Goal: Task Accomplishment & Management: Manage account settings

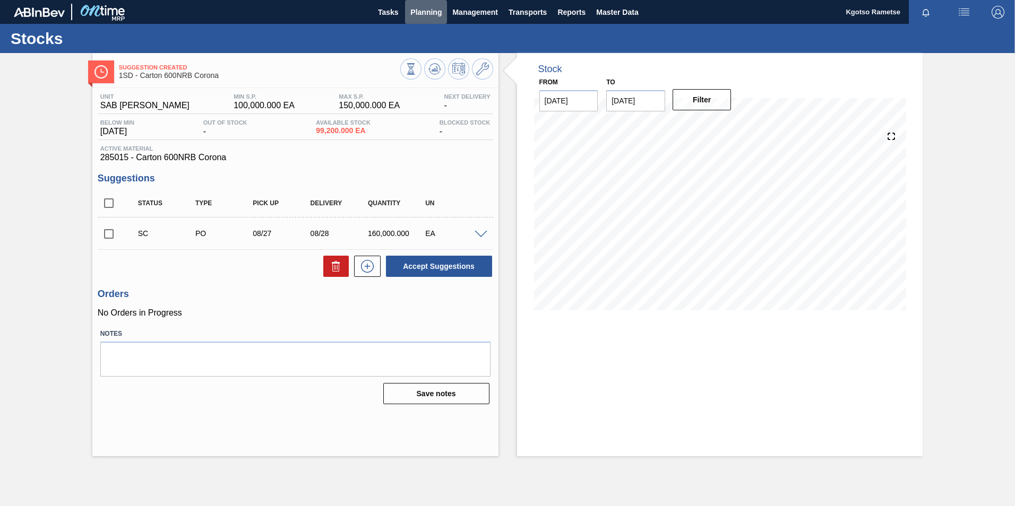
click at [423, 13] on span "Planning" at bounding box center [425, 12] width 31 height 13
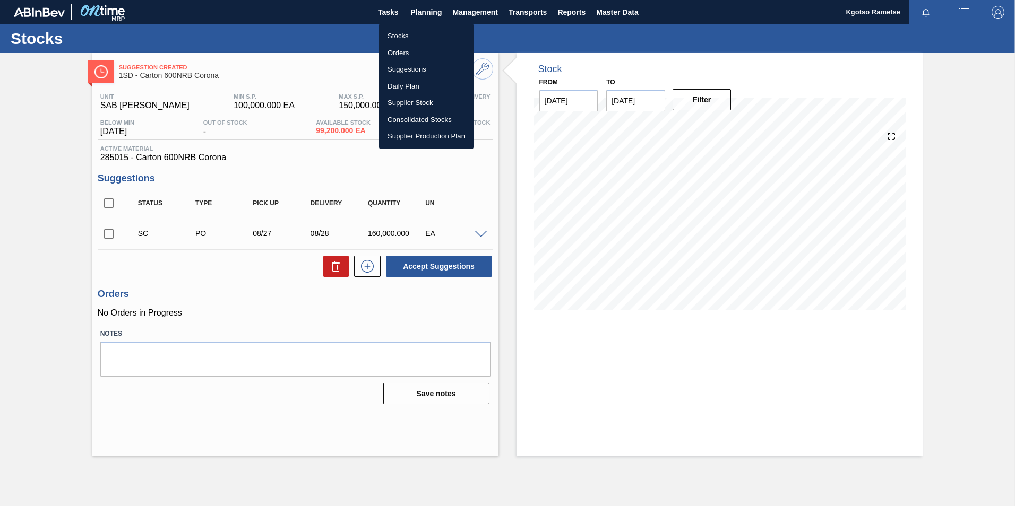
click at [414, 31] on li "Stocks" at bounding box center [426, 36] width 94 height 17
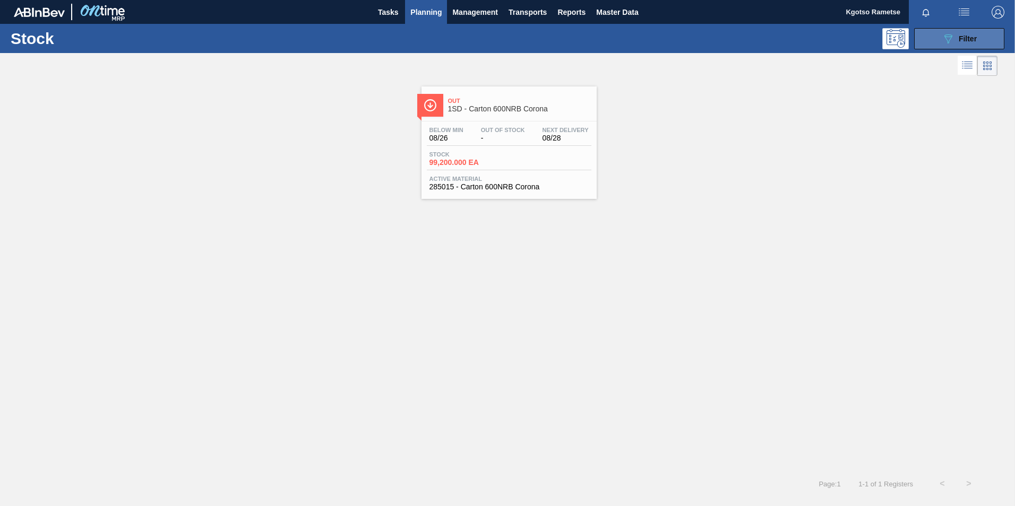
click at [925, 41] on button "089F7B8B-B2A5-4AFE-B5C0-19BA573D28AC Filter" at bounding box center [959, 38] width 90 height 21
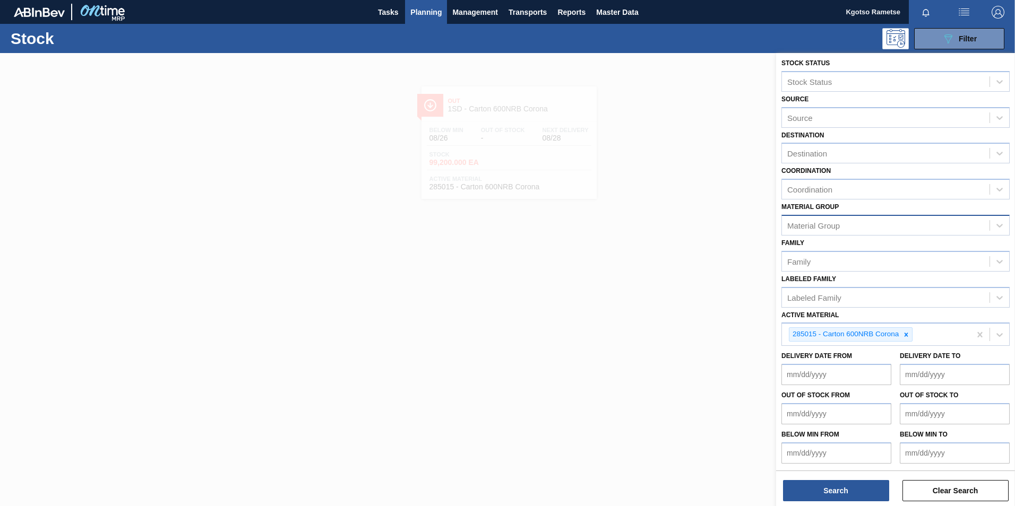
scroll to position [3, 0]
click at [906, 335] on icon at bounding box center [906, 334] width 4 height 4
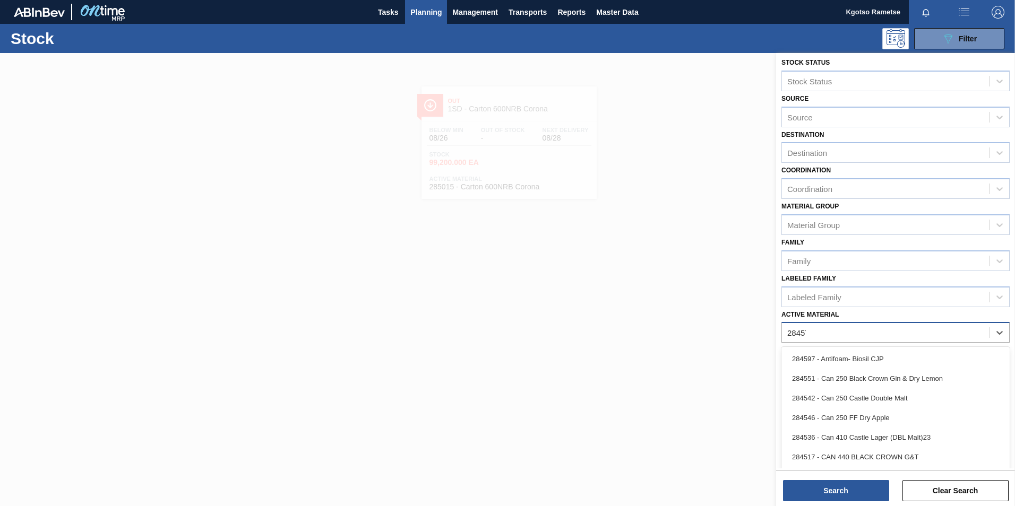
scroll to position [1, 0]
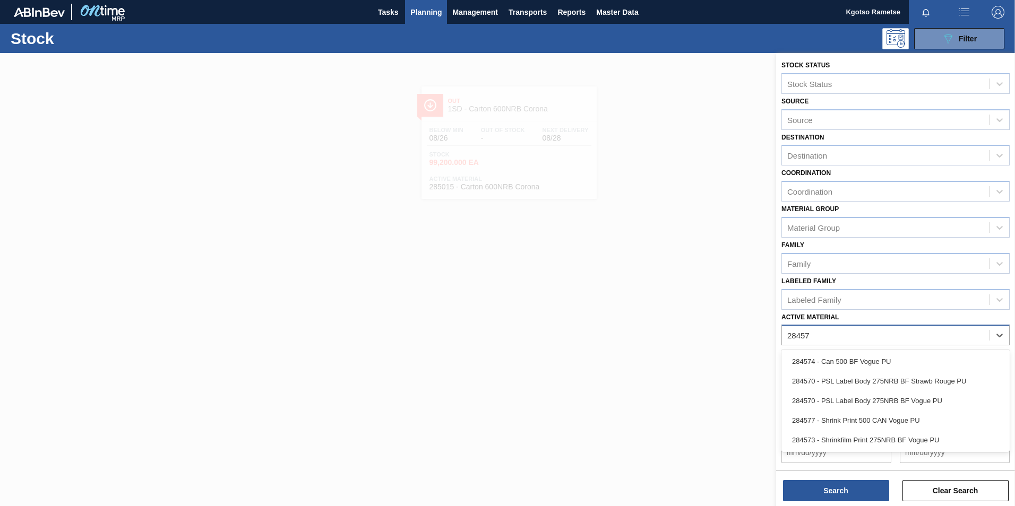
type Material "284570"
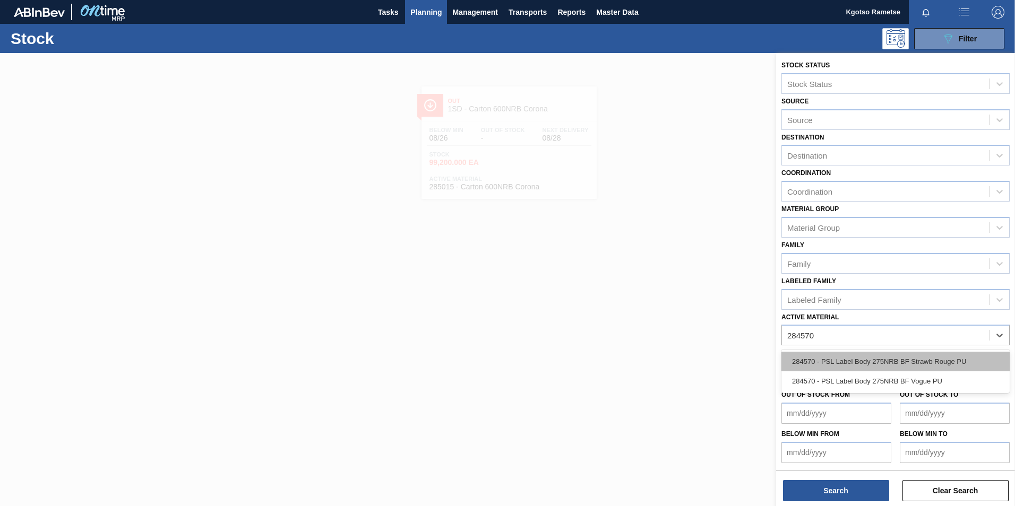
click at [862, 356] on div "284570 - PSL Label Body 275NRB BF Strawb Rouge PU" at bounding box center [895, 362] width 228 height 20
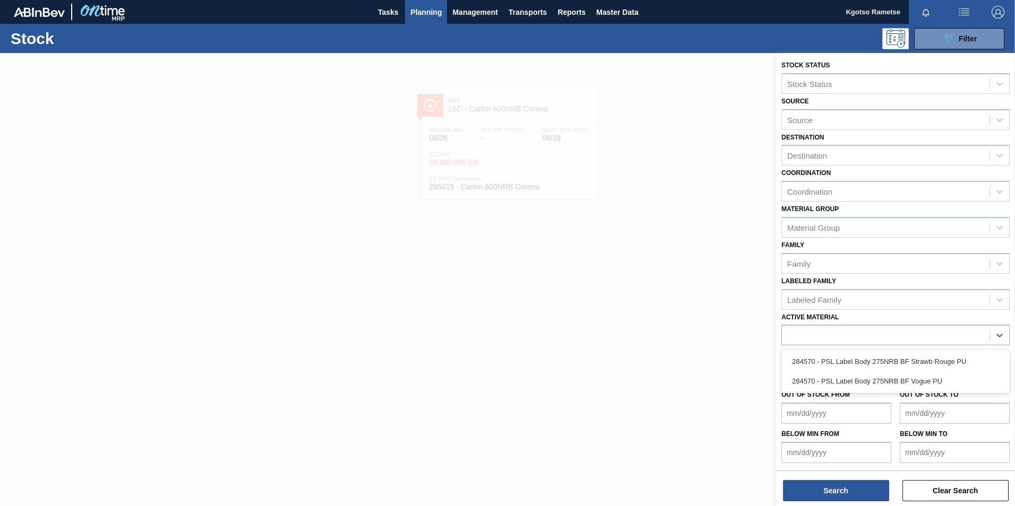
scroll to position [3, 0]
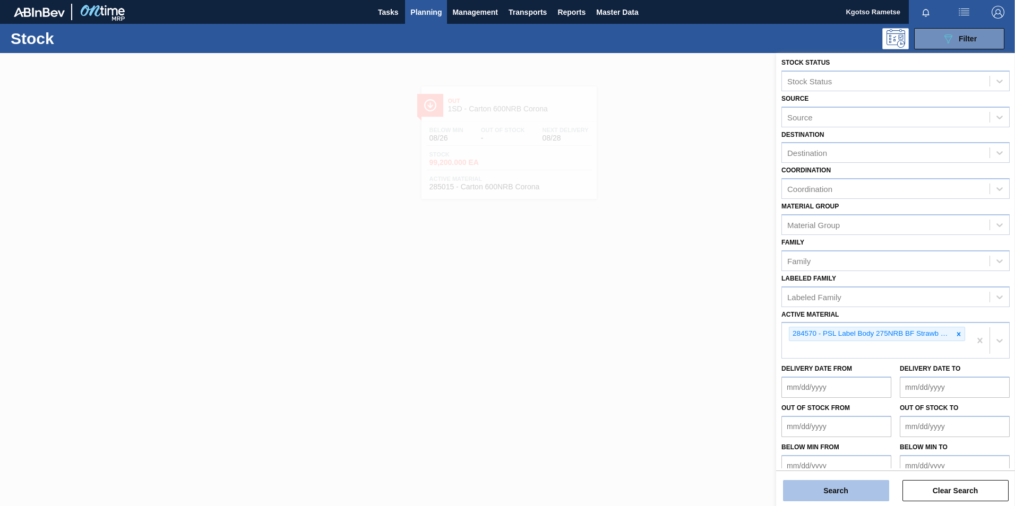
click at [842, 493] on button "Search" at bounding box center [836, 490] width 106 height 21
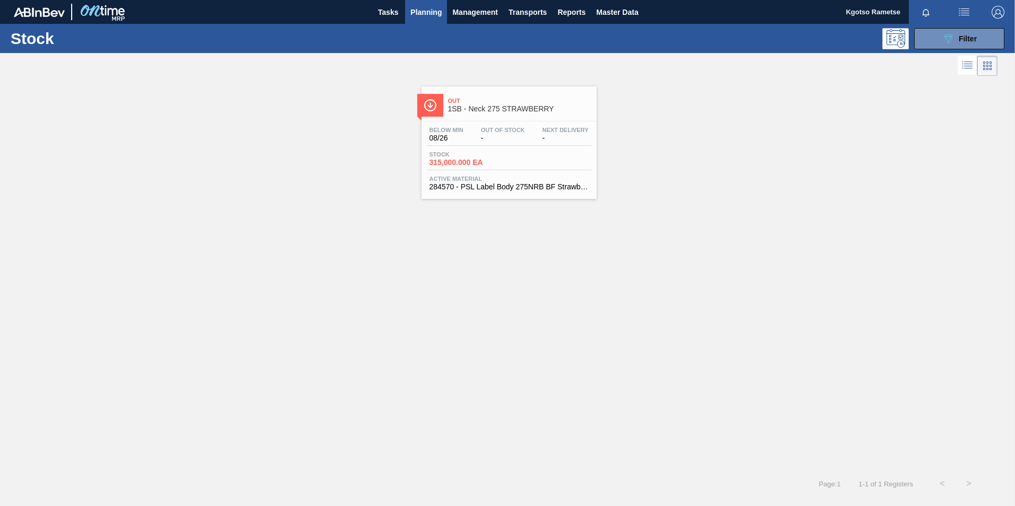
click at [489, 165] on span "315,000.000 EA" at bounding box center [466, 163] width 74 height 8
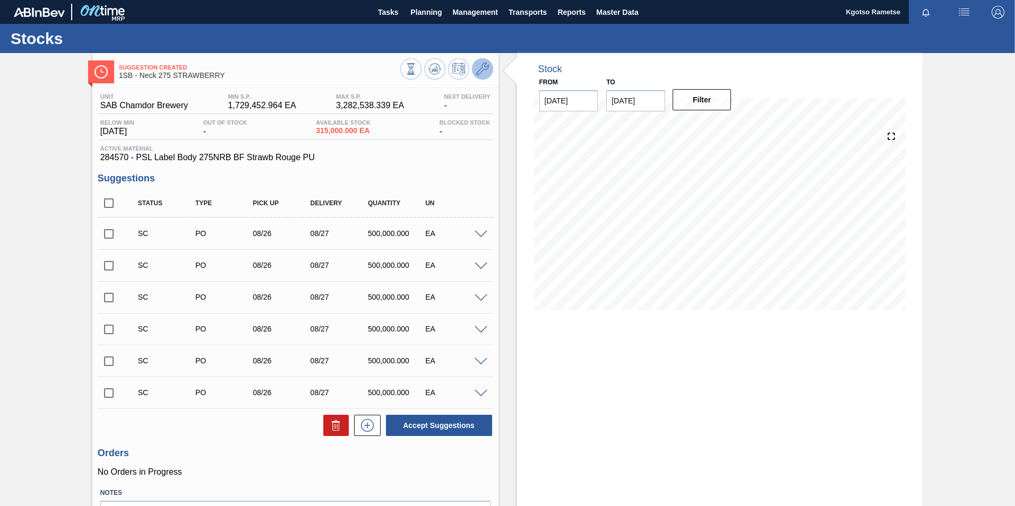
click at [480, 71] on icon at bounding box center [482, 69] width 13 height 13
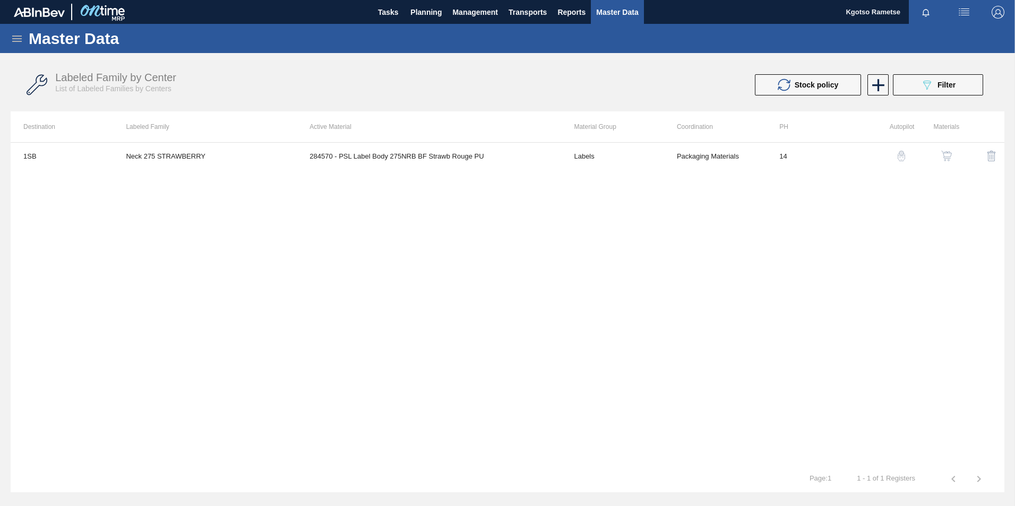
click at [946, 157] on img "button" at bounding box center [946, 156] width 11 height 11
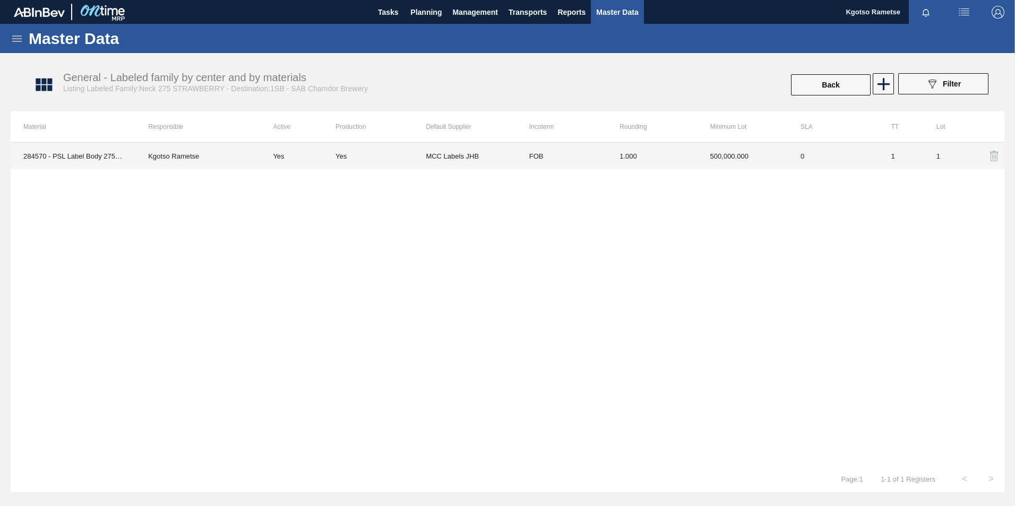
click at [586, 161] on td "FOB" at bounding box center [561, 156] width 90 height 27
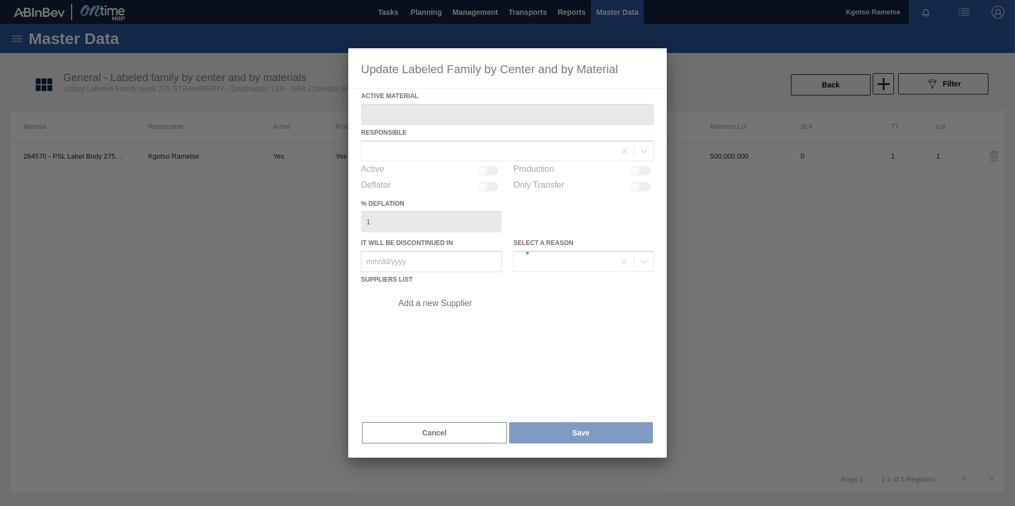
type Material "284570 - PSL Label Body 275NRB BF Strawb Rouge PU"
checkbox input "true"
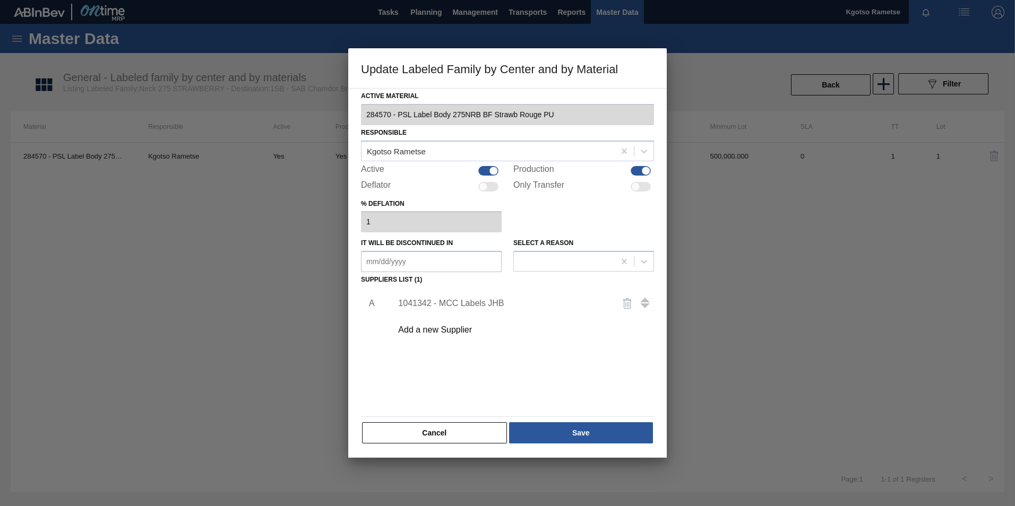
click at [426, 301] on div "1041342 - MCC Labels JHB" at bounding box center [502, 304] width 208 height 10
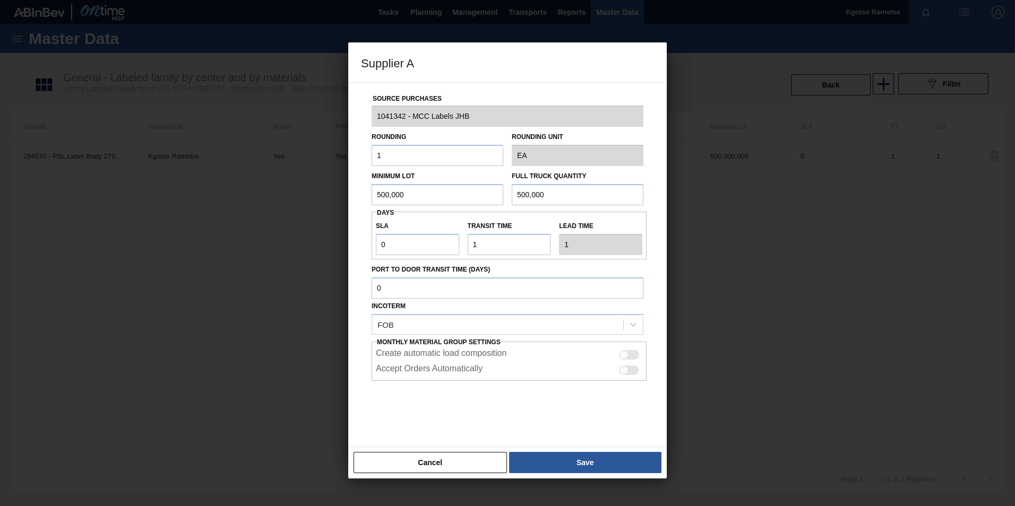
drag, startPoint x: 421, startPoint y: 193, endPoint x: 170, endPoint y: 189, distance: 250.5
click at [275, 192] on div "Supplier A Source Purchases 1041342 - MCC Labels JHB Rounding 1 Rounding Unit E…" at bounding box center [507, 253] width 1015 height 506
drag, startPoint x: 278, startPoint y: 201, endPoint x: 92, endPoint y: 197, distance: 185.3
click at [121, 200] on div "Supplier A Source Purchases 1041342 - MCC Labels JHB Rounding 1 Rounding Unit E…" at bounding box center [507, 253] width 1015 height 506
type input "1,380,000"
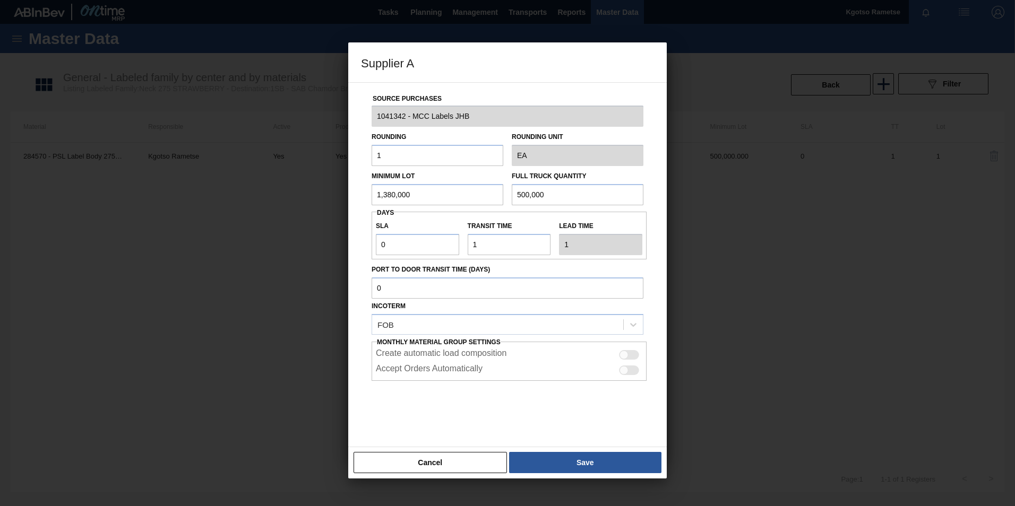
drag, startPoint x: 565, startPoint y: 195, endPoint x: 198, endPoint y: 204, distance: 366.8
click at [407, 197] on div "Minimum Lot 1,380,000 Full Truck Quantity 500,000" at bounding box center [507, 185] width 280 height 39
paste input "1,38"
type input "1,380,000"
click at [283, 252] on div "Supplier A Source Purchases 1041342 - MCC Labels JHB Rounding 1 Rounding Unit E…" at bounding box center [507, 253] width 1015 height 506
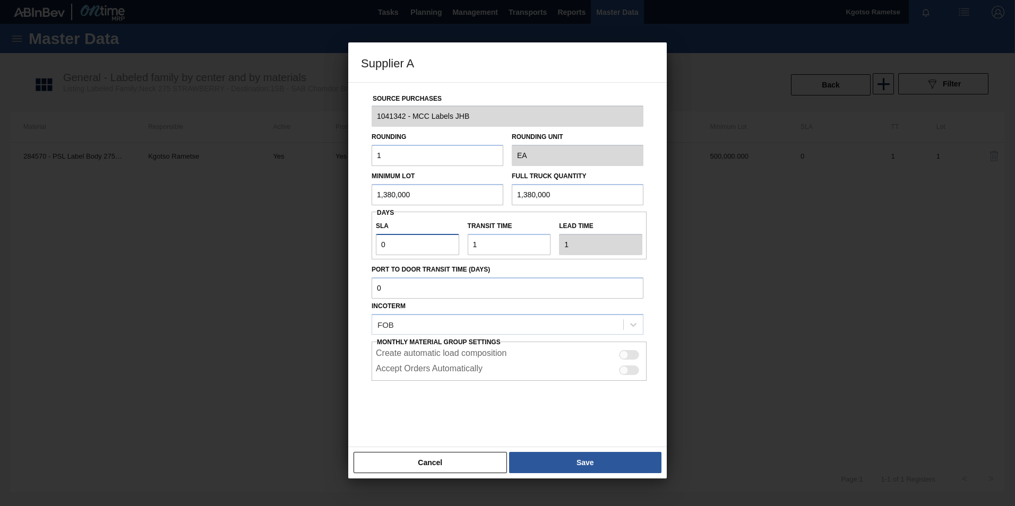
type input "2"
type input "3"
type input "2"
click at [586, 460] on button "Save" at bounding box center [585, 462] width 152 height 21
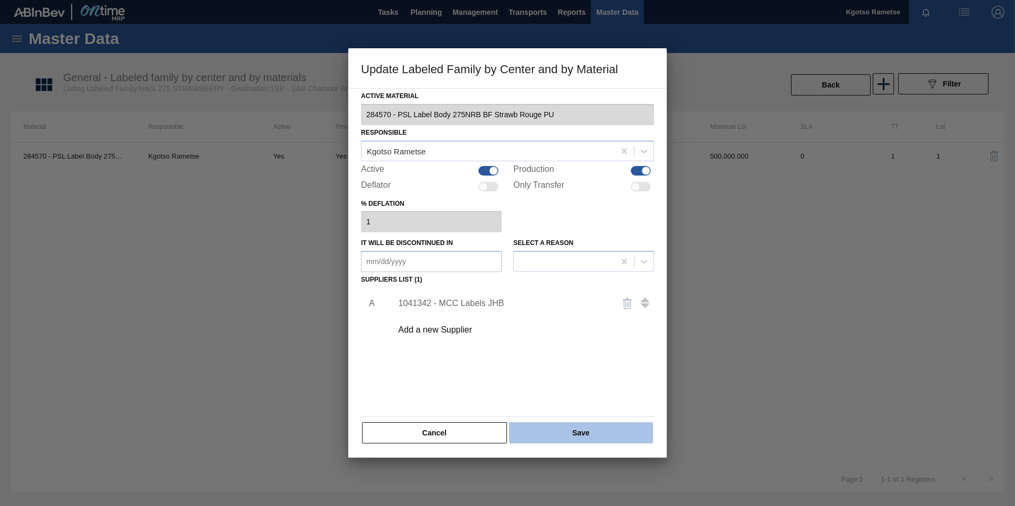
click at [583, 442] on button "Save" at bounding box center [581, 432] width 144 height 21
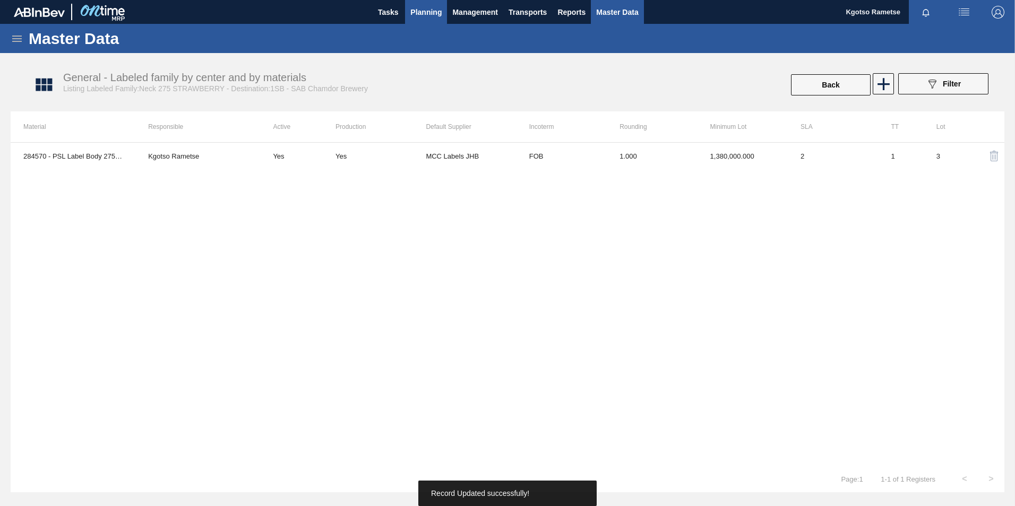
click at [433, 14] on span "Planning" at bounding box center [425, 12] width 31 height 13
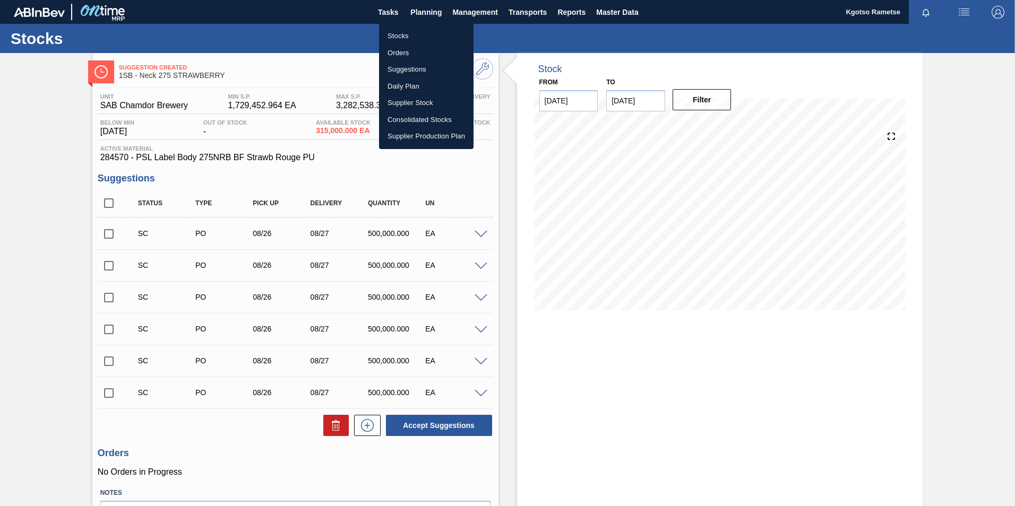
click at [319, 59] on div at bounding box center [507, 253] width 1015 height 506
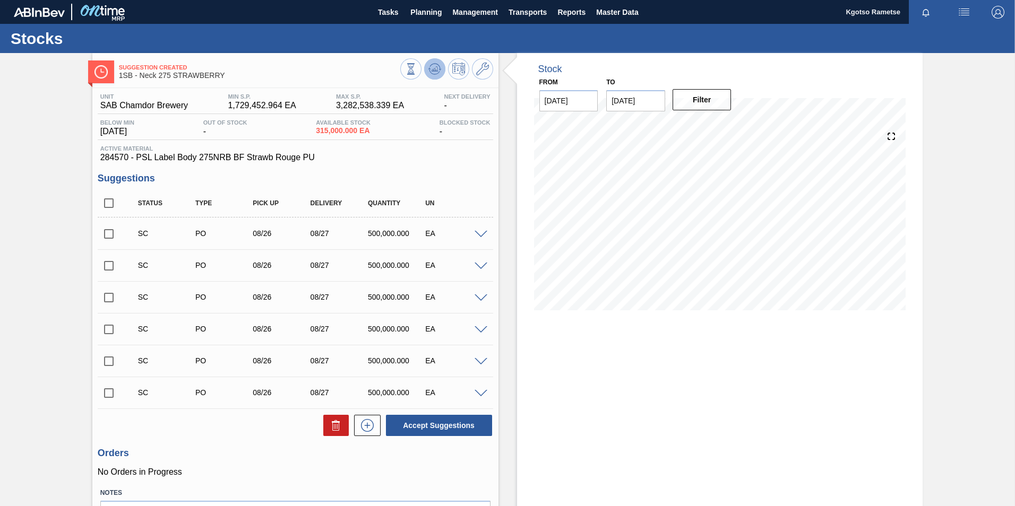
click at [435, 72] on icon at bounding box center [434, 69] width 13 height 13
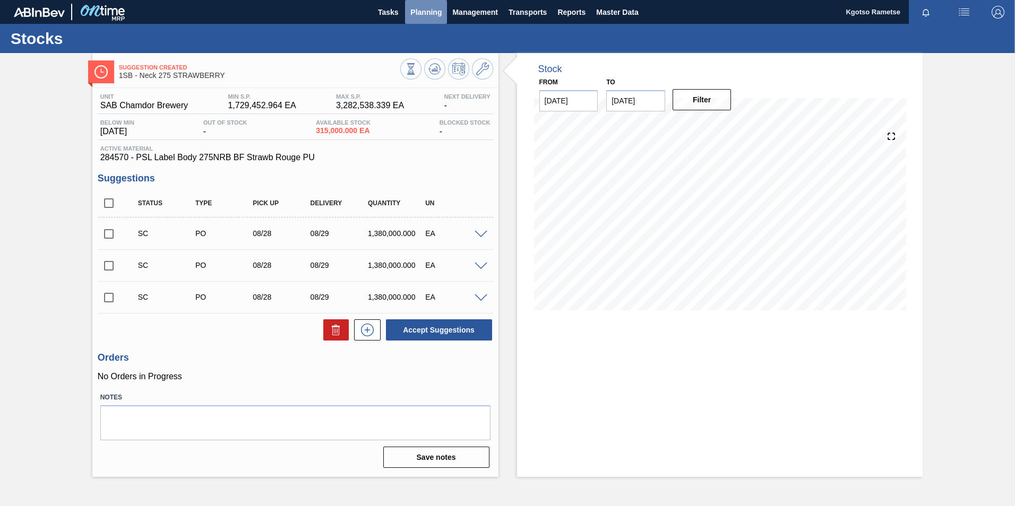
click at [425, 4] on button "Planning" at bounding box center [426, 12] width 42 height 24
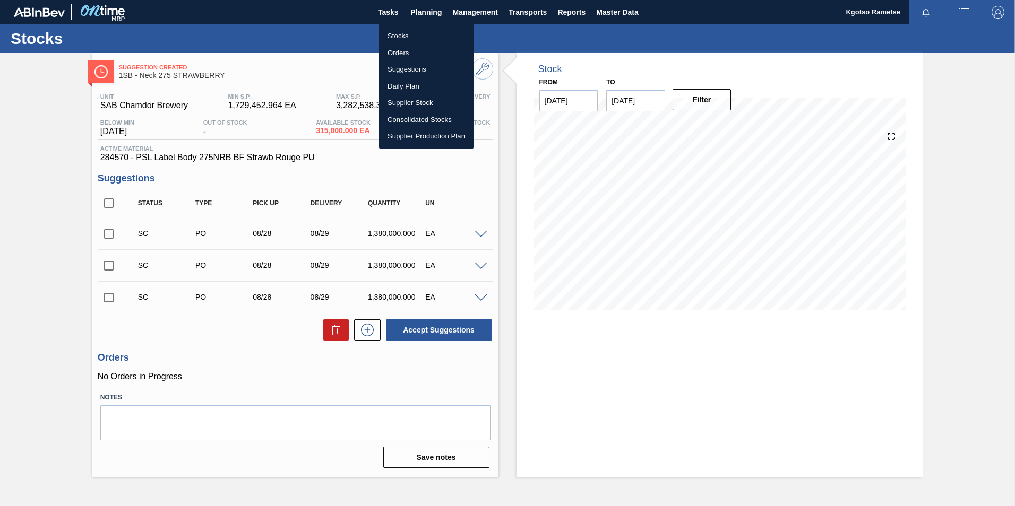
click at [418, 26] on ul "Stocks Orders Suggestions Daily Plan Supplier Stock Consolidated Stocks Supplie…" at bounding box center [426, 86] width 94 height 126
click at [413, 36] on li "Stocks" at bounding box center [426, 36] width 94 height 17
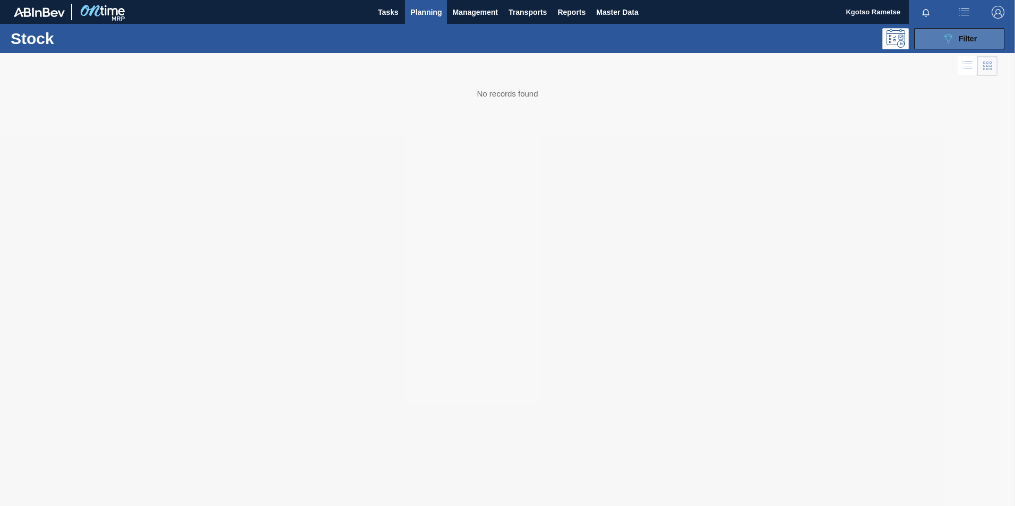
click at [963, 42] on span "Filter" at bounding box center [967, 38] width 18 height 8
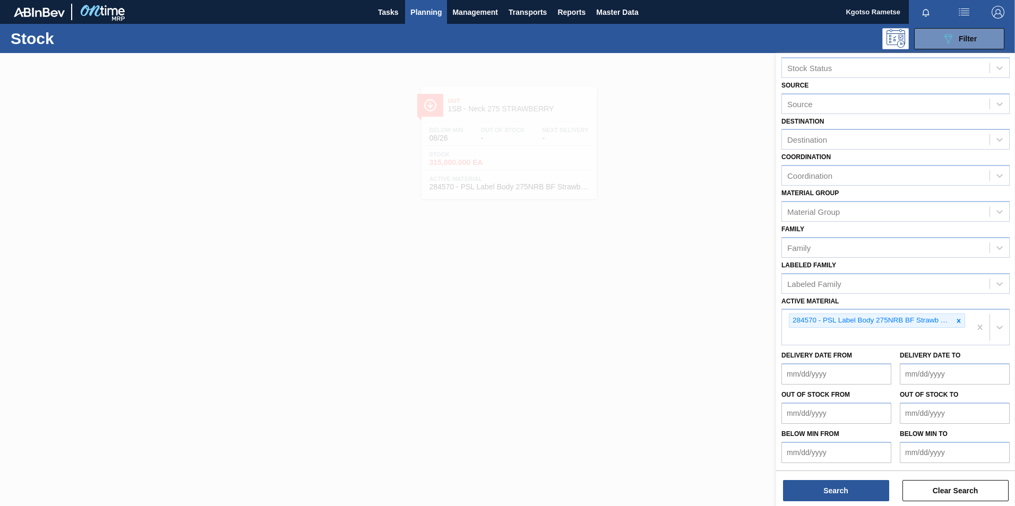
click at [956, 321] on icon at bounding box center [958, 320] width 7 height 7
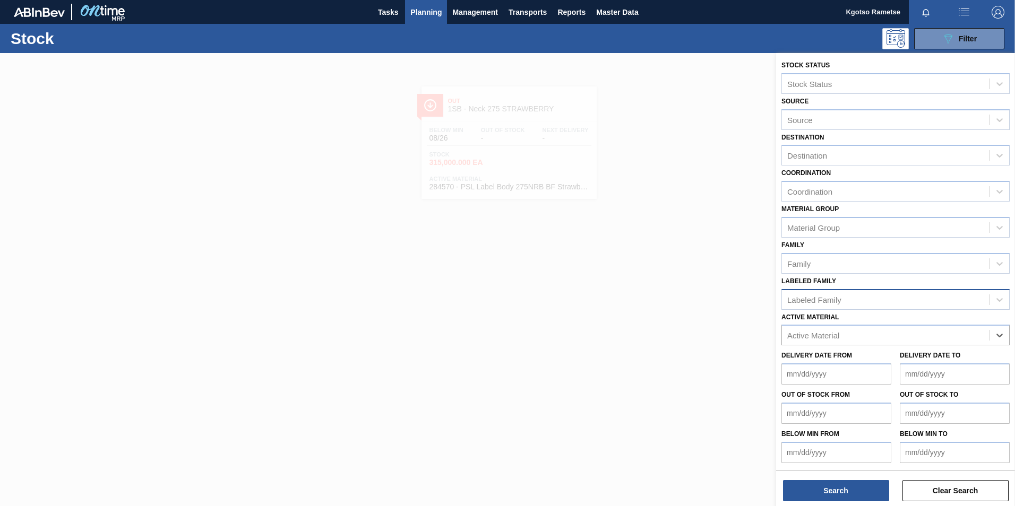
scroll to position [16, 0]
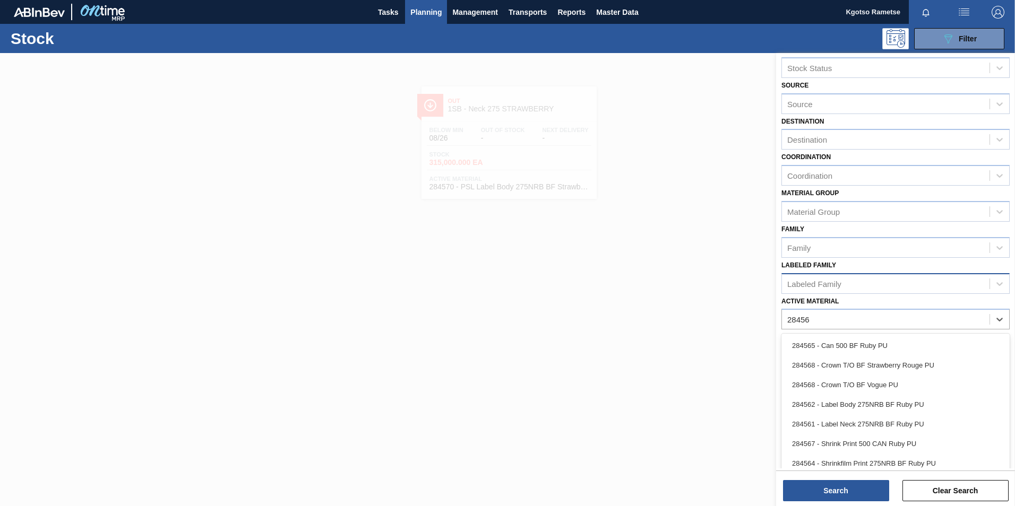
type Material "284569"
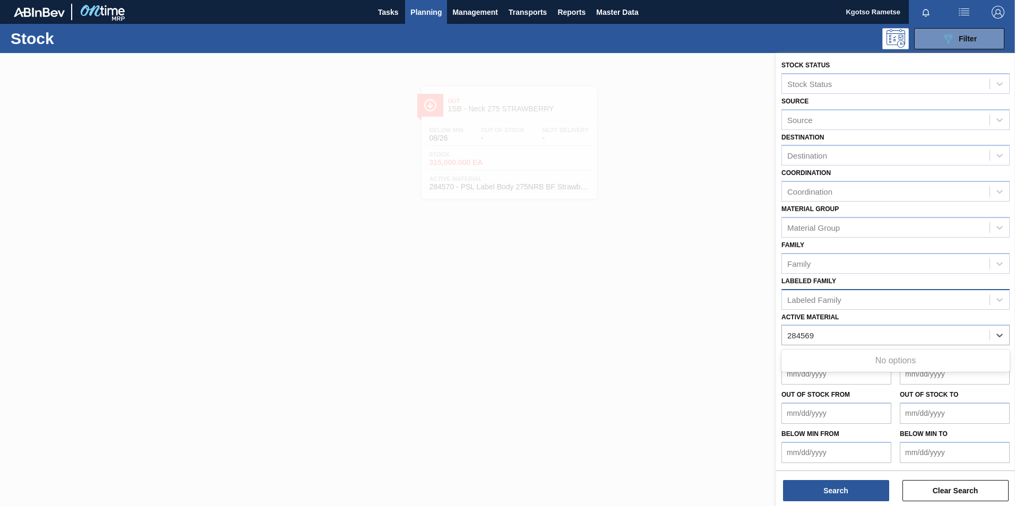
scroll to position [1, 0]
drag, startPoint x: 825, startPoint y: 331, endPoint x: 771, endPoint y: 331, distance: 53.6
click at [776, 331] on div "Stock Status Stock Status Source Source Destination Destination Coordination Co…" at bounding box center [895, 306] width 239 height 506
click at [834, 336] on div "option 284570 - PSL Label Body 275NRB BF Strawb Rouge PU, deselected. Select is…" at bounding box center [895, 335] width 228 height 21
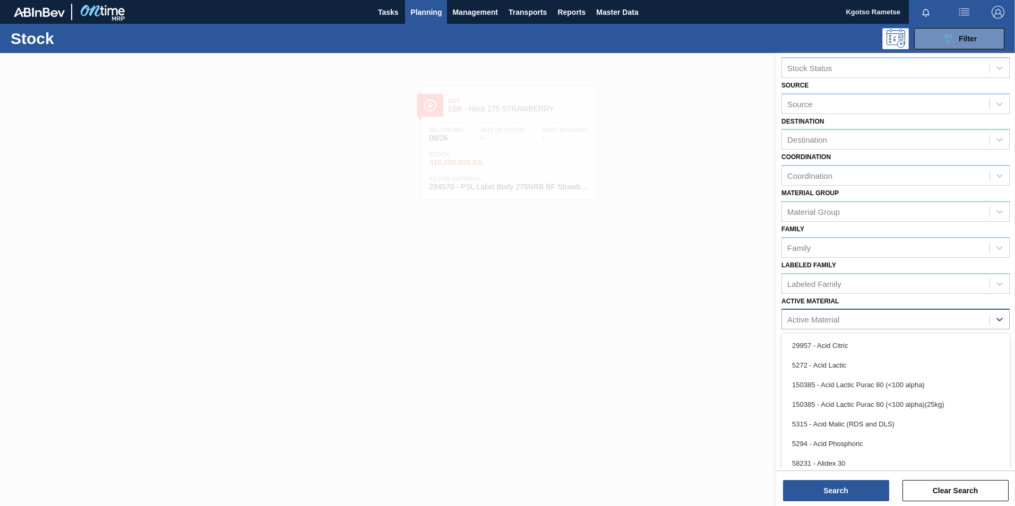
paste Material "284569"
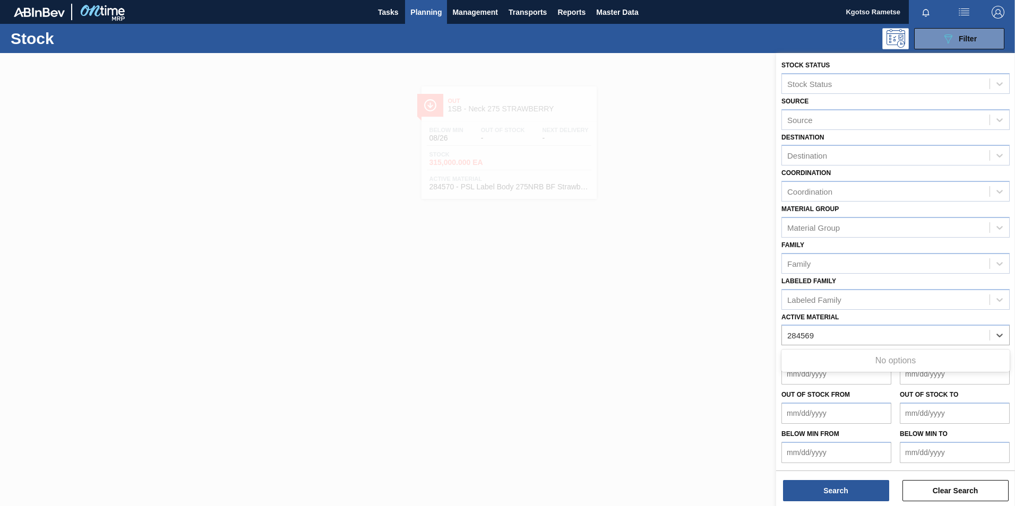
type Material "284569"
drag, startPoint x: 679, startPoint y: 324, endPoint x: 652, endPoint y: 296, distance: 39.8
click at [679, 324] on div at bounding box center [507, 306] width 1015 height 506
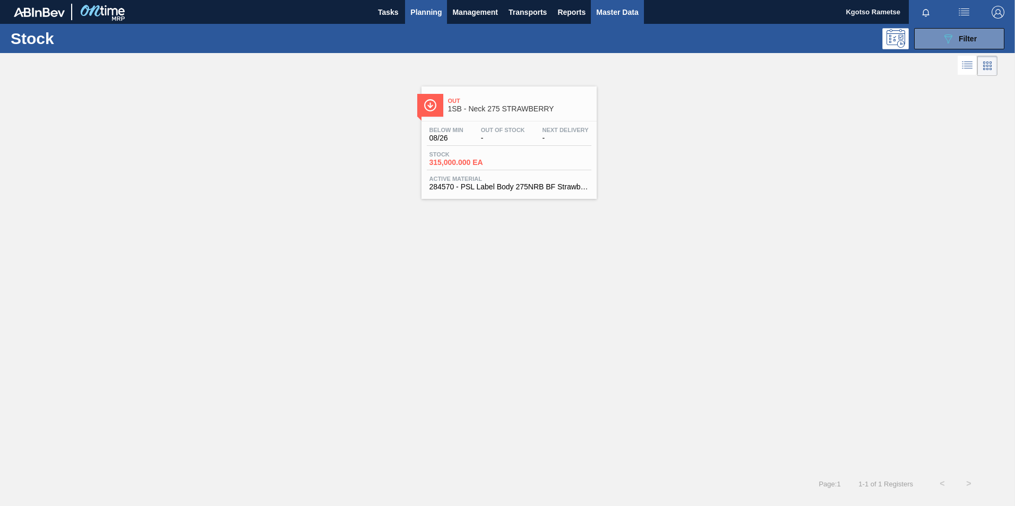
click at [626, 2] on button "Master Data" at bounding box center [617, 12] width 53 height 24
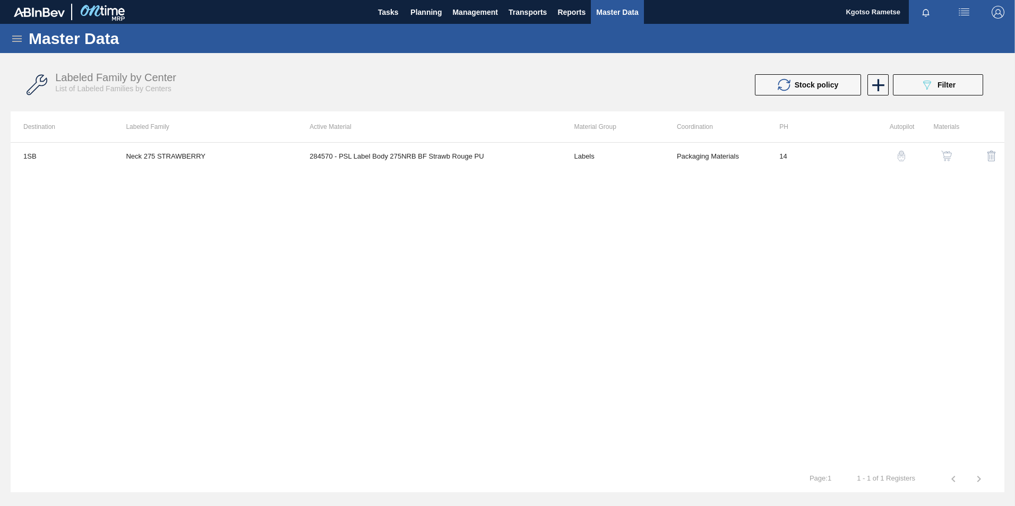
click at [22, 37] on icon at bounding box center [17, 38] width 13 height 13
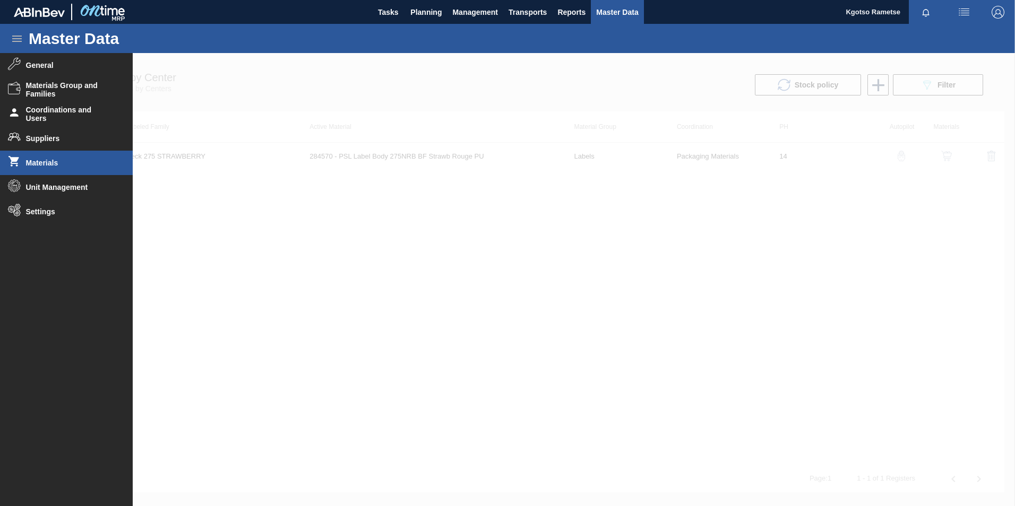
click at [44, 159] on span "Materials" at bounding box center [70, 163] width 88 height 8
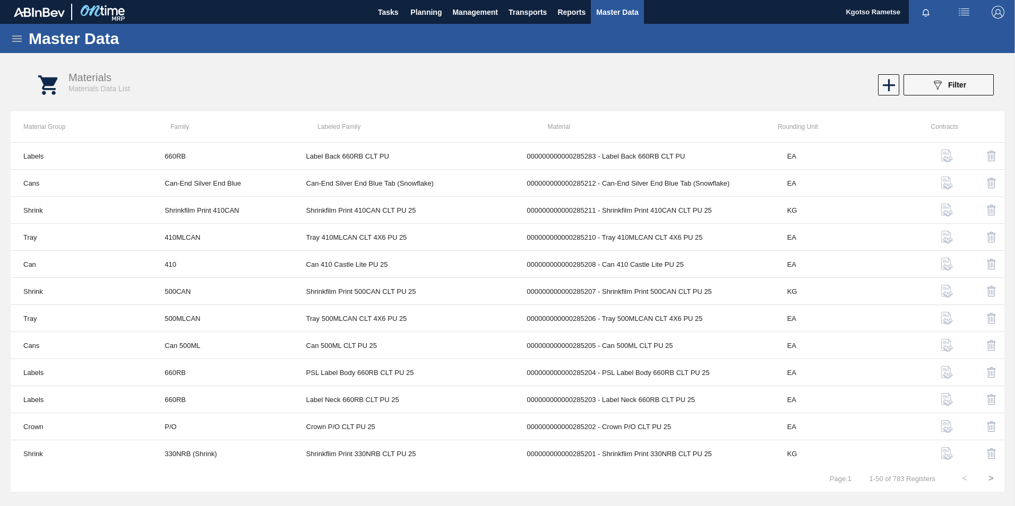
click at [925, 85] on button "089F7B8B-B2A5-4AFE-B5C0-19BA573D28AC Filter" at bounding box center [948, 84] width 90 height 21
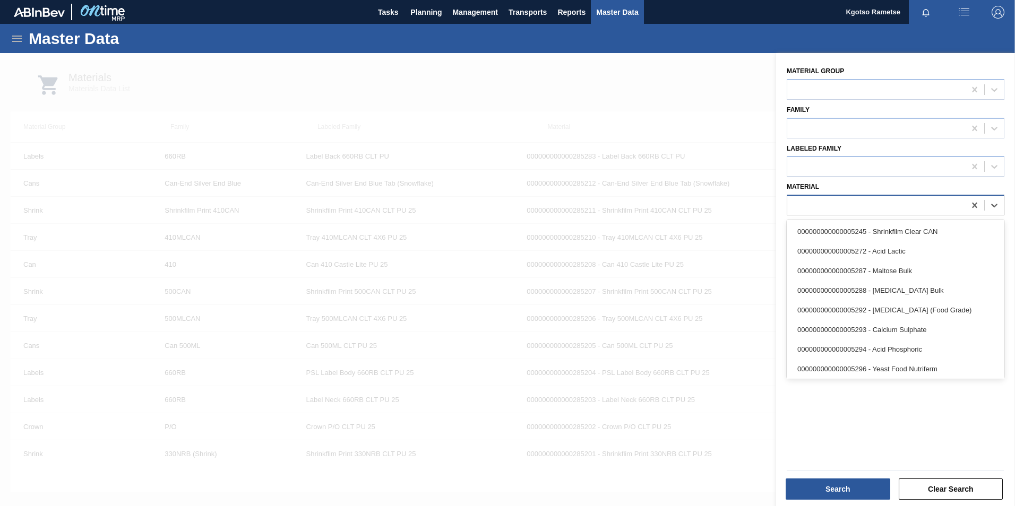
click at [823, 205] on div at bounding box center [876, 205] width 178 height 15
paste input "284569"
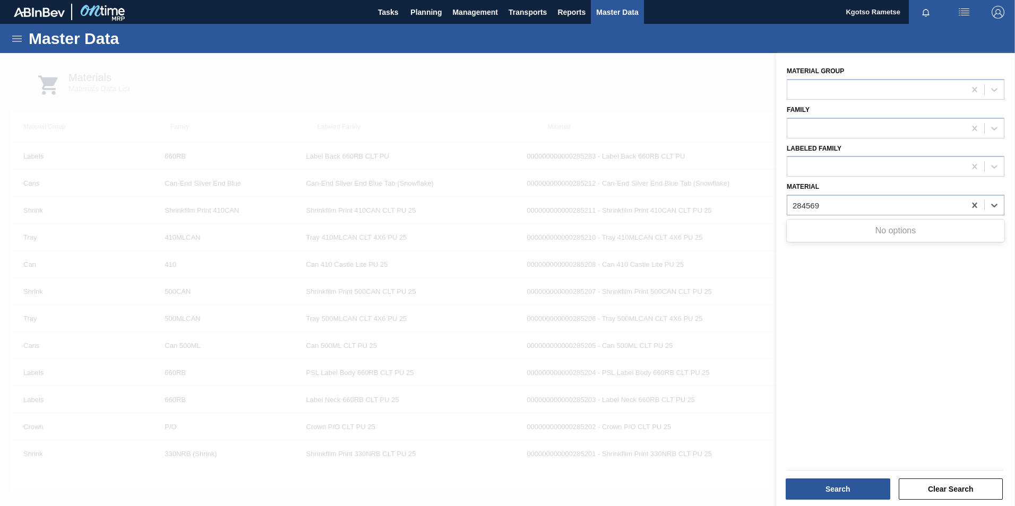
type input "284569"
click at [462, 195] on div at bounding box center [507, 306] width 1015 height 506
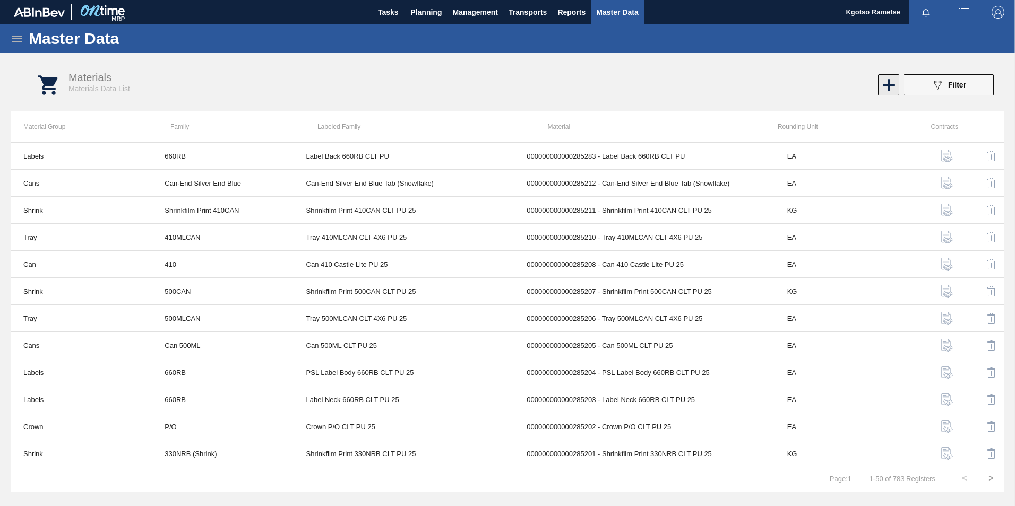
click at [886, 75] on div "Materials Materials Data List 089F7B8B-B2A5-4AFE-B5C0-19BA573D28AC Filter" at bounding box center [518, 85] width 994 height 40
click at [887, 82] on icon at bounding box center [888, 85] width 21 height 21
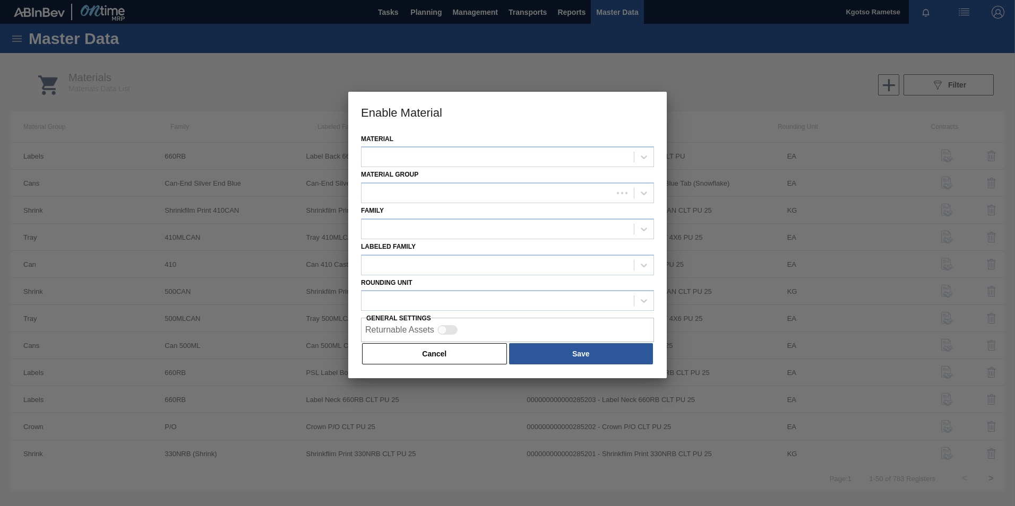
click at [284, 97] on div at bounding box center [507, 253] width 1015 height 506
click at [414, 352] on button "Cancel" at bounding box center [434, 353] width 145 height 21
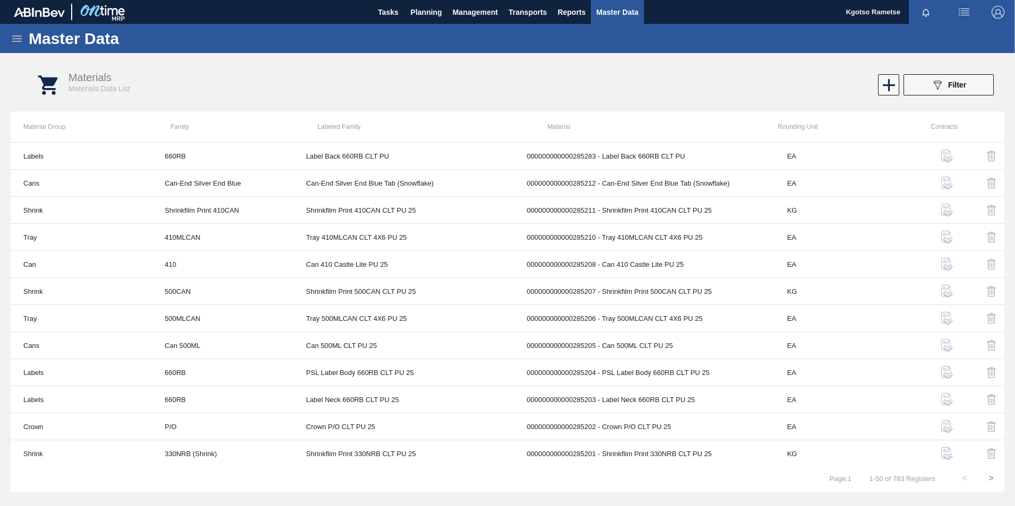
click at [22, 38] on icon at bounding box center [17, 39] width 10 height 6
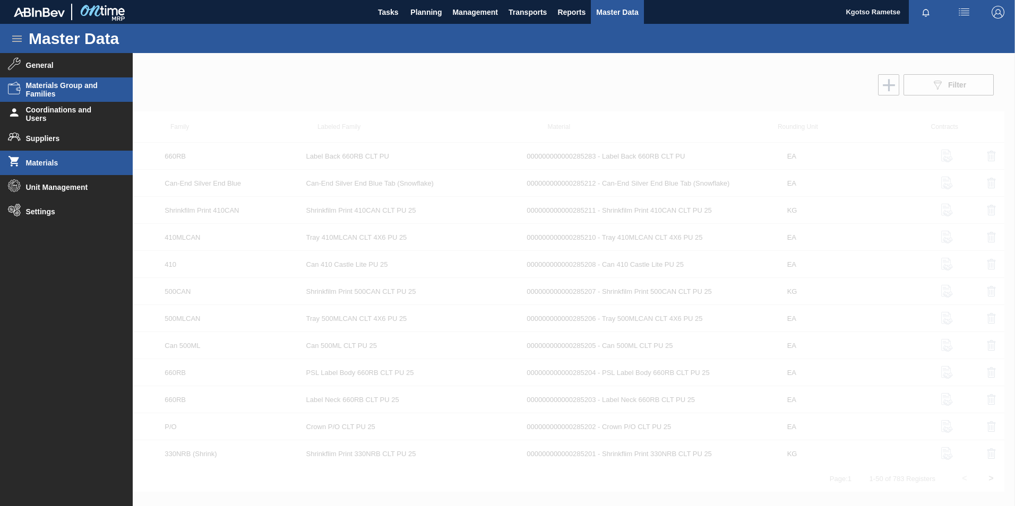
click at [83, 88] on span "Materials Group and Families" at bounding box center [70, 89] width 88 height 17
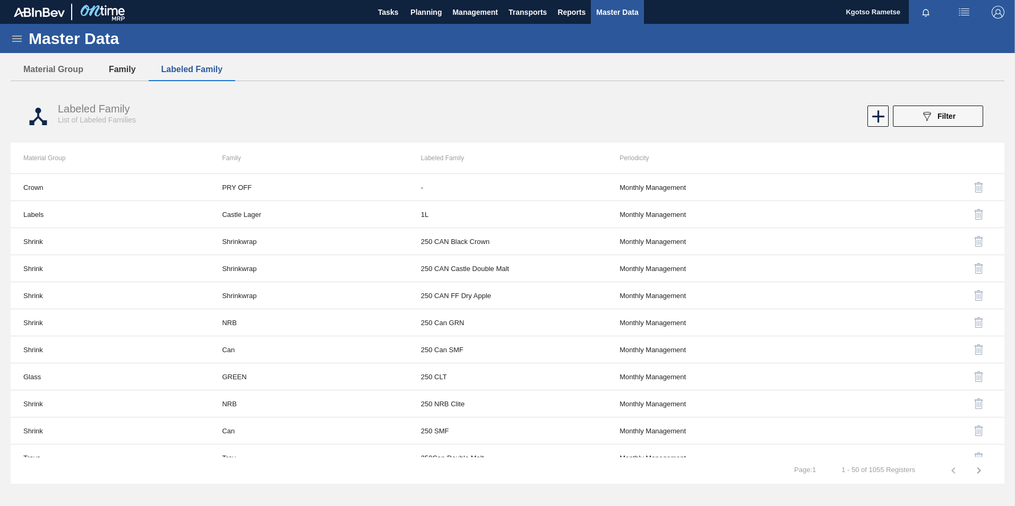
click at [125, 62] on button "Family" at bounding box center [122, 69] width 53 height 22
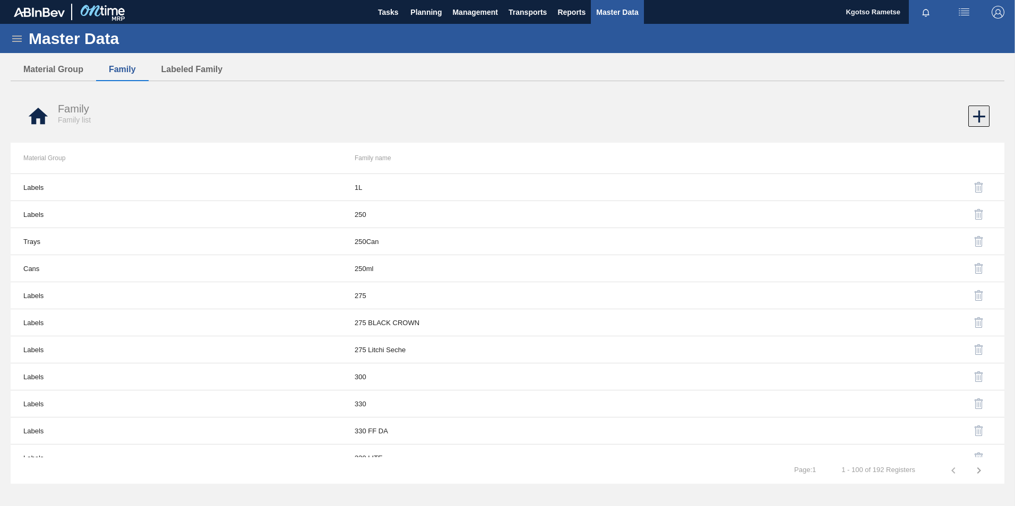
click at [982, 115] on icon at bounding box center [979, 116] width 21 height 21
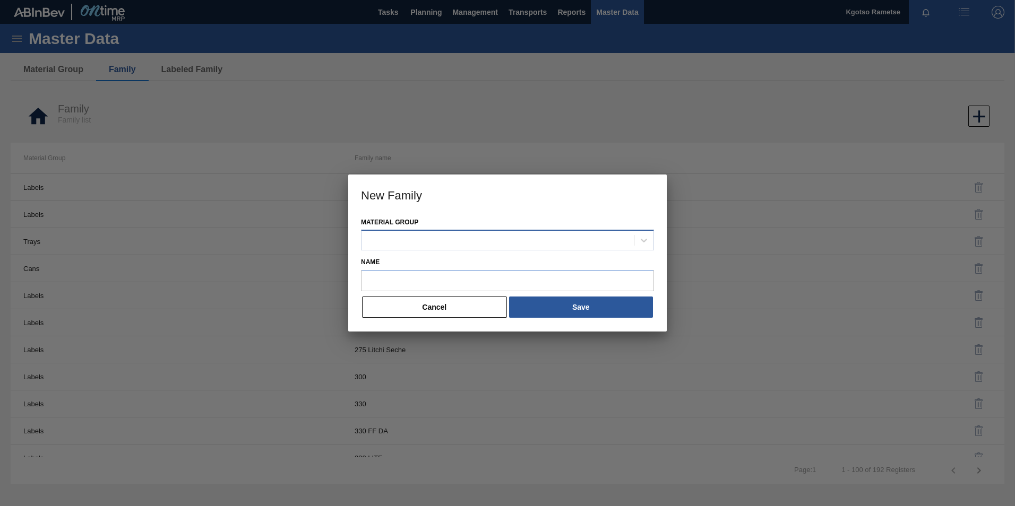
click at [386, 235] on div at bounding box center [497, 240] width 272 height 15
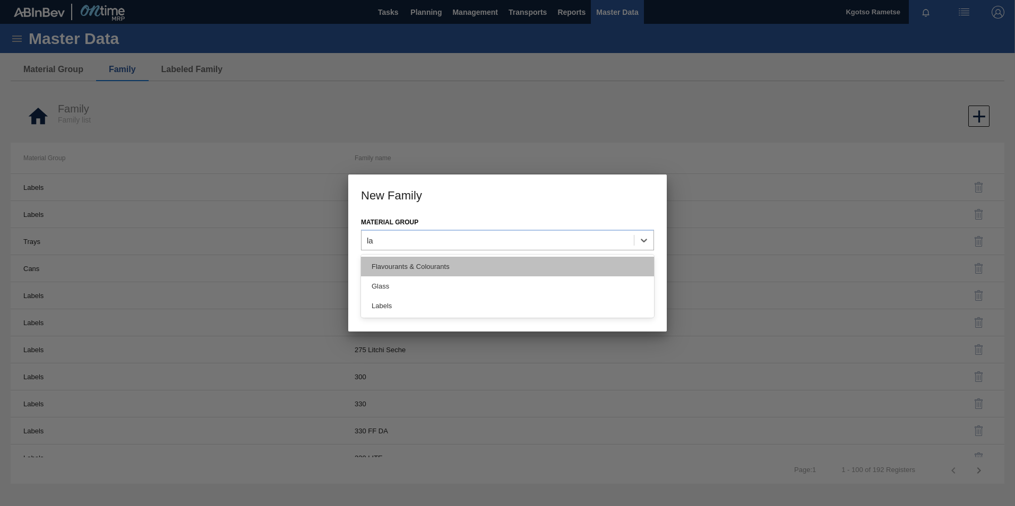
type Group "lab"
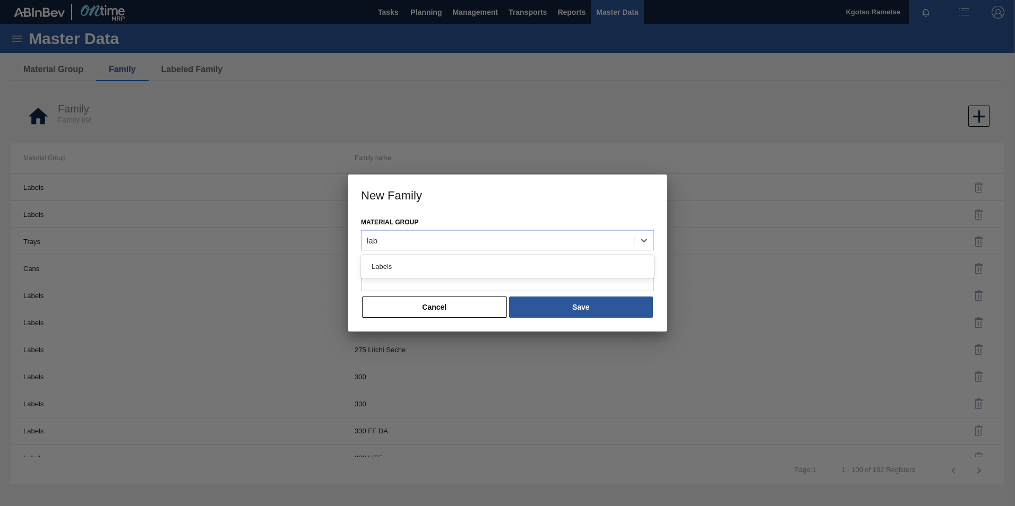
click at [400, 265] on div "Labels" at bounding box center [507, 267] width 293 height 20
click at [397, 273] on input "Name" at bounding box center [507, 280] width 293 height 21
click at [381, 287] on input "Name" at bounding box center [507, 280] width 293 height 21
paste input "275NRB"
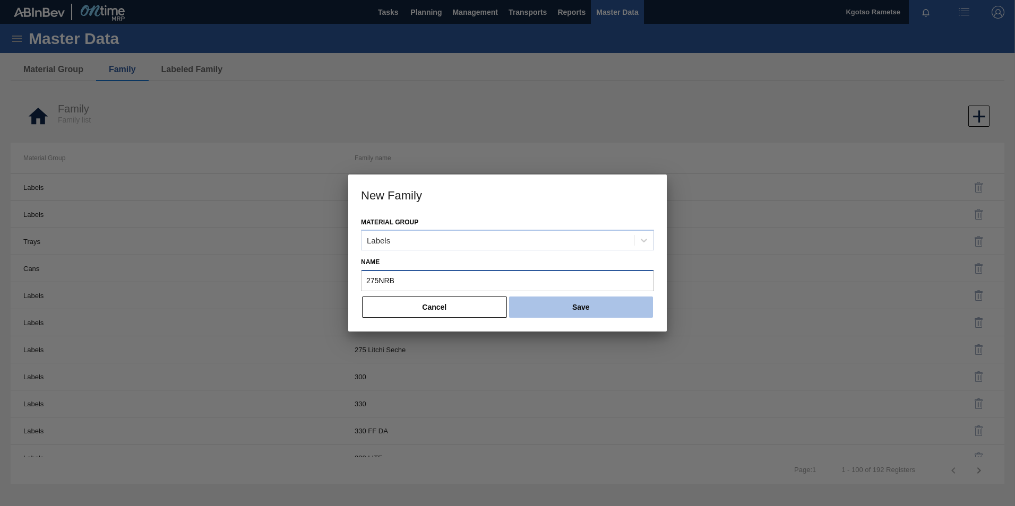
type input "275NRB"
click at [556, 309] on button "Save" at bounding box center [581, 307] width 144 height 21
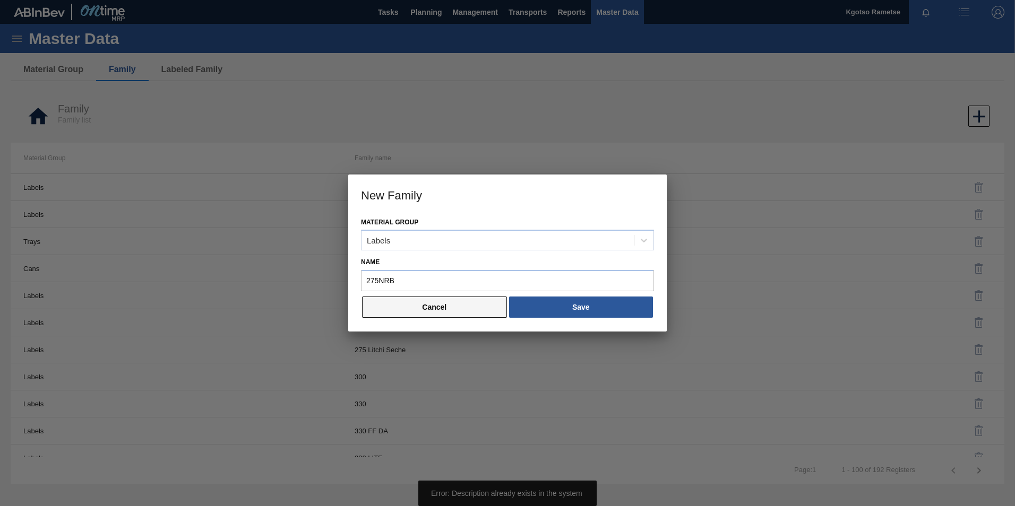
click at [416, 309] on button "Cancel" at bounding box center [434, 307] width 145 height 21
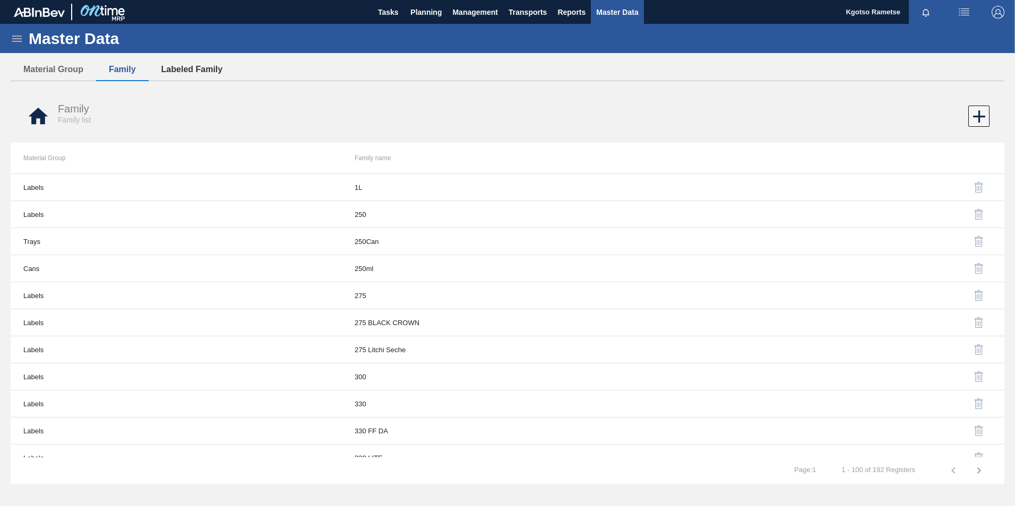
click at [201, 72] on button "Labeled Family" at bounding box center [192, 69] width 87 height 22
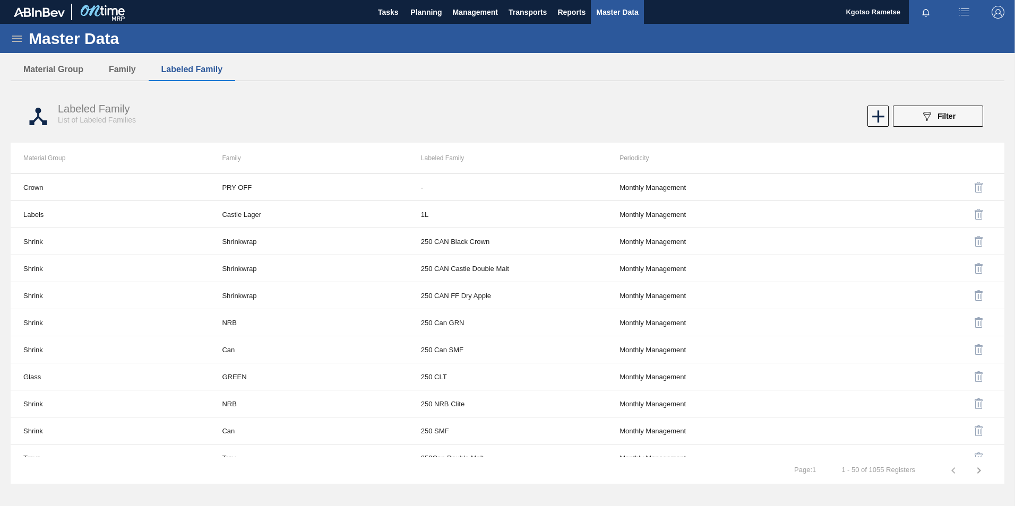
click at [867, 121] on div at bounding box center [876, 116] width 21 height 21
click at [872, 118] on icon at bounding box center [878, 116] width 21 height 21
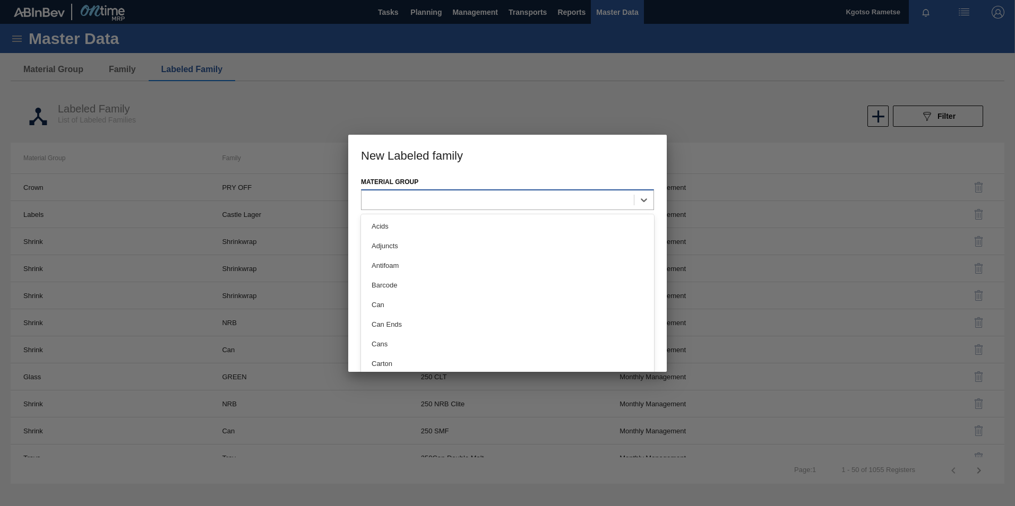
click at [380, 194] on div at bounding box center [497, 200] width 272 height 15
type Group "ls"
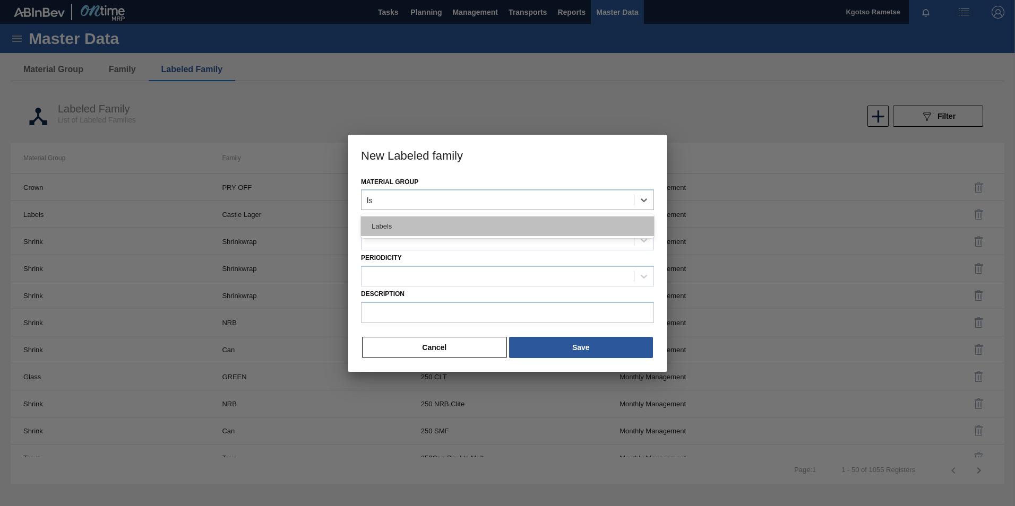
click at [393, 221] on div "Labels" at bounding box center [507, 227] width 293 height 20
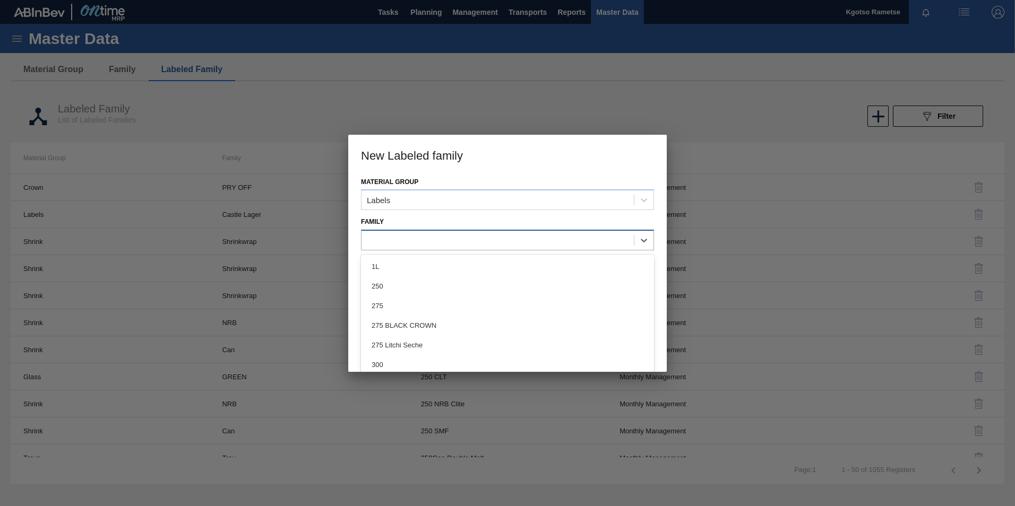
click at [375, 238] on div at bounding box center [497, 240] width 272 height 15
type input "27"
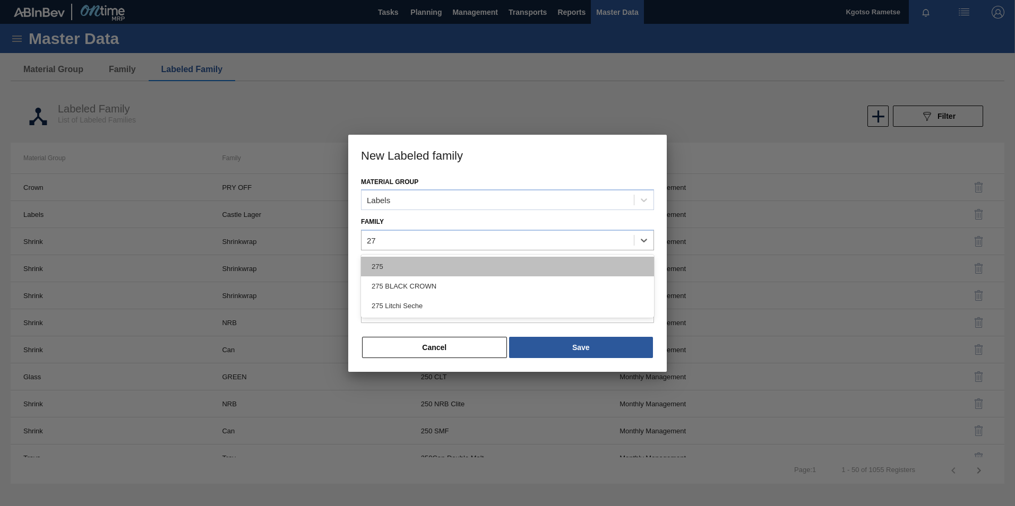
click at [381, 268] on div "275" at bounding box center [507, 267] width 293 height 20
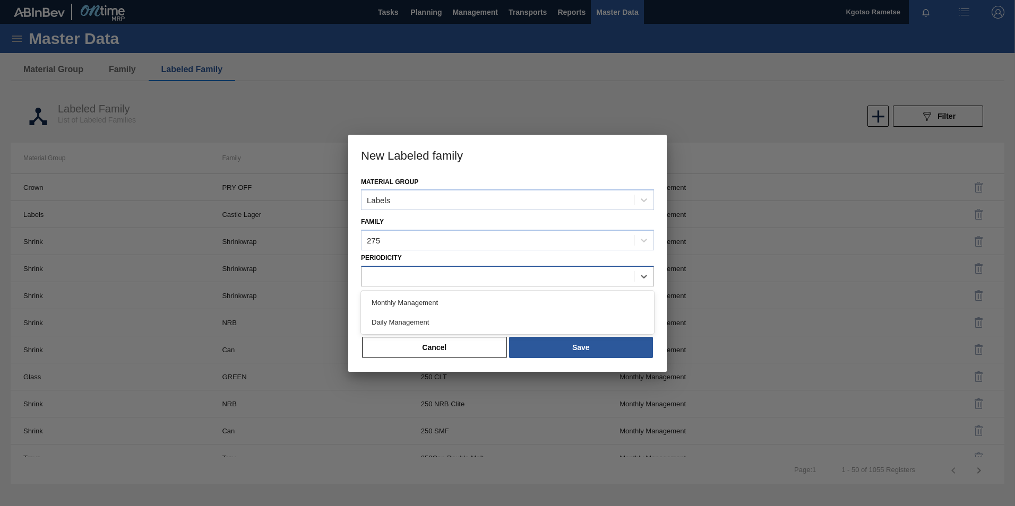
click at [401, 278] on div at bounding box center [497, 276] width 272 height 15
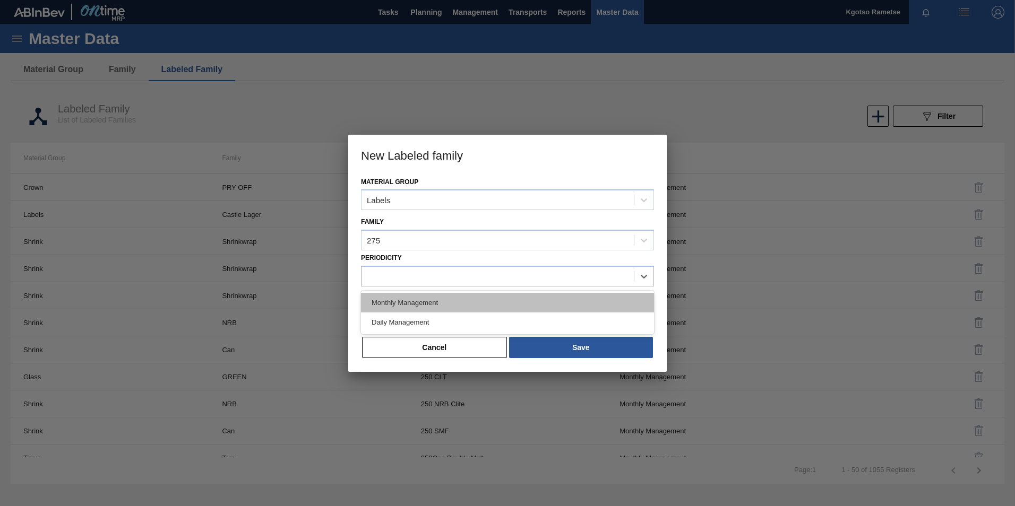
click at [400, 298] on div "Monthly Management" at bounding box center [507, 303] width 293 height 20
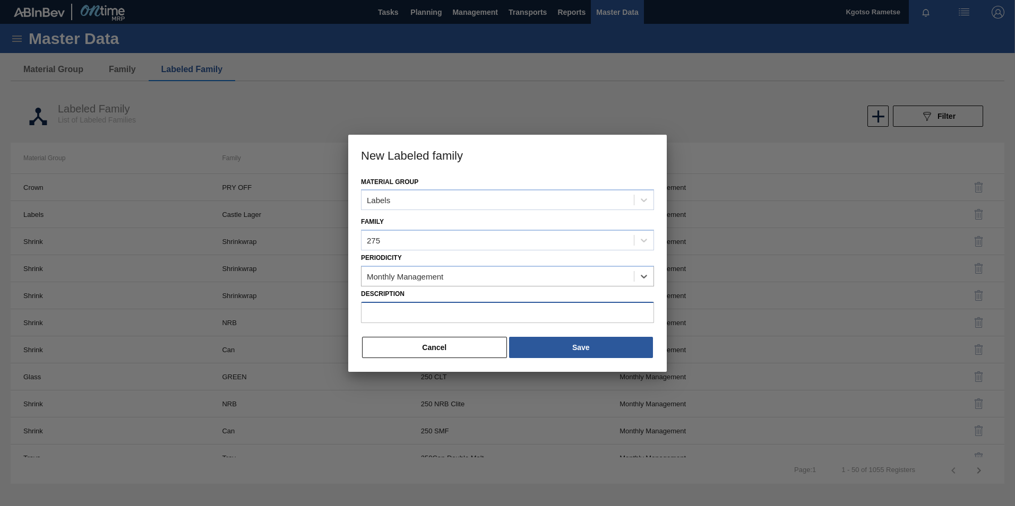
click at [413, 310] on input "Description" at bounding box center [507, 312] width 293 height 21
paste input "PSL Label Neck 275NRB BF Strawb Rouge PU"
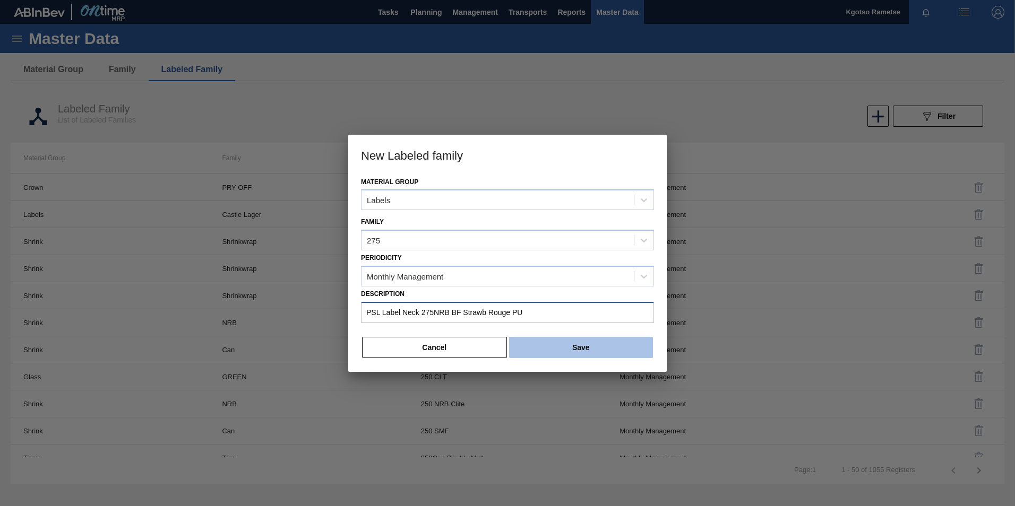
type input "PSL Label Neck 275NRB BF Strawb Rouge PU"
click at [593, 348] on button "Save" at bounding box center [581, 347] width 144 height 21
click at [569, 349] on button "Save" at bounding box center [581, 347] width 144 height 21
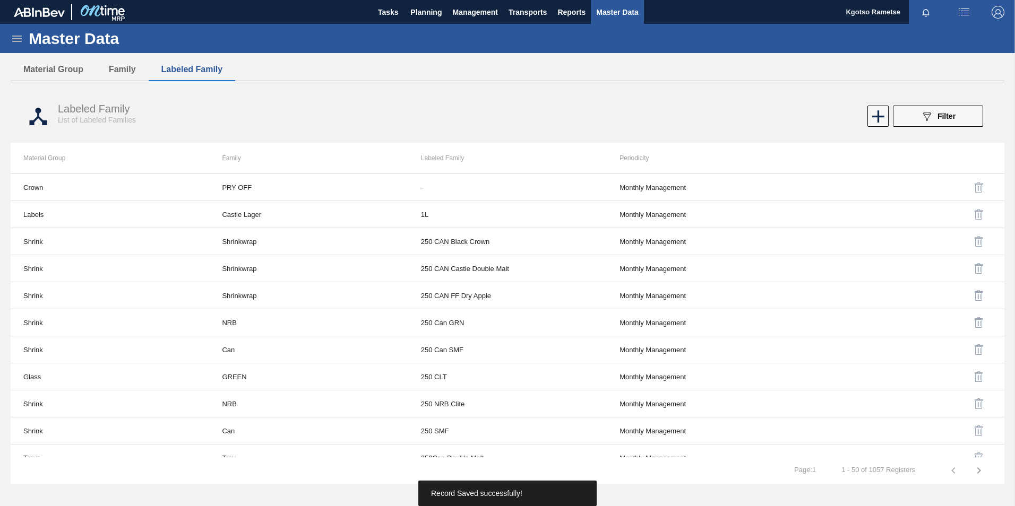
click at [15, 40] on icon at bounding box center [17, 38] width 13 height 13
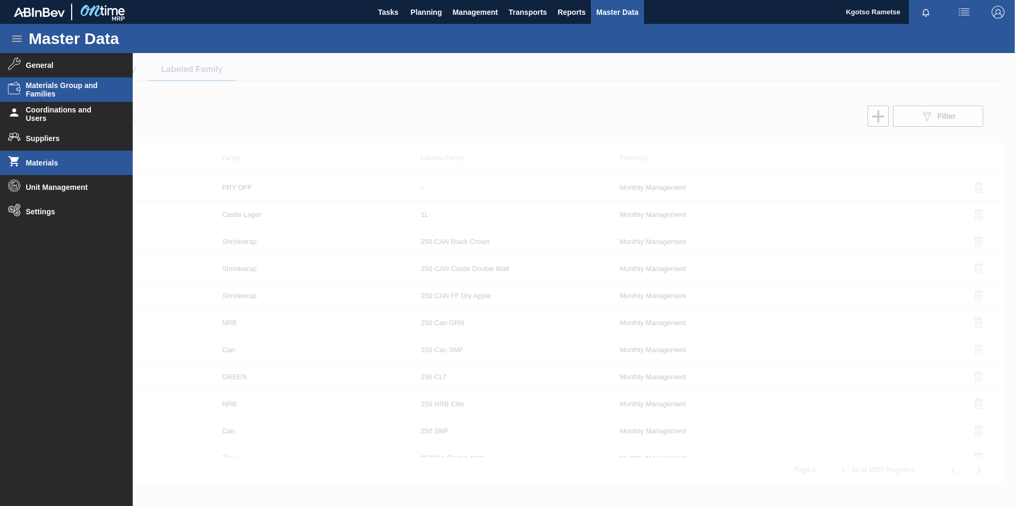
click at [50, 162] on span "Materials" at bounding box center [70, 163] width 88 height 8
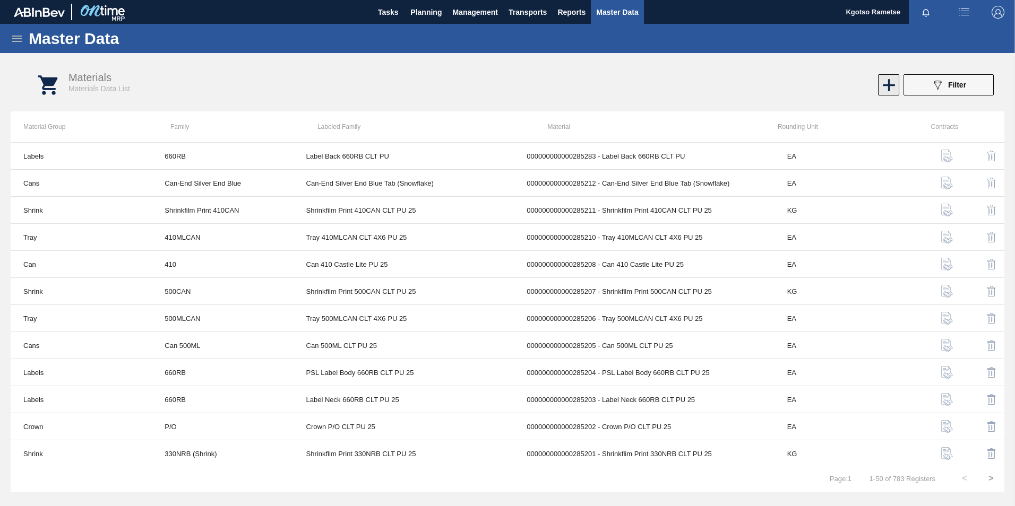
click at [888, 84] on icon at bounding box center [889, 85] width 12 height 12
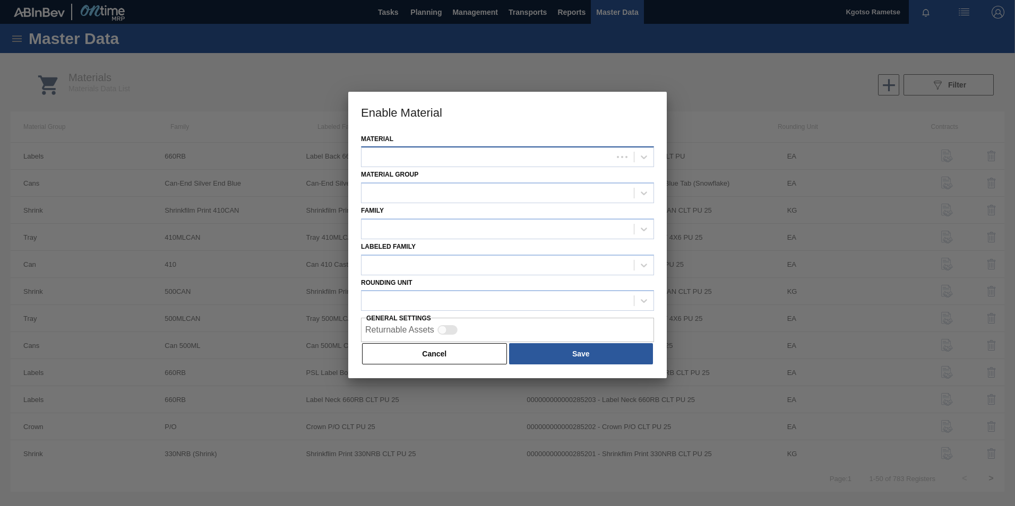
click at [383, 162] on div at bounding box center [486, 157] width 251 height 15
type input "284569"
drag, startPoint x: 472, startPoint y: 186, endPoint x: 464, endPoint y: 187, distance: 7.4
click at [472, 187] on div "000000000000284569 - PSL Label Body 275NRB BF Vogue PU" at bounding box center [507, 184] width 293 height 20
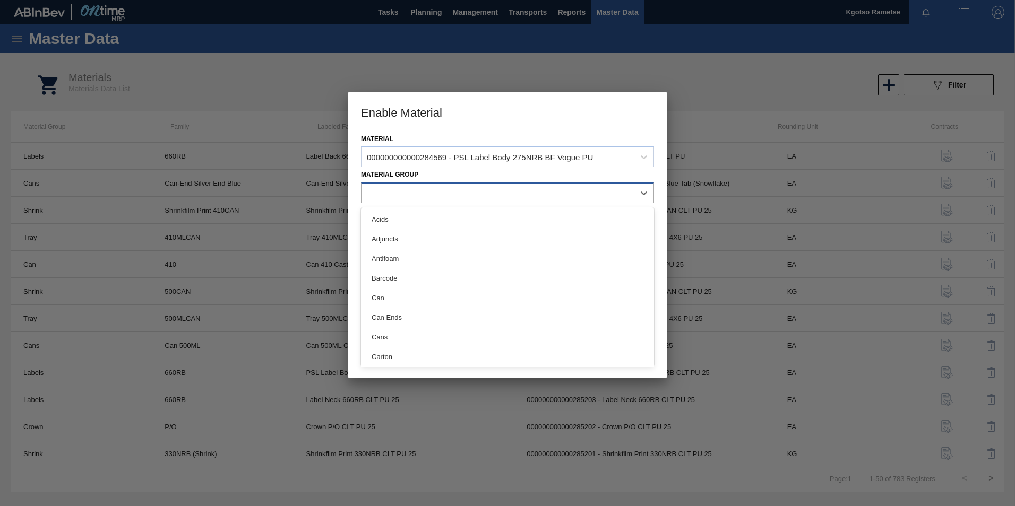
click at [435, 191] on div at bounding box center [497, 193] width 272 height 15
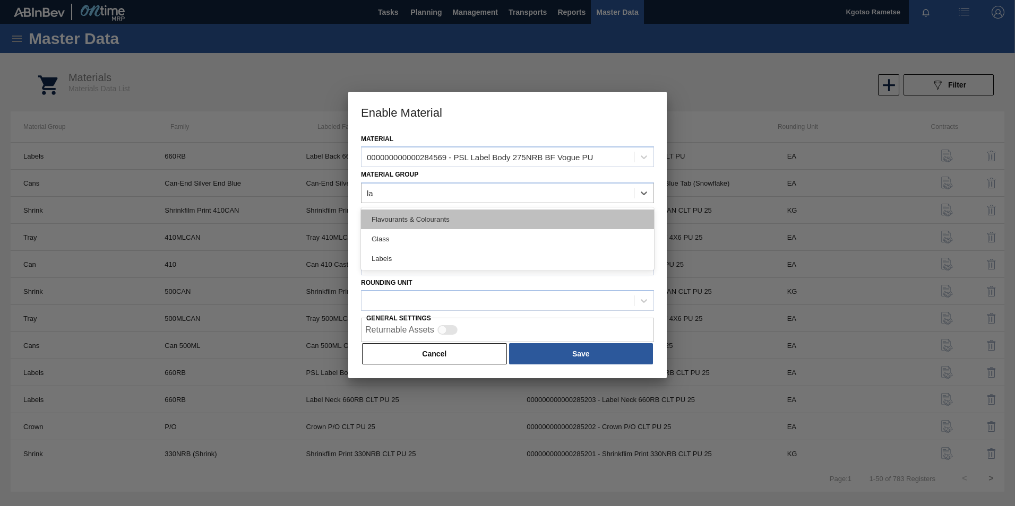
type Group "lab"
click at [416, 222] on div "Labels" at bounding box center [507, 220] width 293 height 20
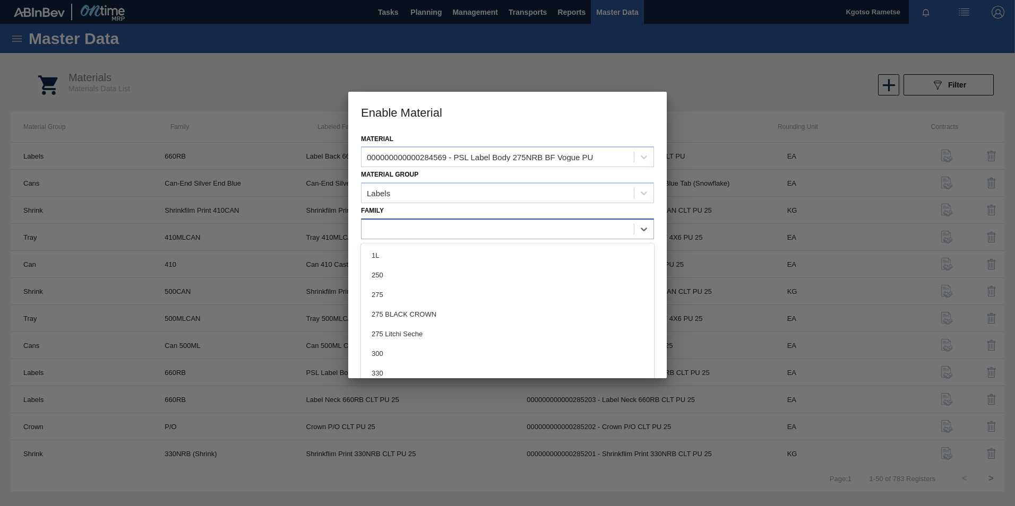
click at [403, 232] on div at bounding box center [497, 228] width 272 height 15
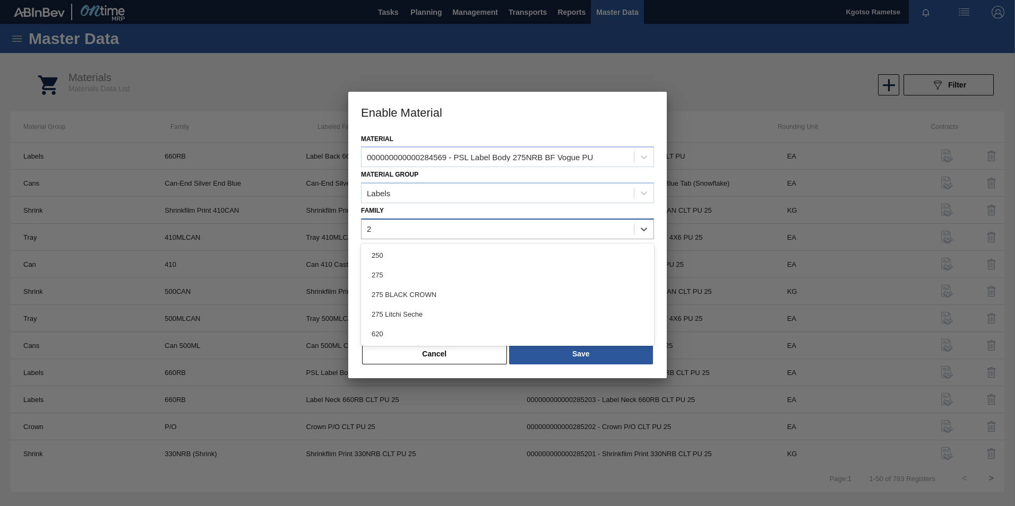
type input "27"
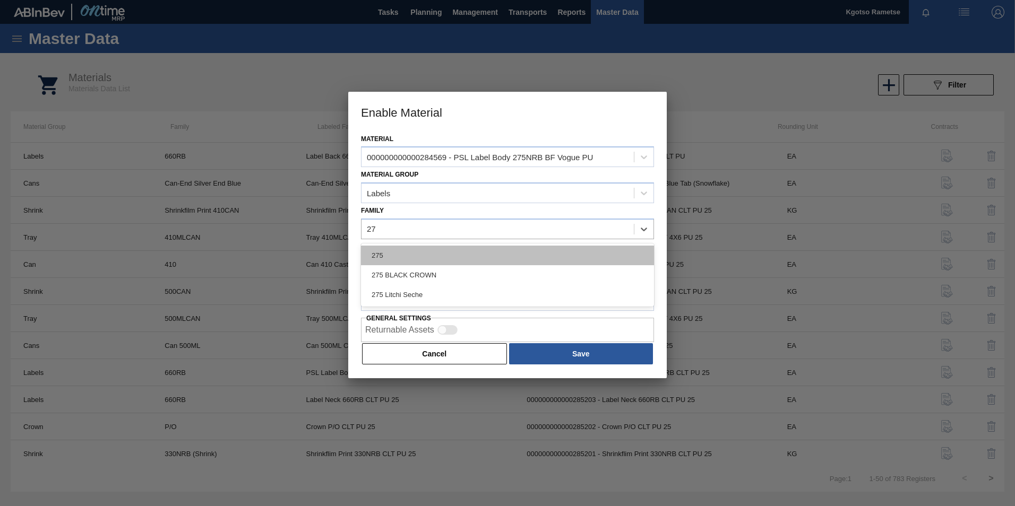
click at [431, 246] on div "275" at bounding box center [507, 256] width 293 height 20
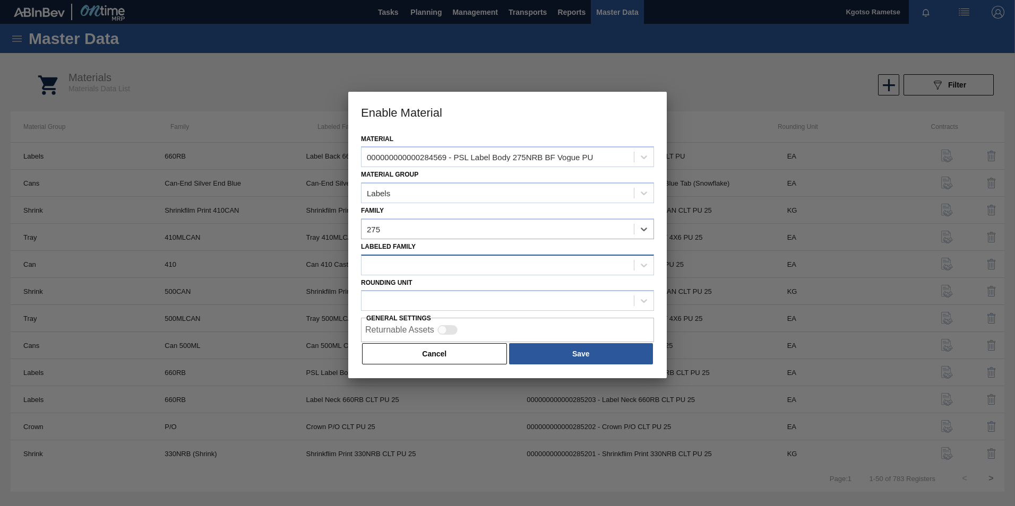
click at [379, 255] on div at bounding box center [507, 265] width 293 height 21
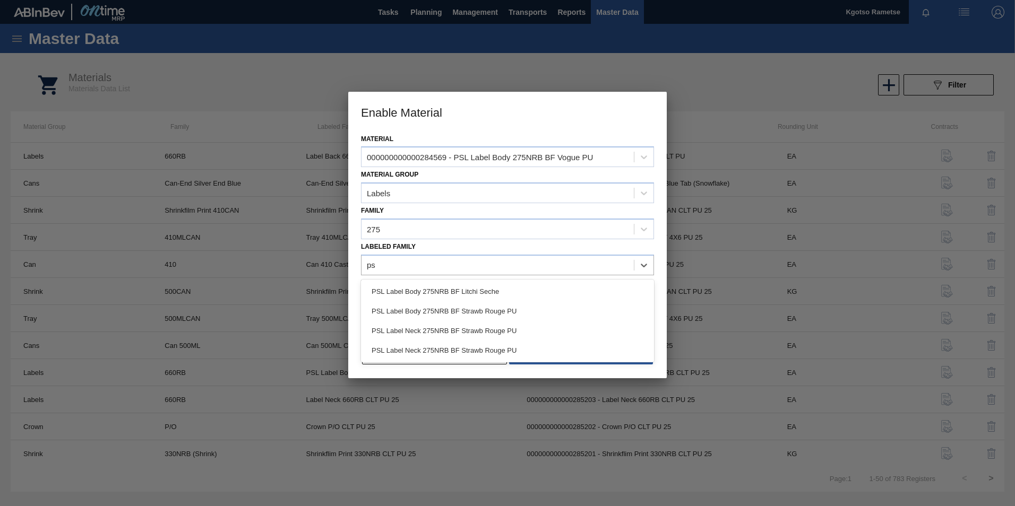
type Family "psl"
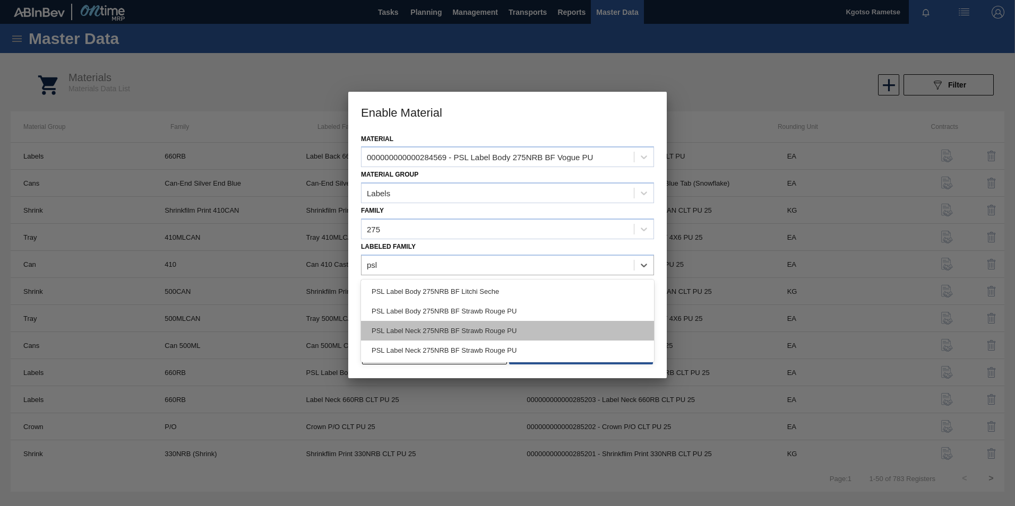
click at [424, 327] on div "PSL Label Neck 275NRB BF Strawb Rouge PU" at bounding box center [507, 331] width 293 height 20
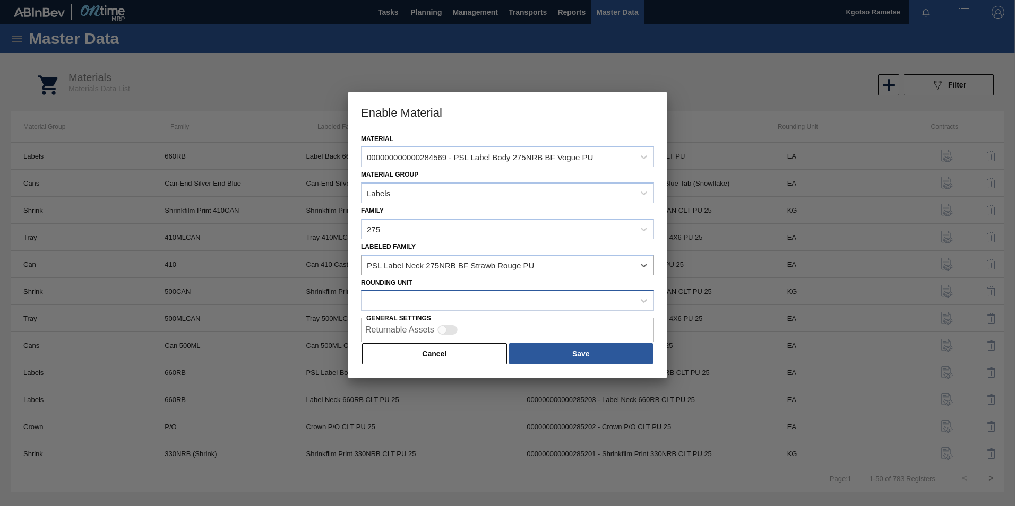
click at [410, 294] on div at bounding box center [497, 300] width 272 height 15
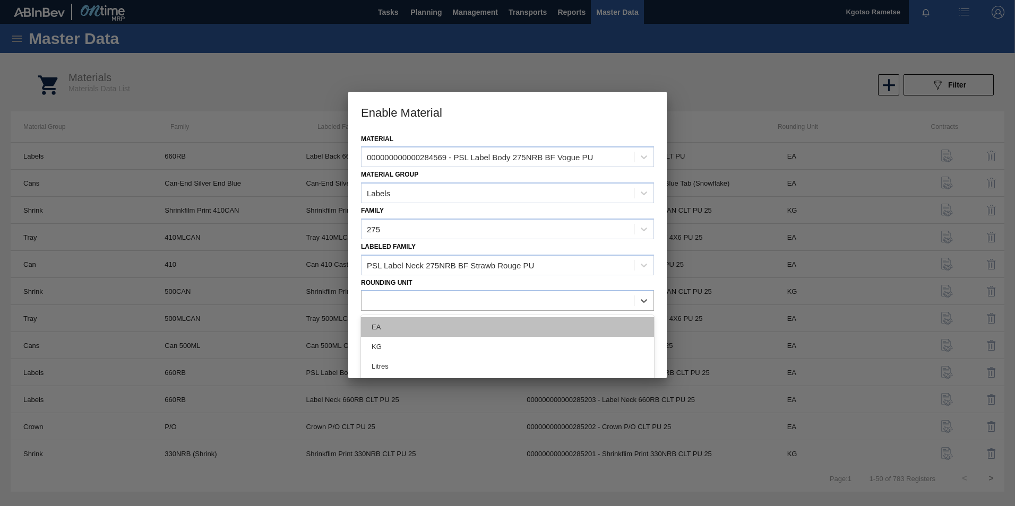
click at [403, 324] on div "EA" at bounding box center [507, 327] width 293 height 20
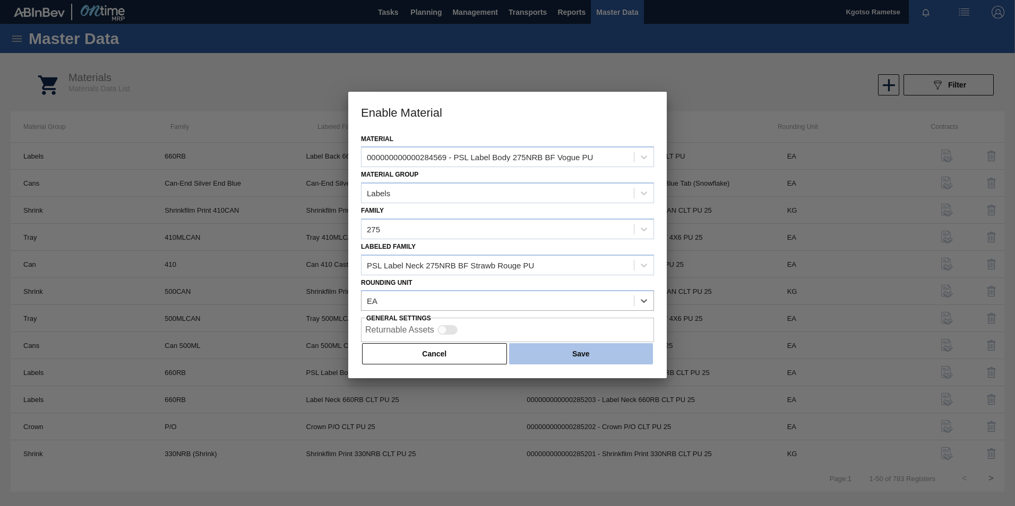
click at [543, 357] on button "Save" at bounding box center [581, 353] width 144 height 21
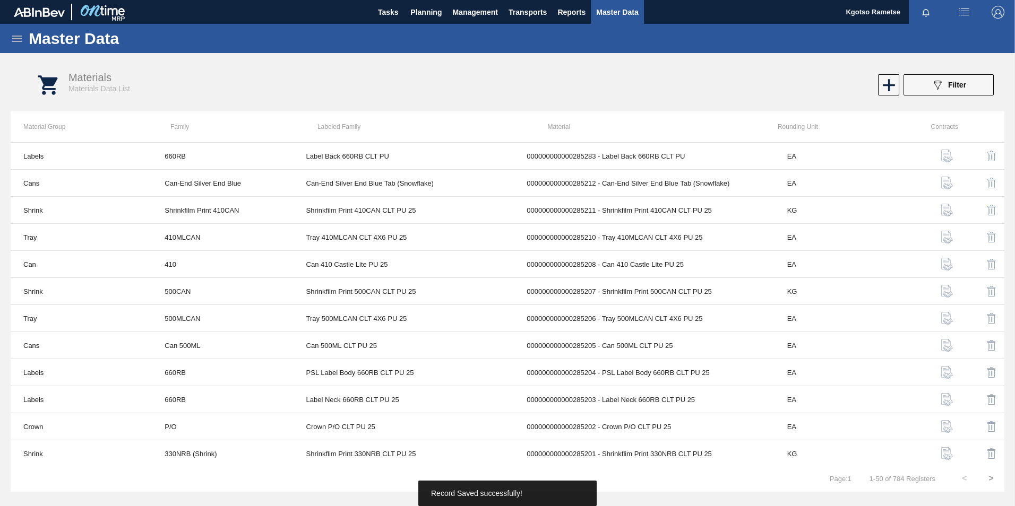
click at [13, 34] on icon at bounding box center [17, 38] width 13 height 13
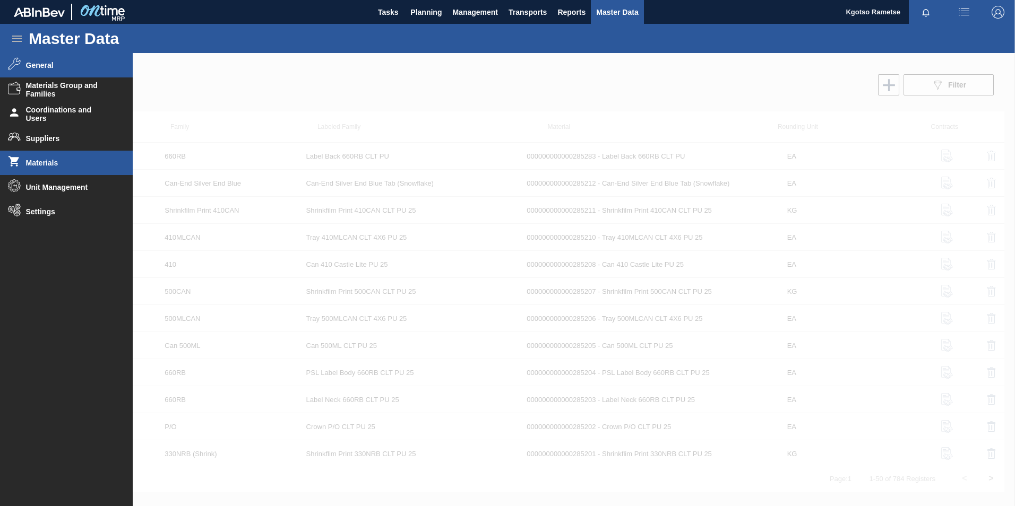
click at [46, 66] on span "General" at bounding box center [70, 65] width 88 height 8
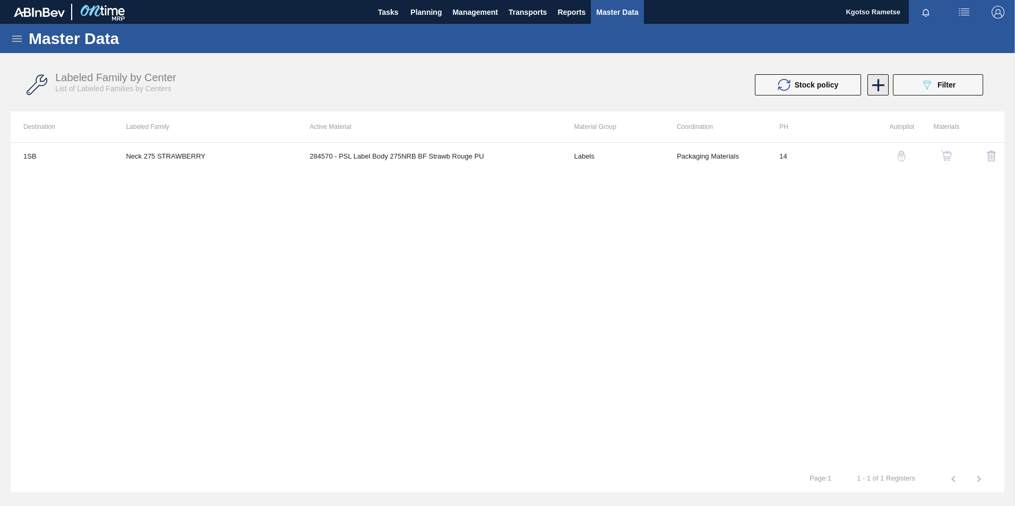
click at [873, 87] on icon at bounding box center [878, 85] width 21 height 21
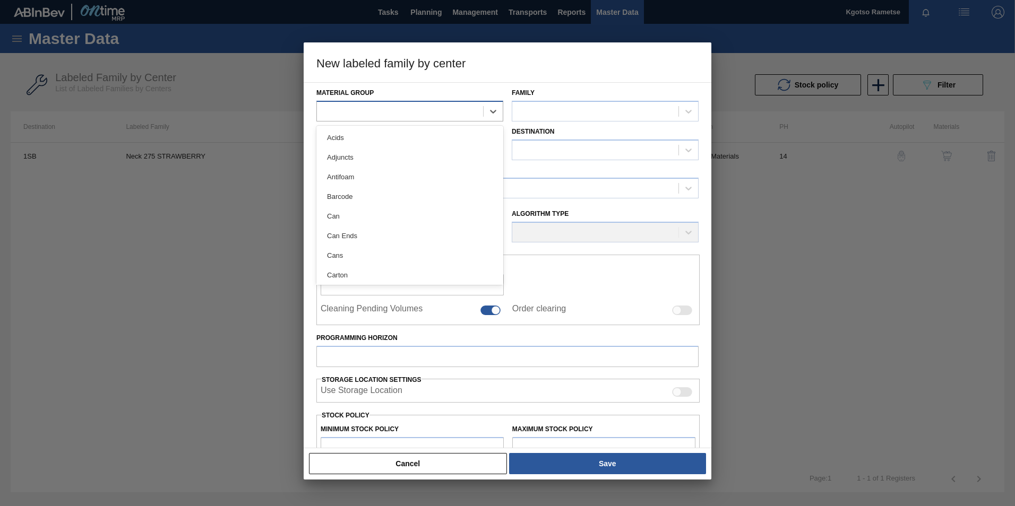
click at [317, 109] on div at bounding box center [400, 110] width 166 height 15
type Group "lab"
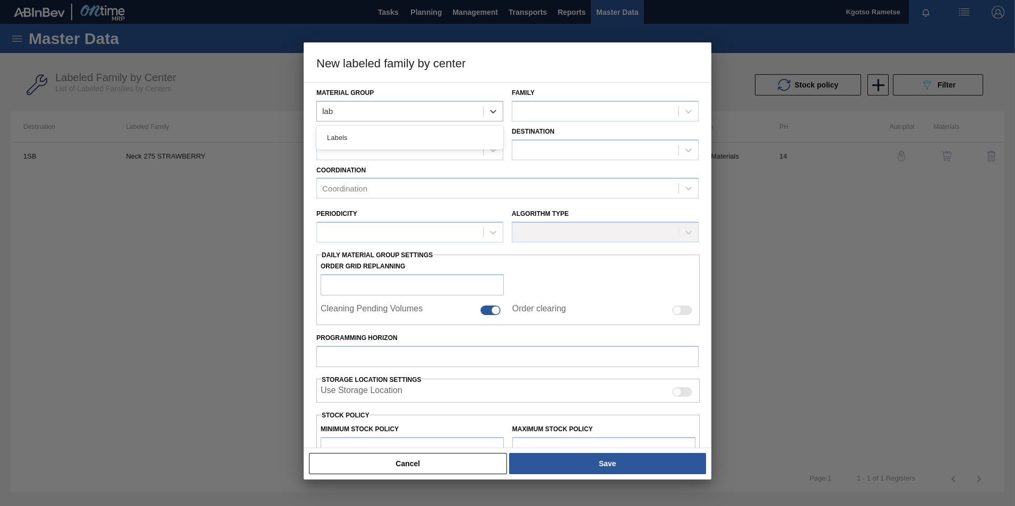
click at [326, 141] on div "Labels" at bounding box center [409, 138] width 187 height 20
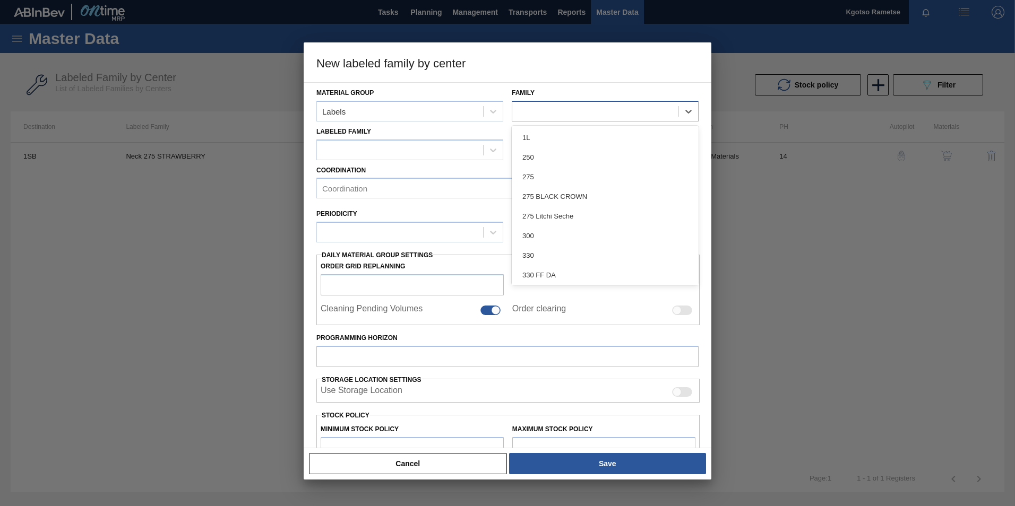
click at [574, 119] on div at bounding box center [595, 110] width 166 height 15
type input "27"
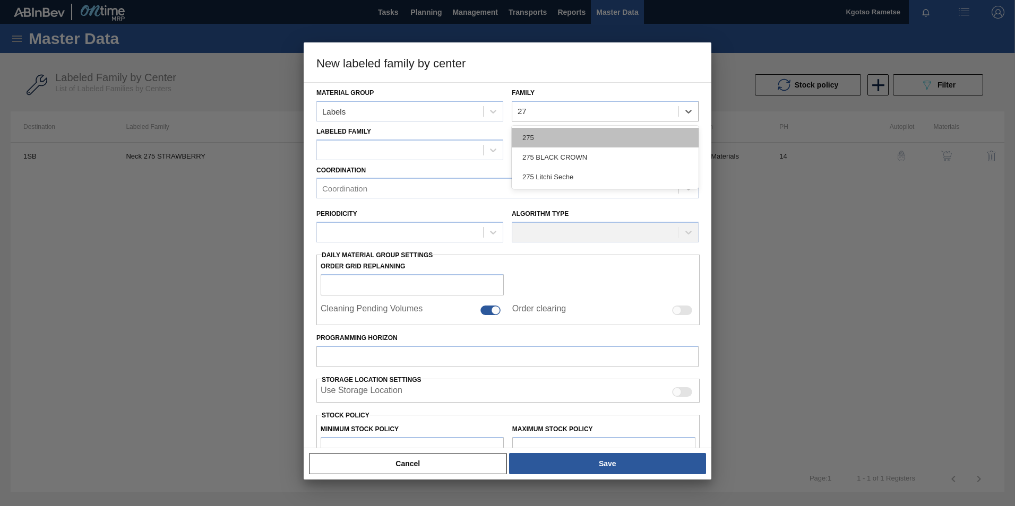
click at [571, 129] on div "275" at bounding box center [605, 138] width 187 height 20
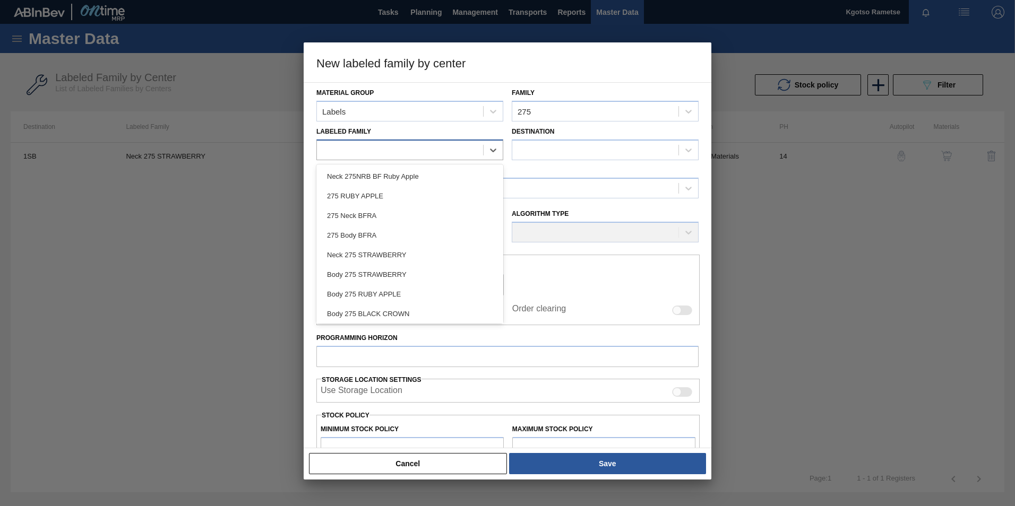
click at [459, 145] on div at bounding box center [400, 149] width 166 height 15
type Family "ps"
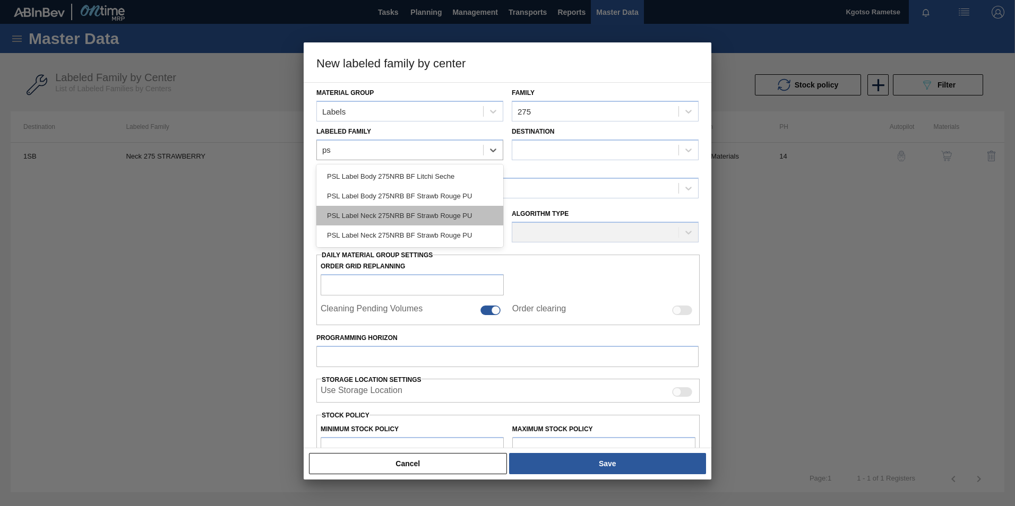
click at [436, 213] on div "PSL Label Neck 275NRB BF Strawb Rouge PU" at bounding box center [409, 216] width 187 height 20
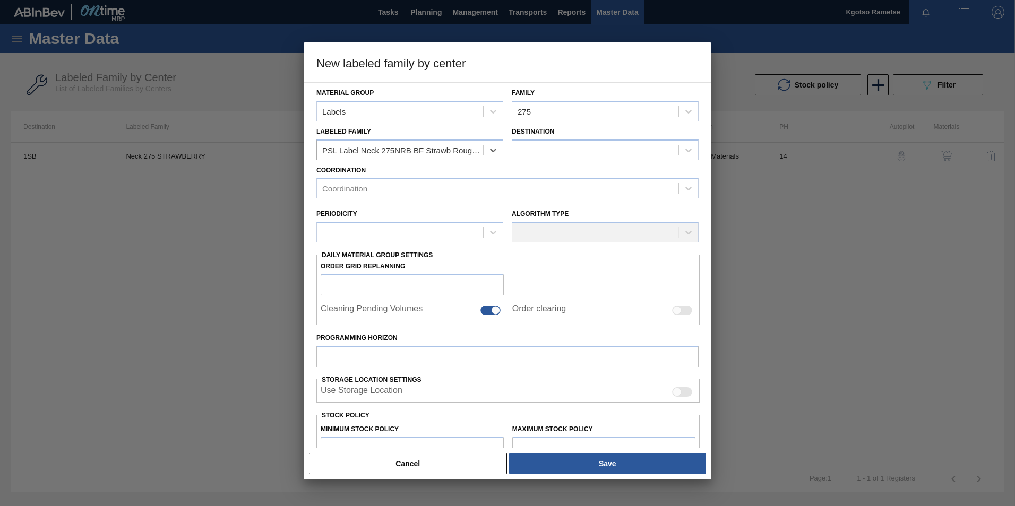
checkbox input "false"
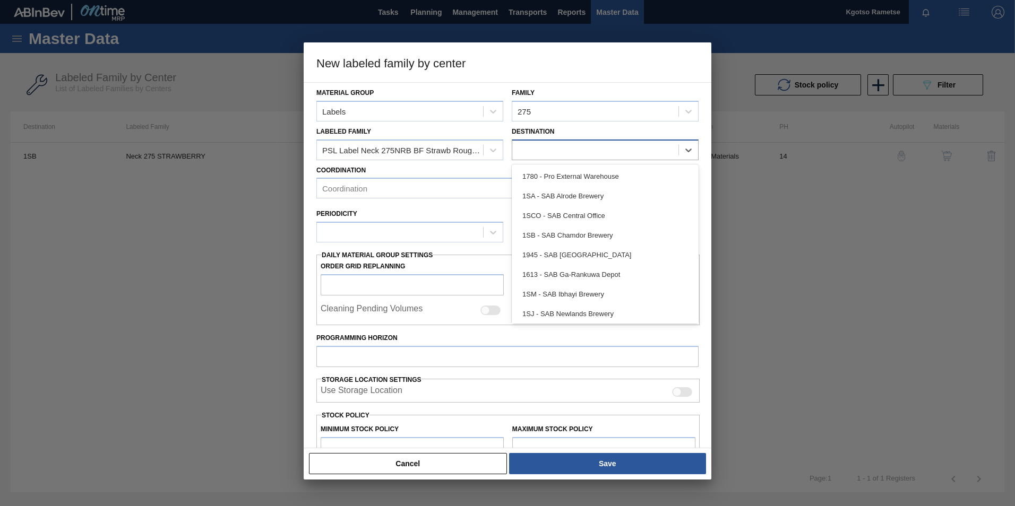
click at [554, 148] on div at bounding box center [595, 149] width 166 height 15
type input "1sb"
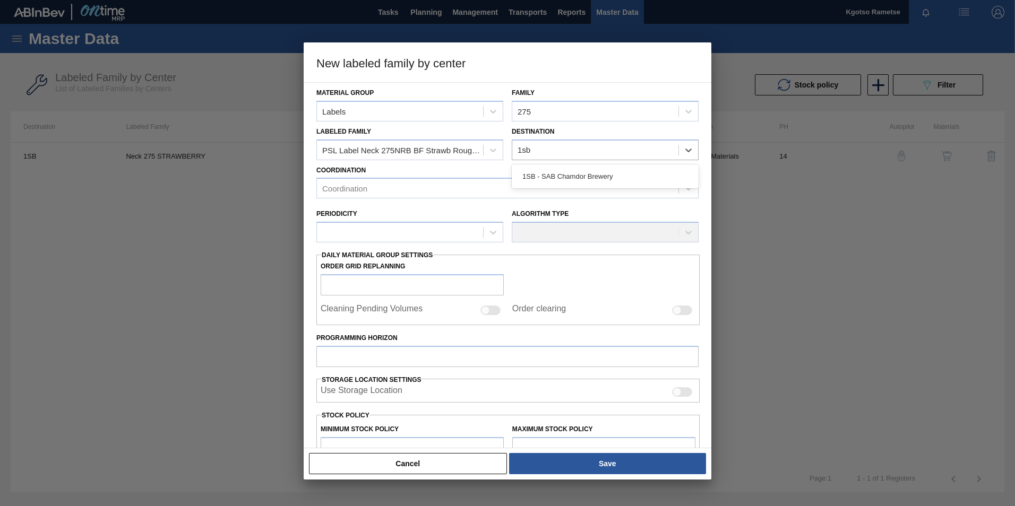
click at [549, 171] on div "1SB - SAB Chamdor Brewery" at bounding box center [605, 177] width 187 height 20
click at [442, 187] on div "Coordination" at bounding box center [497, 188] width 361 height 15
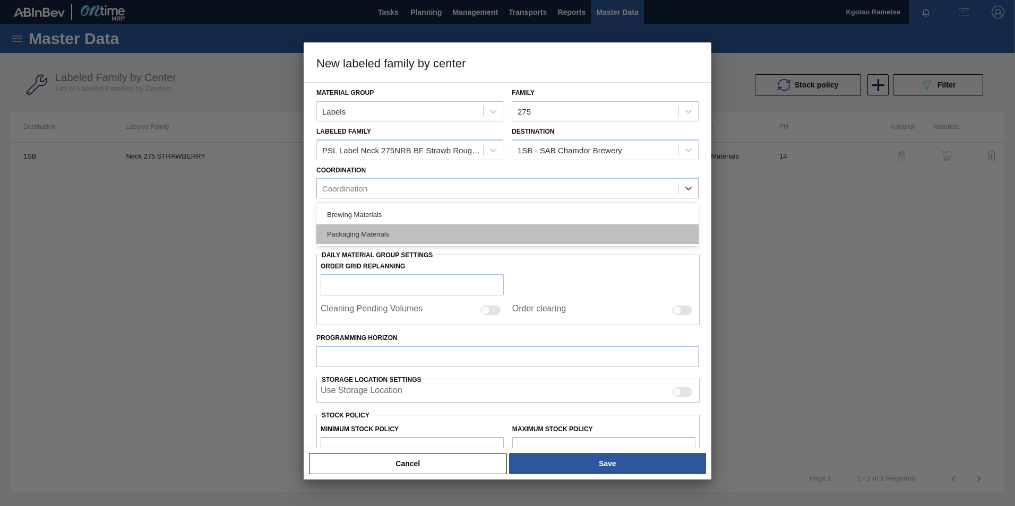
click at [377, 234] on div "Packaging Materials" at bounding box center [507, 234] width 382 height 20
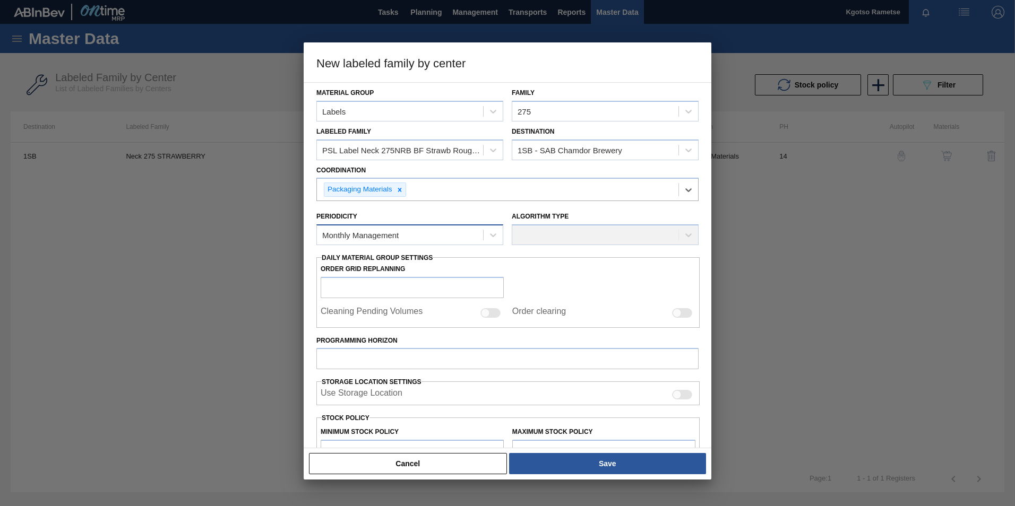
click at [373, 231] on div "Monthly Management" at bounding box center [360, 235] width 76 height 9
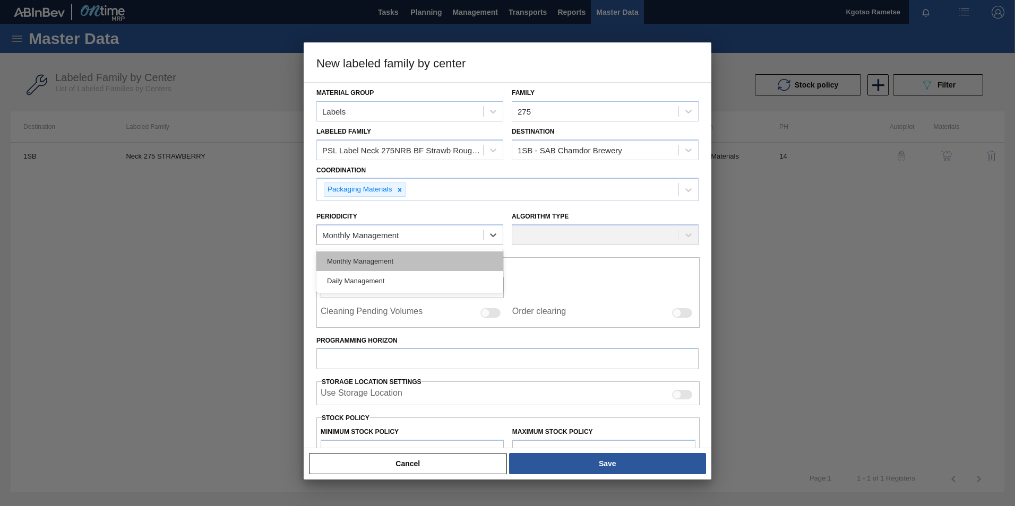
click at [353, 256] on div "Monthly Management" at bounding box center [409, 262] width 187 height 20
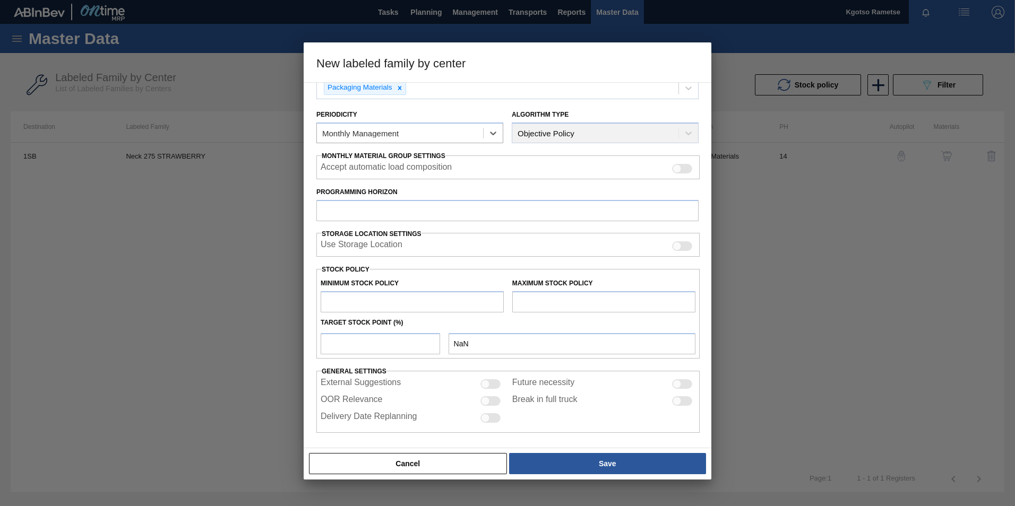
scroll to position [105, 0]
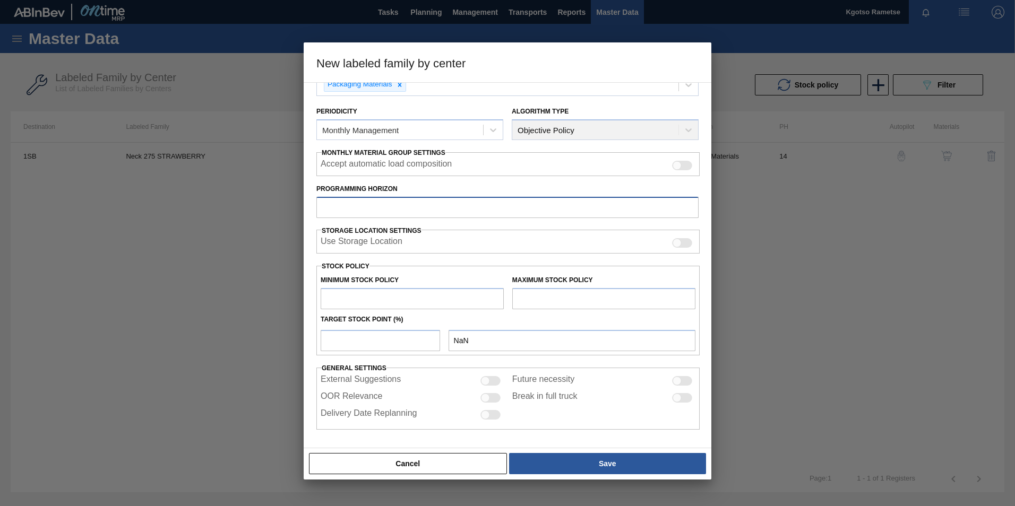
click at [352, 207] on input "Programming Horizon" at bounding box center [507, 207] width 382 height 21
type input "14"
click at [348, 298] on input "text" at bounding box center [412, 298] width 183 height 21
type input "1"
type input "1.000"
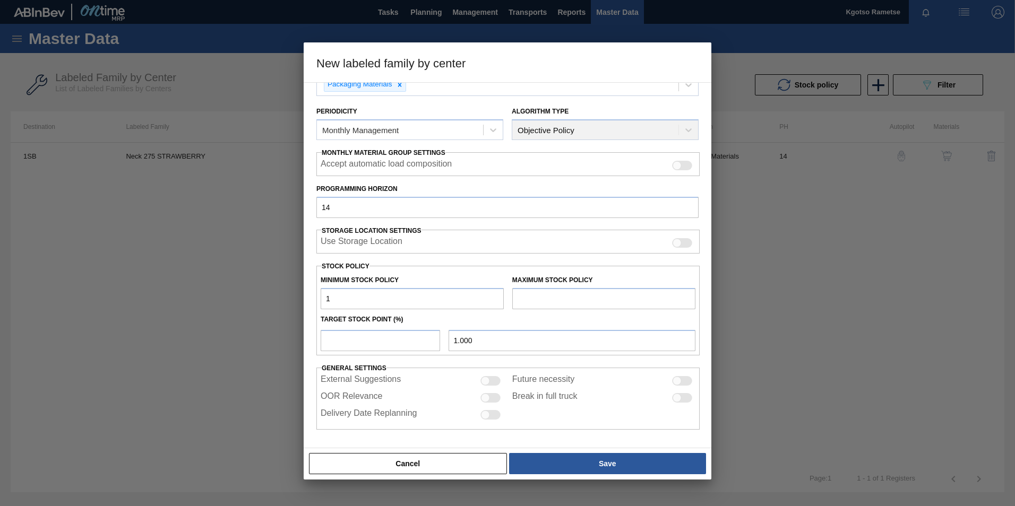
type input "10"
type input "10.000"
type input "100"
type input "100.000"
type input "1,000"
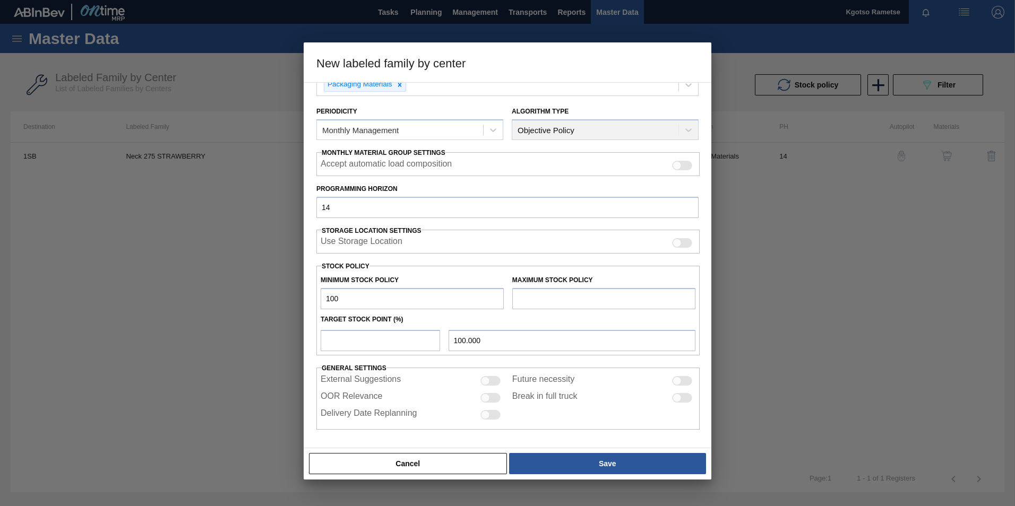
type input "1,000.000"
type input "10,000"
type input "10,000.000"
type input "100,000"
type input "100,000.000"
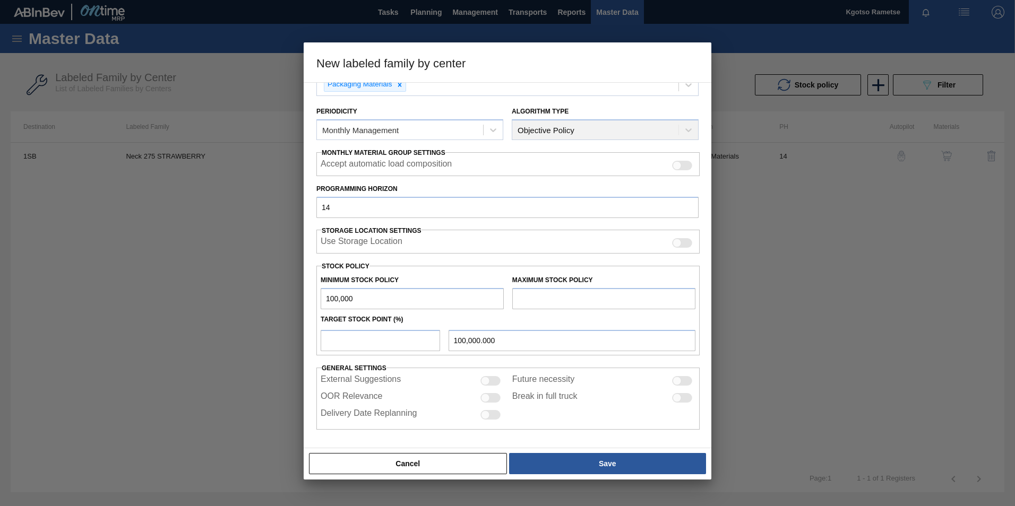
type input "1,000,000"
type input "1,000,000.000"
type input "10,000,000"
type input "10,000,000.000"
type input "1,000,000"
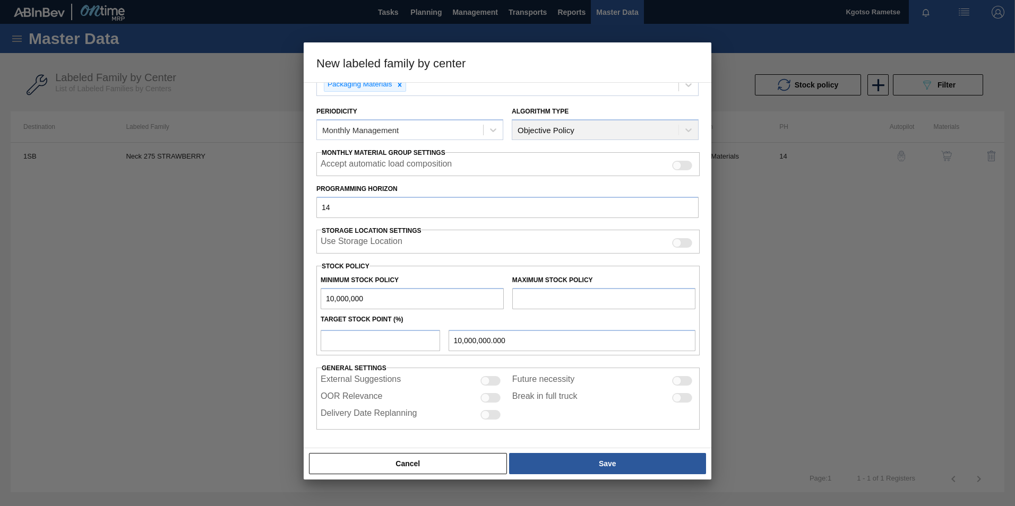
type input "1,000,000.000"
type input "1,000,000"
click at [522, 295] on input "text" at bounding box center [603, 298] width 183 height 21
type input "1,500,000"
click at [354, 339] on input "number" at bounding box center [380, 340] width 119 height 21
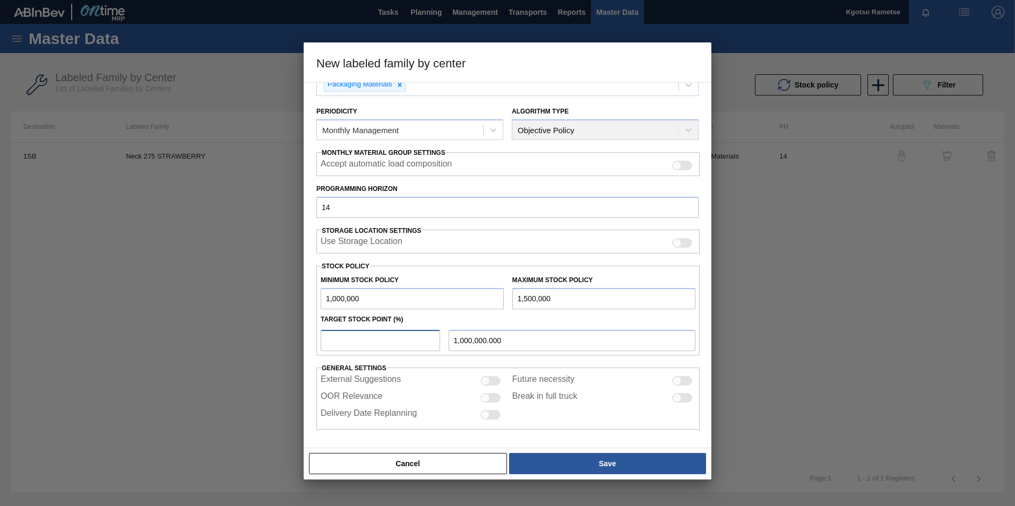
type input "1"
type input "1,005,000.000"
type input "10"
type input "1,050,000.000"
type input "100"
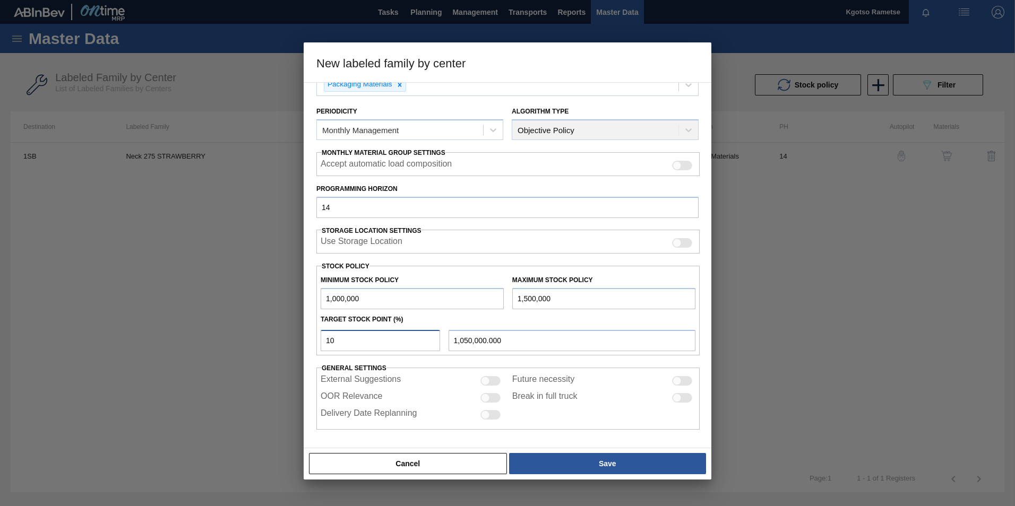
type input "1,500,000.000"
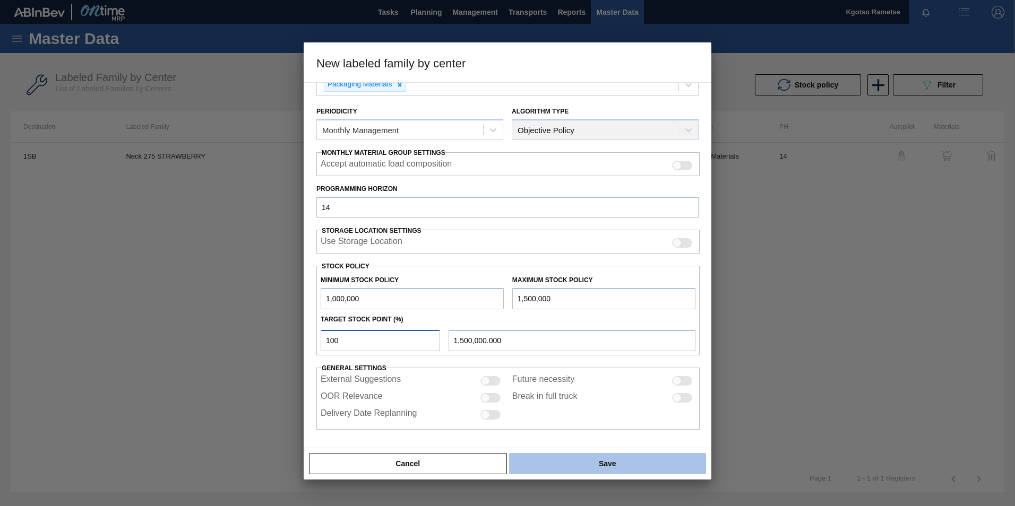
type input "100"
click at [620, 464] on button "Save" at bounding box center [607, 463] width 197 height 21
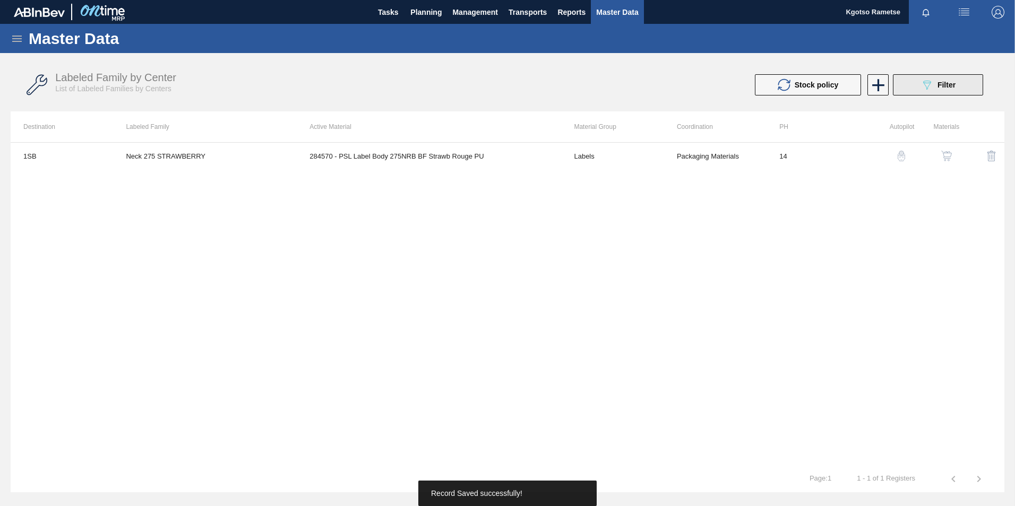
click at [958, 81] on button "089F7B8B-B2A5-4AFE-B5C0-19BA573D28AC Filter" at bounding box center [938, 84] width 90 height 21
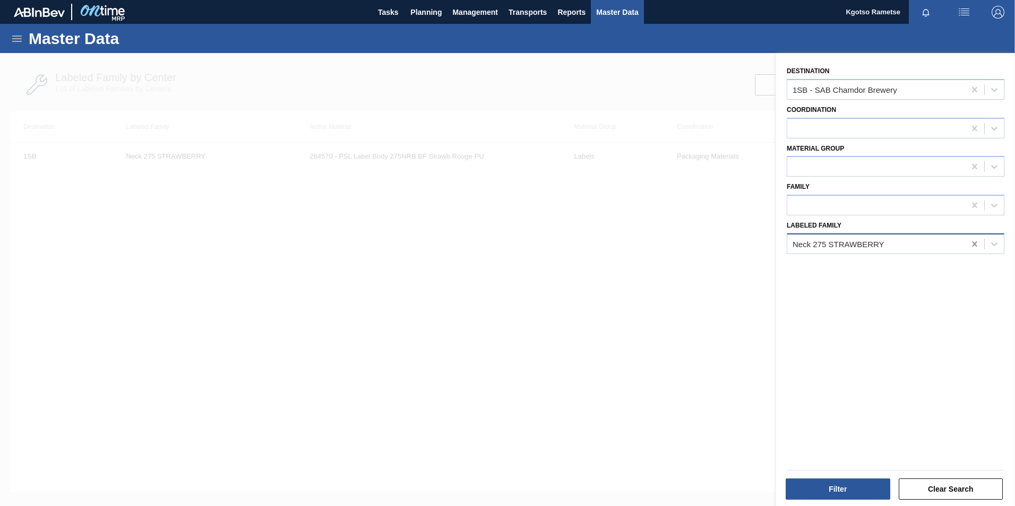
click at [973, 242] on icon at bounding box center [974, 244] width 11 height 11
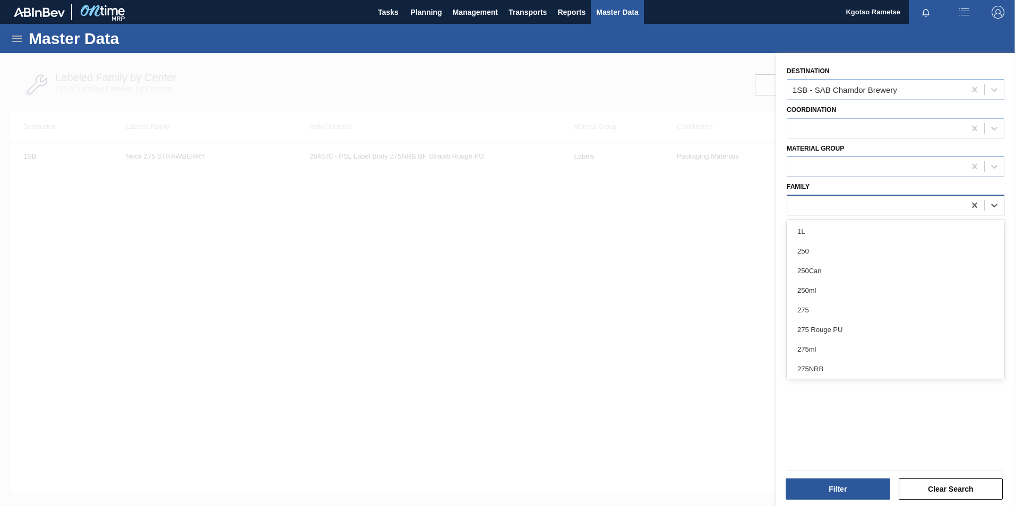
click at [837, 205] on div at bounding box center [876, 205] width 178 height 15
type input "275"
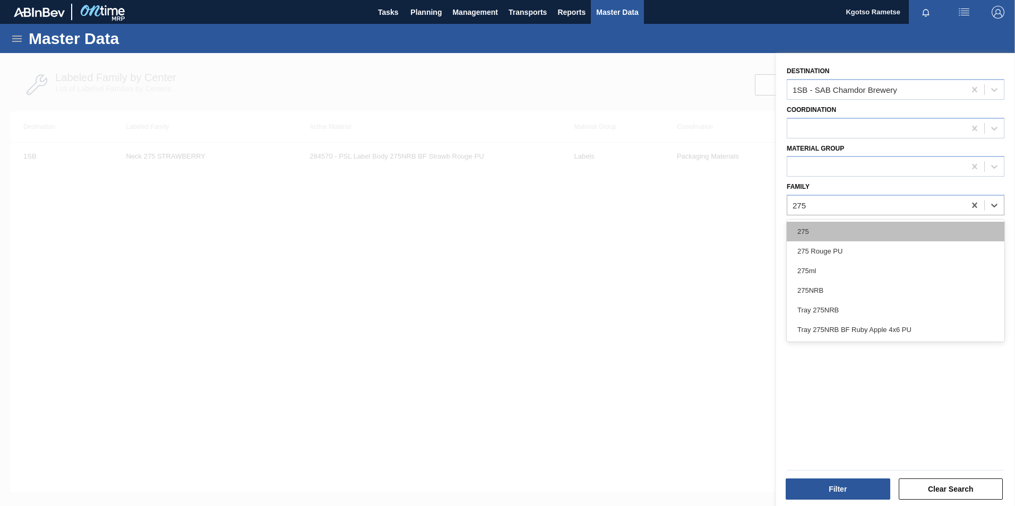
click at [809, 227] on div "275" at bounding box center [896, 232] width 218 height 20
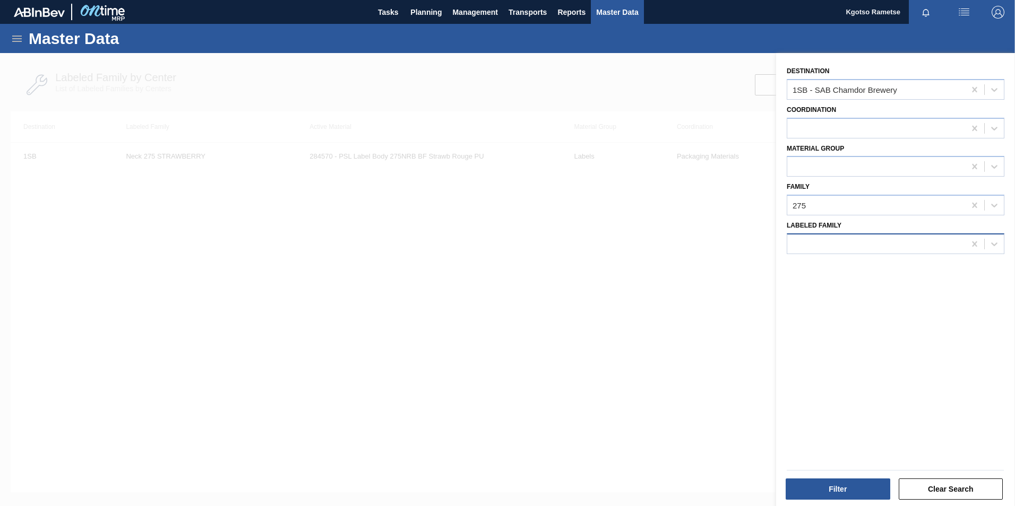
click at [907, 246] on div at bounding box center [876, 243] width 178 height 15
paste Family "PSL Label Neck 275NRB BF Strawb Rouge PU"
type Family "PSL Label Neck 275NRB BF Strawb Rouge PU"
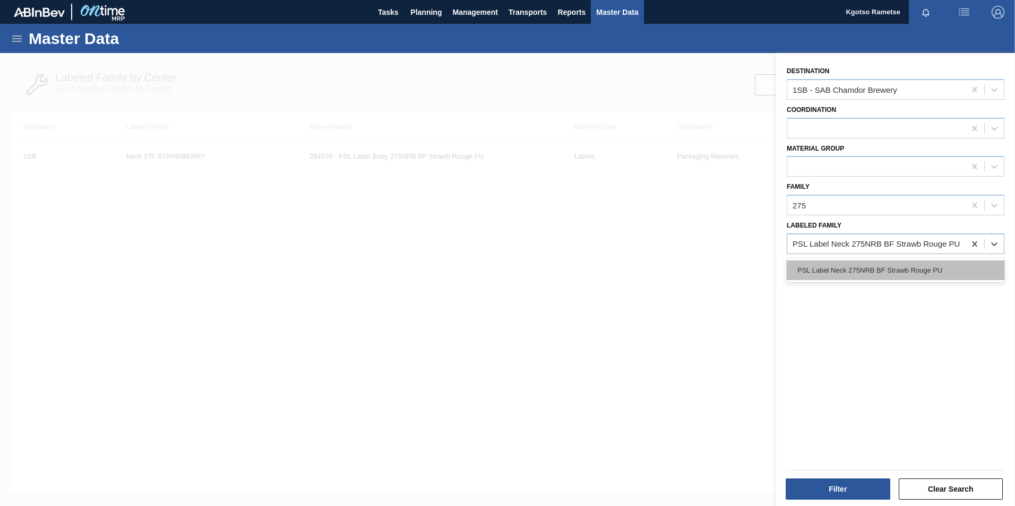
click at [869, 267] on div "PSL Label Neck 275NRB BF Strawb Rouge PU" at bounding box center [896, 271] width 218 height 20
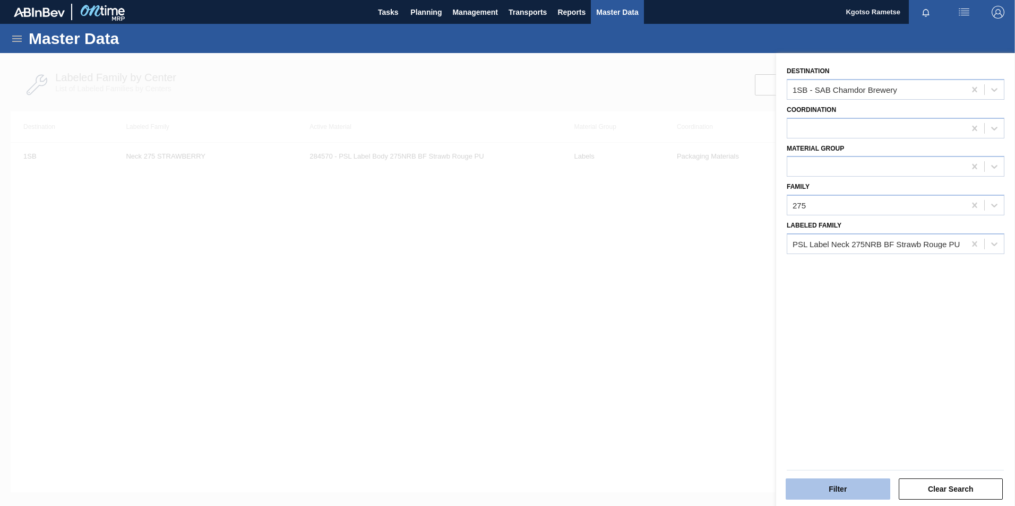
click at [805, 495] on button "Filter" at bounding box center [837, 489] width 105 height 21
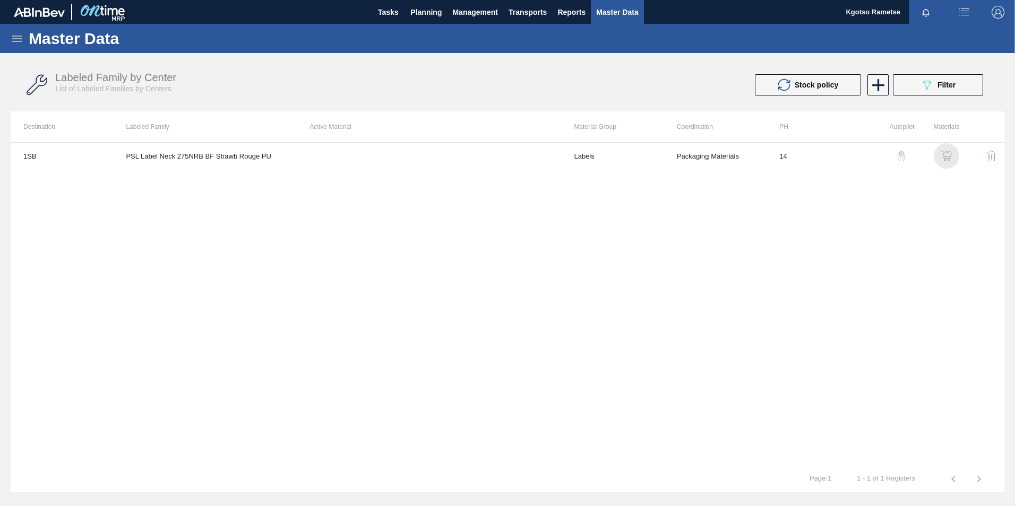
click at [945, 155] on img "button" at bounding box center [946, 156] width 11 height 11
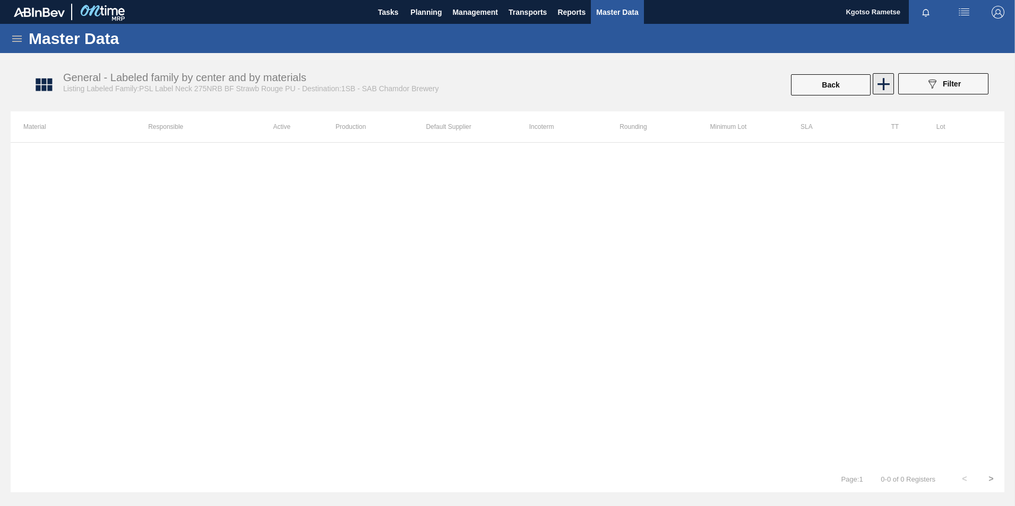
click at [885, 87] on icon at bounding box center [883, 84] width 21 height 21
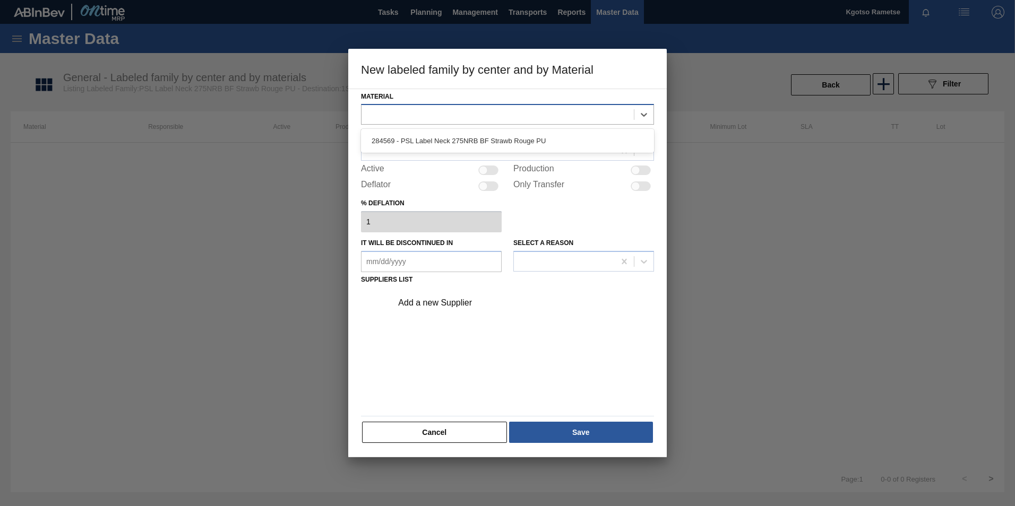
click at [387, 116] on div at bounding box center [497, 114] width 272 height 15
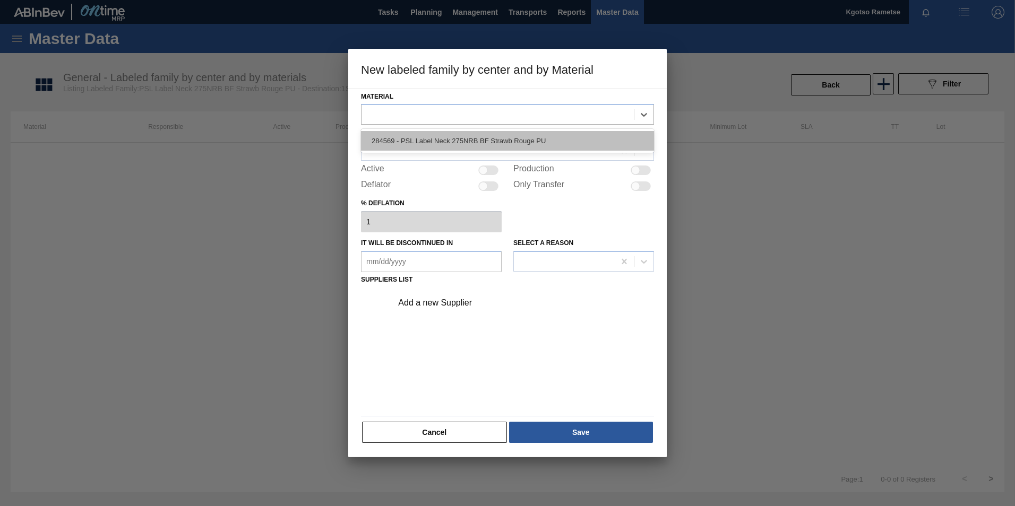
click at [385, 135] on div "284569 - PSL Label Neck 275NRB BF Strawb Rouge PU" at bounding box center [507, 141] width 293 height 20
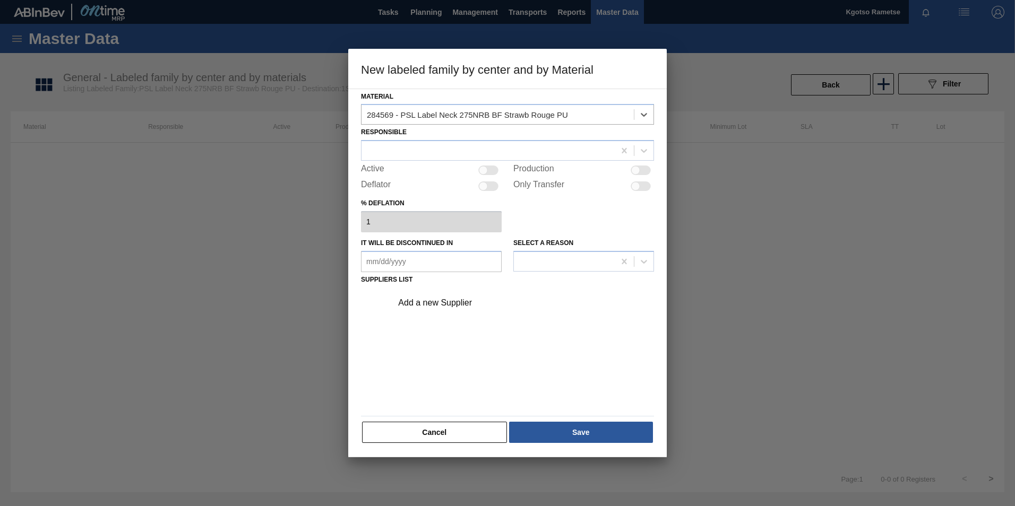
click at [377, 165] on label "Active" at bounding box center [372, 170] width 23 height 13
click at [478, 175] on input "Active" at bounding box center [478, 175] width 1 height 1
checkbox input "true"
click at [377, 151] on div at bounding box center [487, 150] width 253 height 15
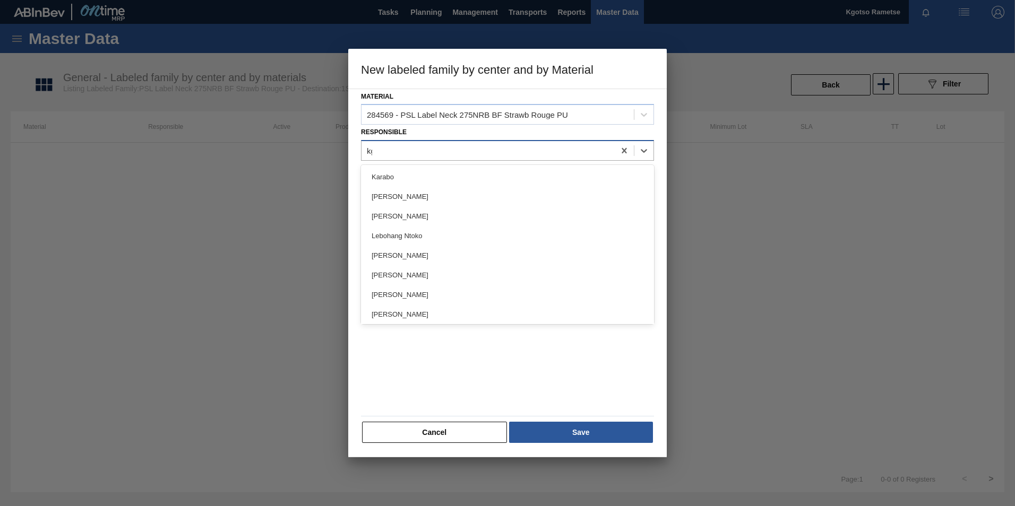
type input "kgot"
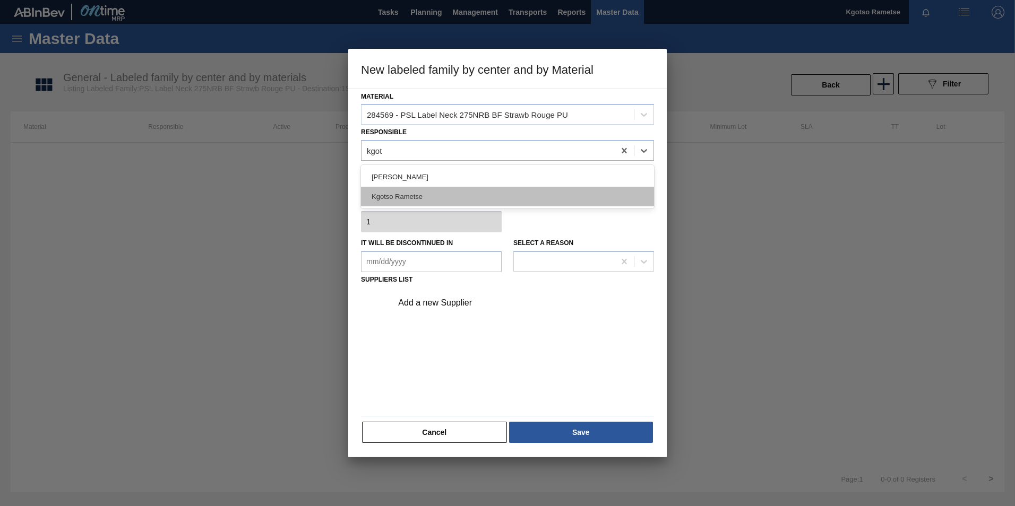
click at [380, 188] on div "Kgotso Rametse" at bounding box center [507, 197] width 293 height 20
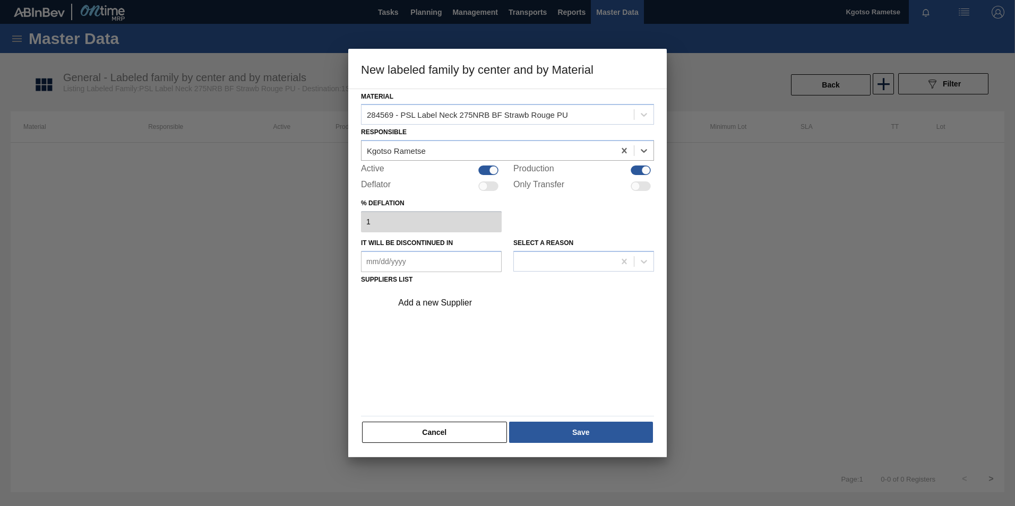
click at [428, 303] on div "Add a new Supplier" at bounding box center [502, 303] width 208 height 10
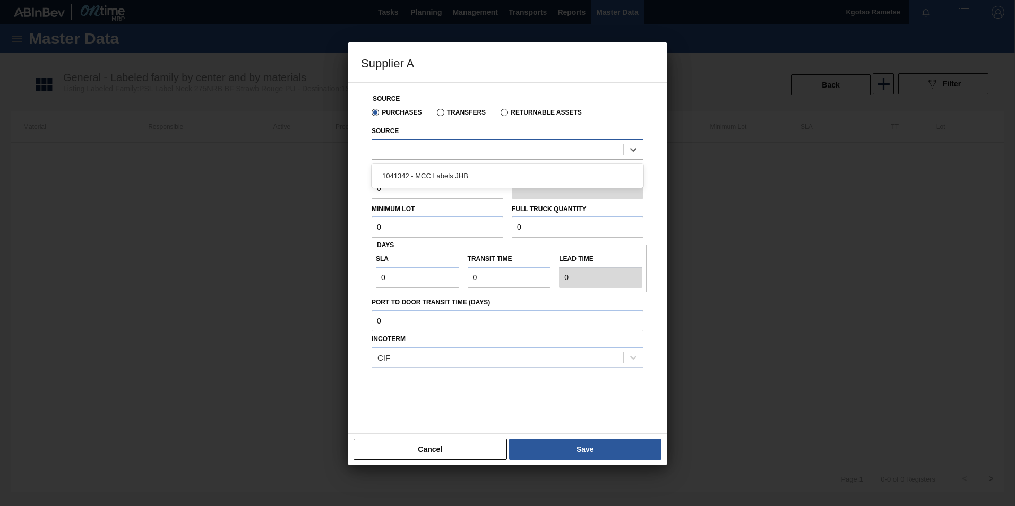
click at [414, 156] on div at bounding box center [497, 149] width 251 height 15
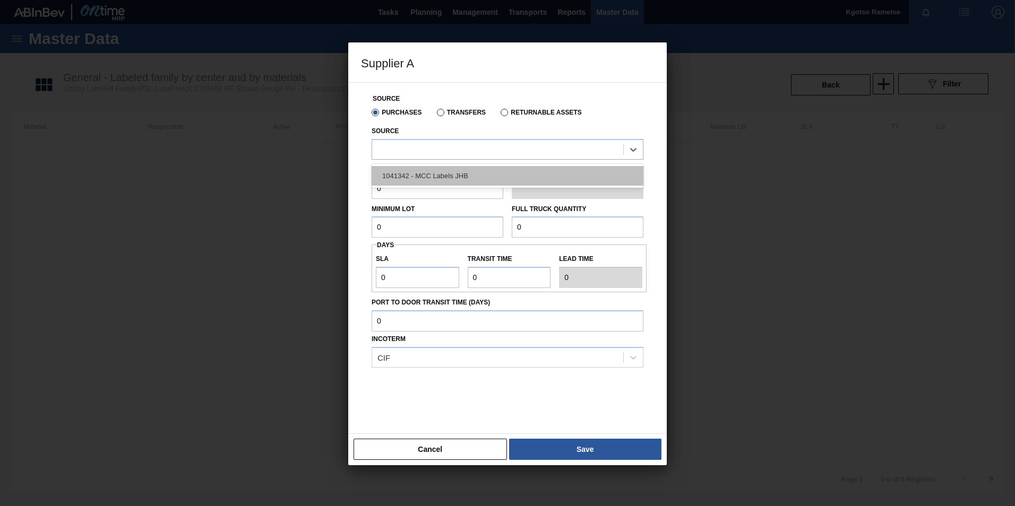
click at [411, 171] on div "1041342 - MCC Labels JHB" at bounding box center [508, 176] width 272 height 20
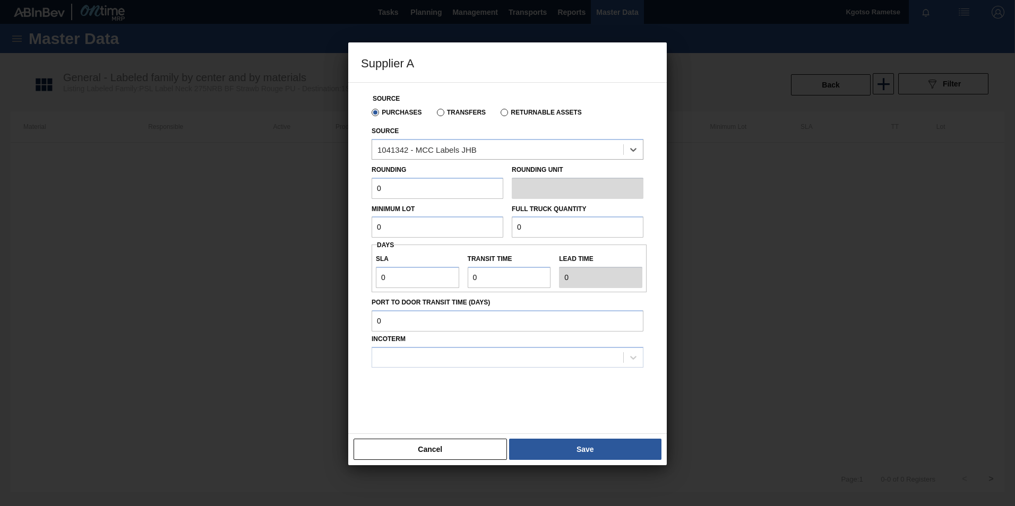
drag, startPoint x: 394, startPoint y: 185, endPoint x: 244, endPoint y: 187, distance: 150.2
click at [278, 179] on div "Supplier A Source Purchases Transfers Returnable Assets Source option 1041342 -…" at bounding box center [507, 253] width 1015 height 506
type input "1"
drag, startPoint x: 386, startPoint y: 228, endPoint x: 301, endPoint y: 231, distance: 85.0
click at [304, 232] on div "Supplier A Source Purchases Transfers Returnable Assets Source 1041342 - MCC La…" at bounding box center [507, 253] width 1015 height 506
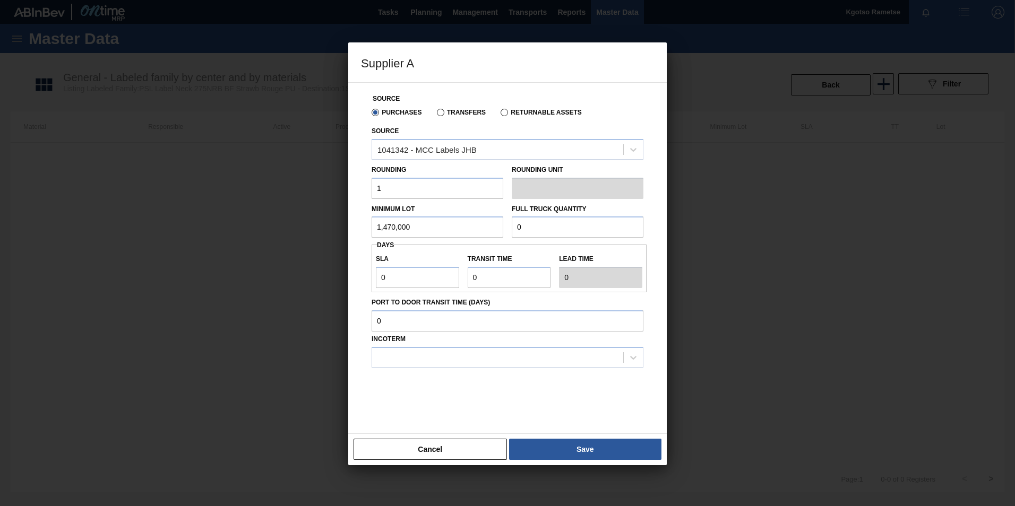
drag, startPoint x: 412, startPoint y: 224, endPoint x: 370, endPoint y: 223, distance: 41.9
click at [370, 223] on div "Minimum Lot 1,470,000" at bounding box center [437, 220] width 140 height 37
type input "1,470,000"
drag, startPoint x: 531, startPoint y: 232, endPoint x: 480, endPoint y: 219, distance: 52.8
click at [480, 219] on div "Minimum Lot 1,470,000 Full Truck Quantity 0" at bounding box center [507, 218] width 280 height 39
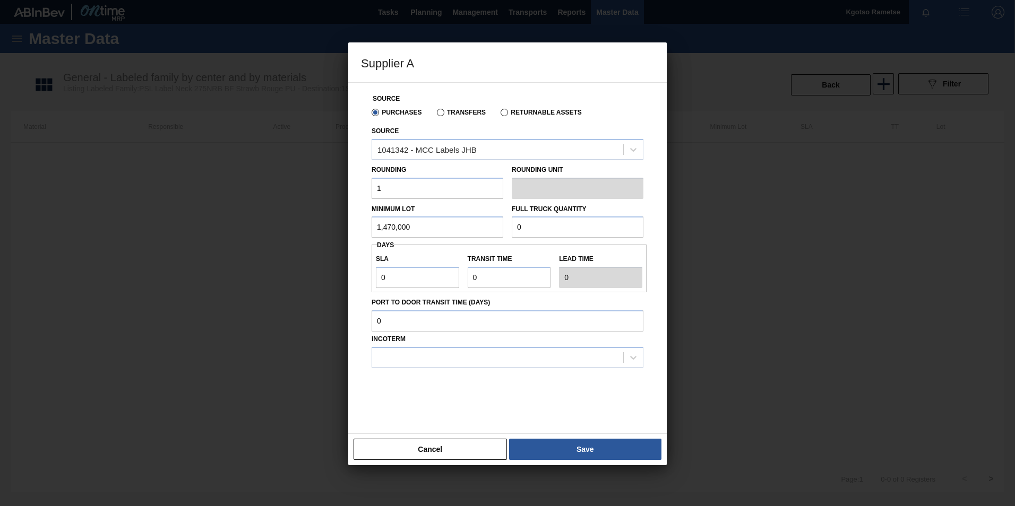
paste input "1,470,00"
type input "1,470,000"
drag, startPoint x: 403, startPoint y: 278, endPoint x: 383, endPoint y: 278, distance: 19.6
click at [383, 278] on input "0" at bounding box center [417, 277] width 83 height 21
click at [379, 279] on input "0" at bounding box center [417, 277] width 83 height 21
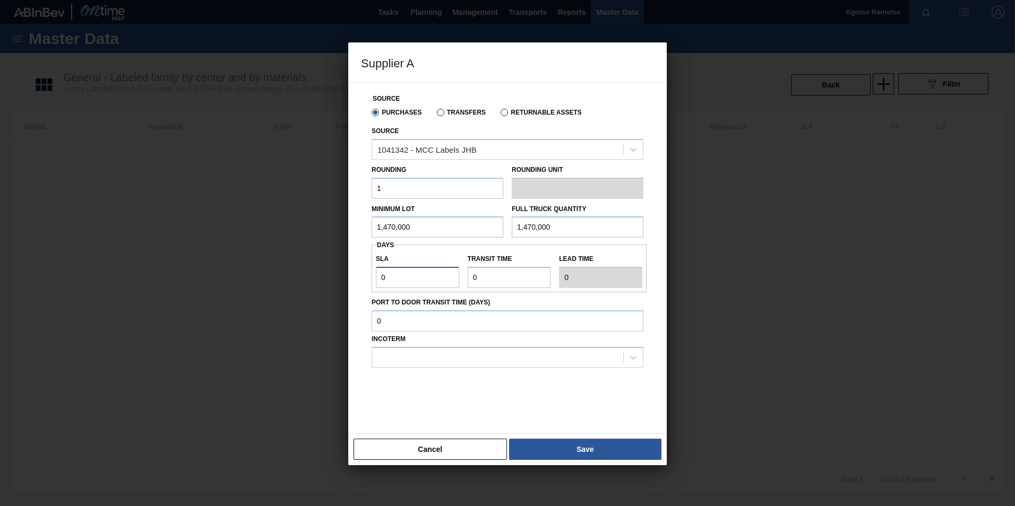
type input "2"
drag, startPoint x: 487, startPoint y: 272, endPoint x: 396, endPoint y: 260, distance: 92.1
click at [396, 260] on div "SLA 2 Transit time Lead time 2" at bounding box center [509, 268] width 275 height 39
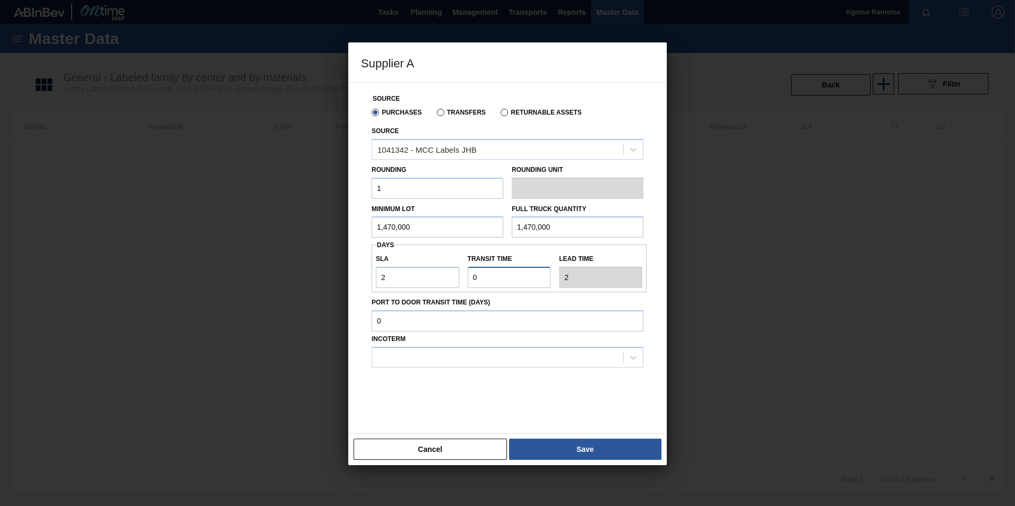
type input "1"
type input "3"
type input "1"
click at [383, 358] on div at bounding box center [497, 357] width 251 height 15
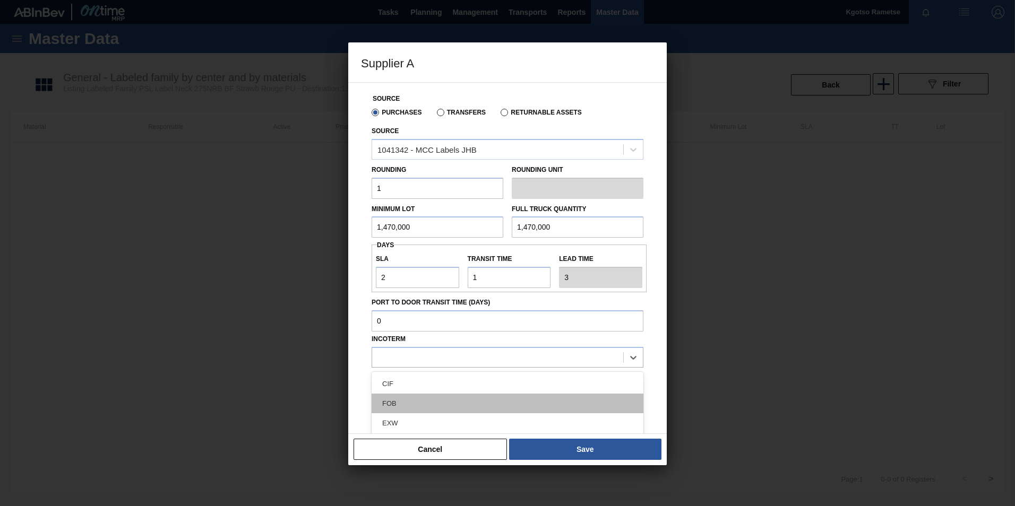
click at [387, 405] on div "FOB" at bounding box center [508, 404] width 272 height 20
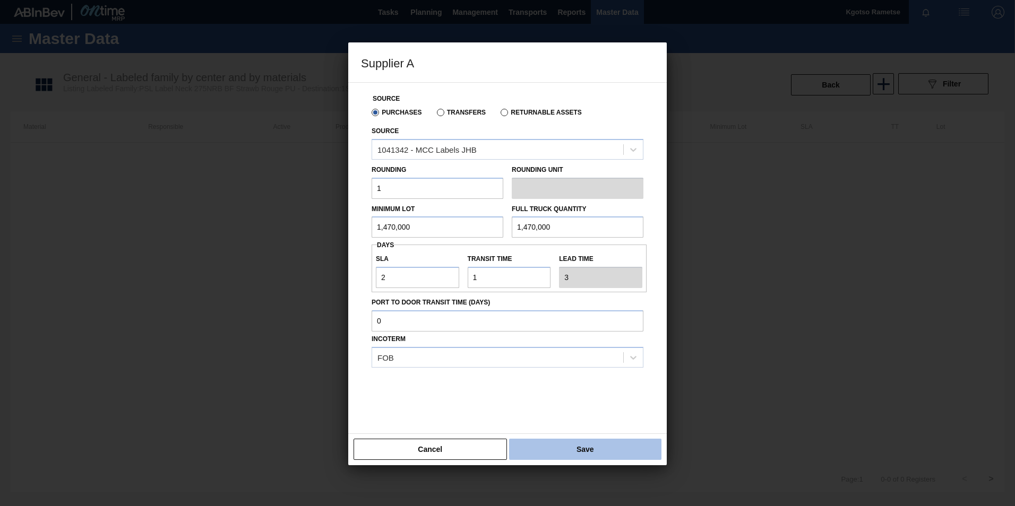
click at [537, 452] on button "Save" at bounding box center [585, 449] width 152 height 21
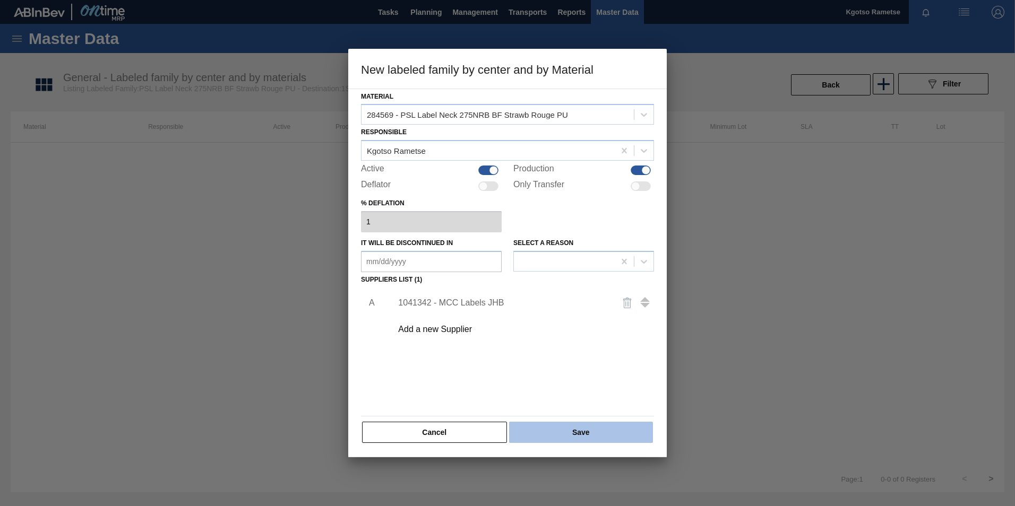
click at [539, 432] on button "Save" at bounding box center [581, 432] width 144 height 21
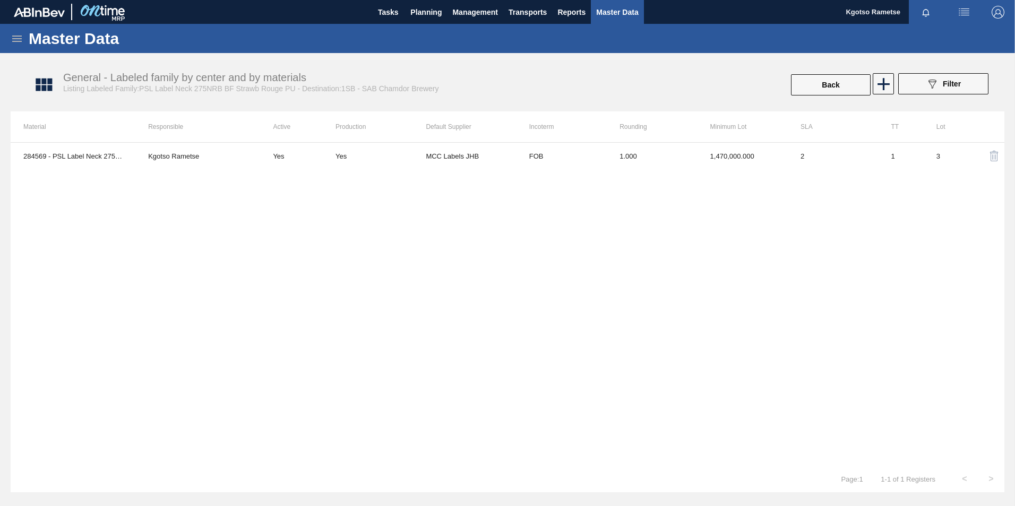
click at [393, 304] on div "284569 - PSL Label Neck 275NRB BF Strawb Rouge PU Kgotso Rametse Yes Yes MCC La…" at bounding box center [508, 304] width 994 height 324
click at [413, 2] on button "Planning" at bounding box center [426, 12] width 42 height 24
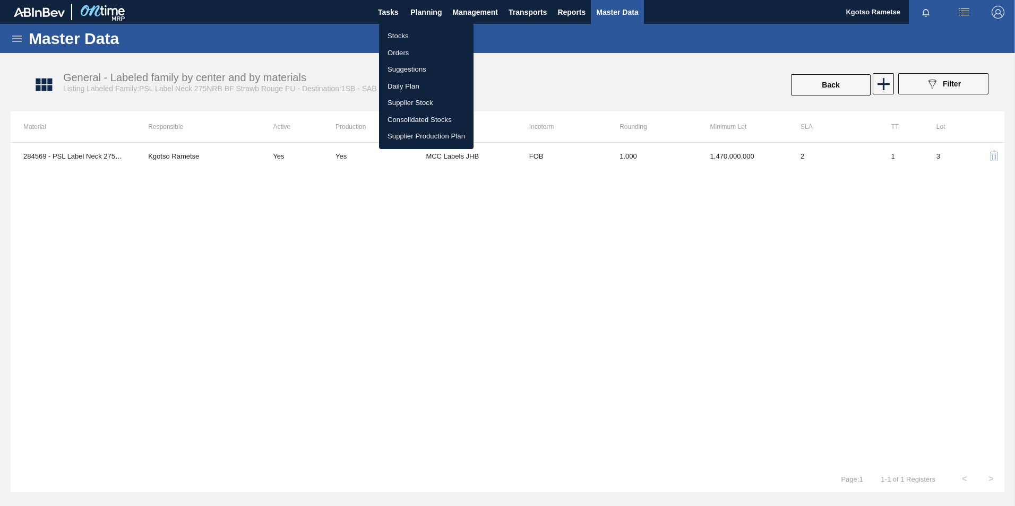
click at [398, 30] on li "Stocks" at bounding box center [426, 36] width 94 height 17
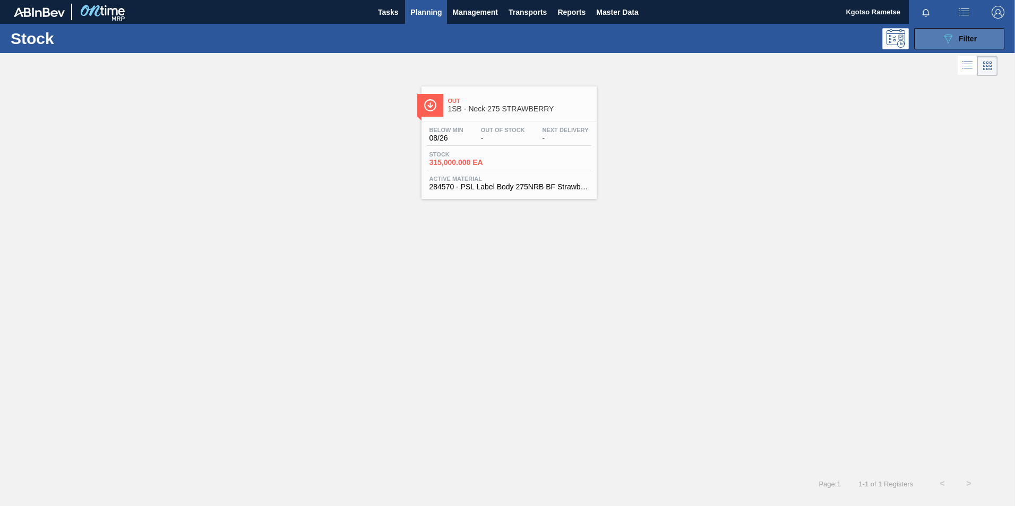
click at [936, 43] on button "089F7B8B-B2A5-4AFE-B5C0-19BA573D28AC Filter" at bounding box center [959, 38] width 90 height 21
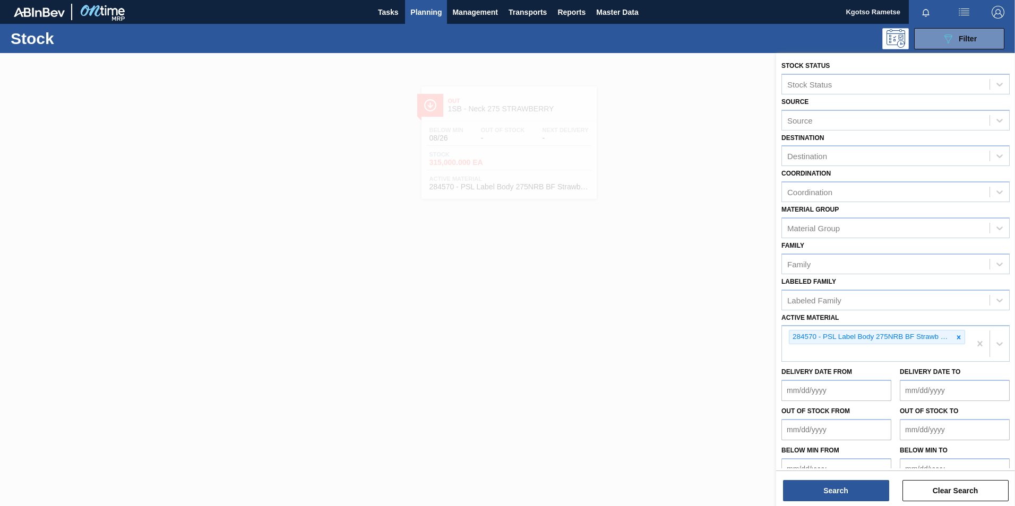
click at [477, 137] on div at bounding box center [507, 306] width 1015 height 506
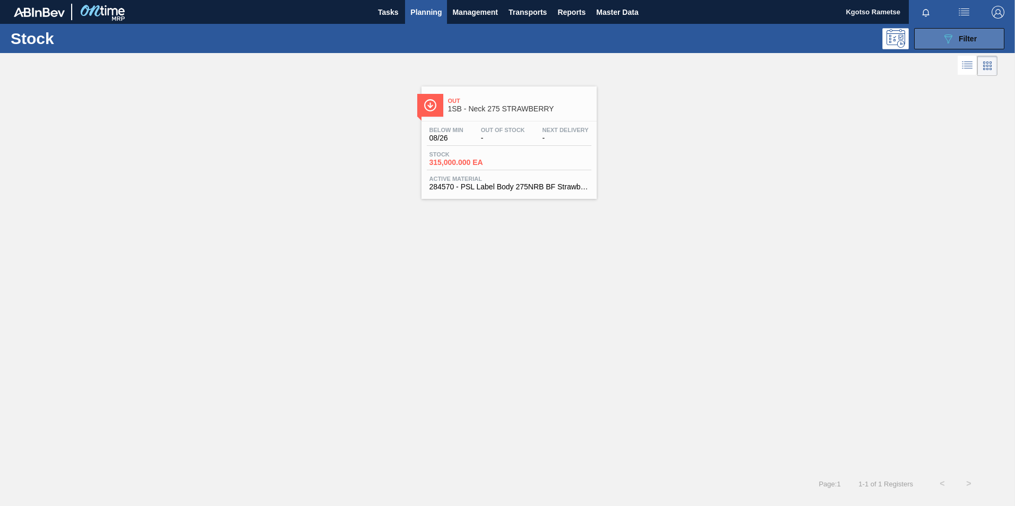
click at [963, 36] on span "Filter" at bounding box center [967, 38] width 18 height 8
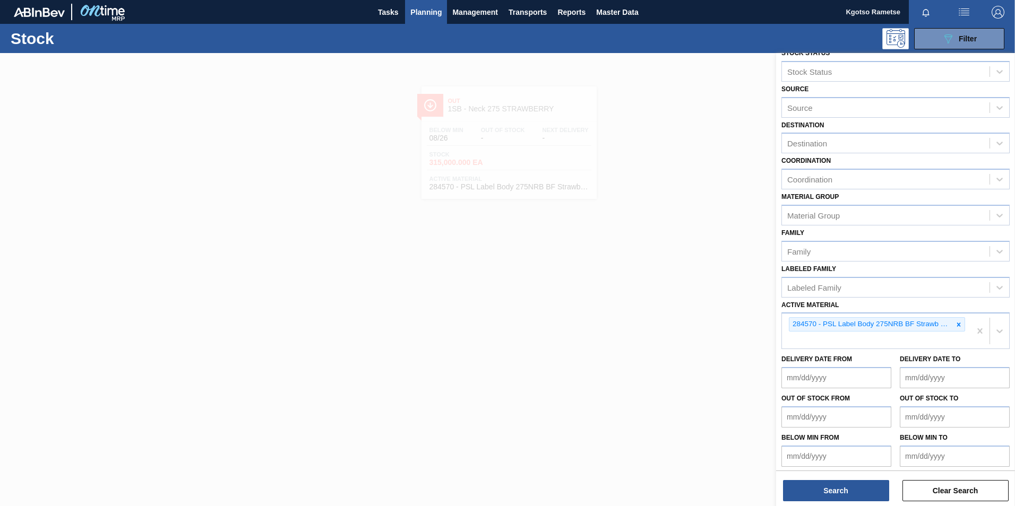
scroll to position [16, 0]
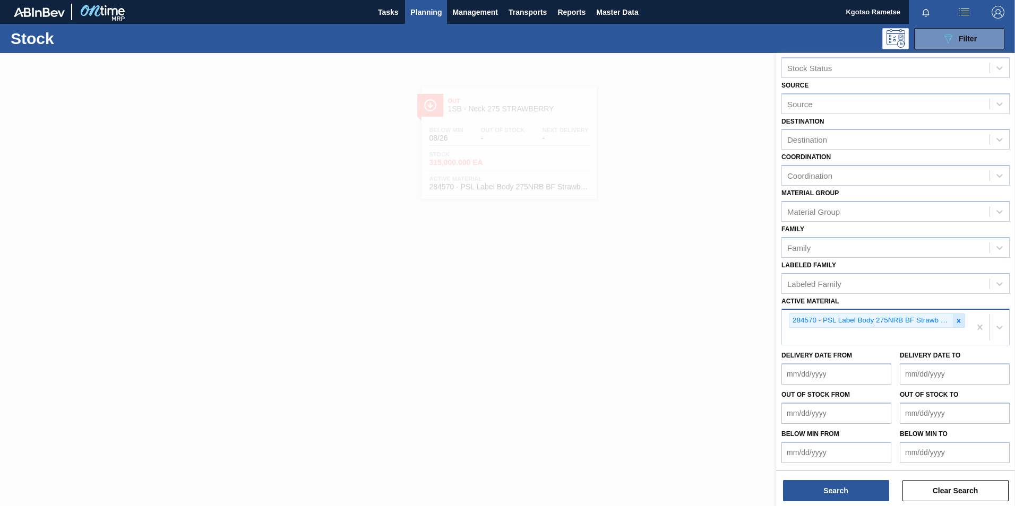
click at [957, 324] on icon at bounding box center [958, 320] width 7 height 7
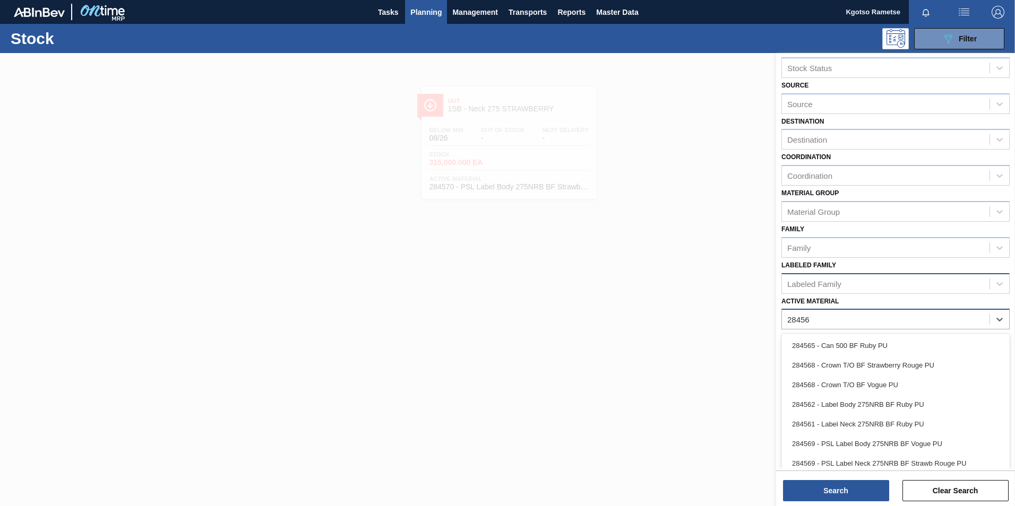
type Material "284569"
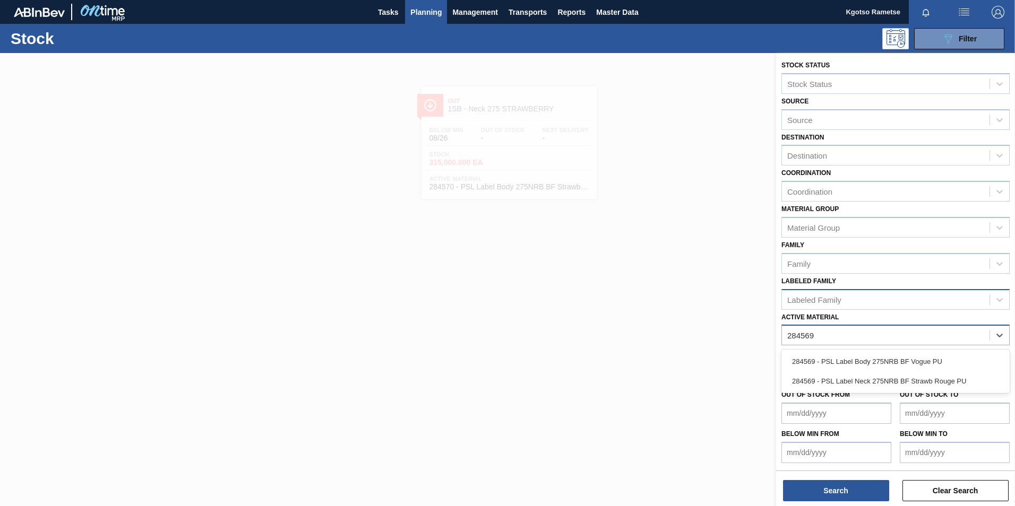
scroll to position [1, 0]
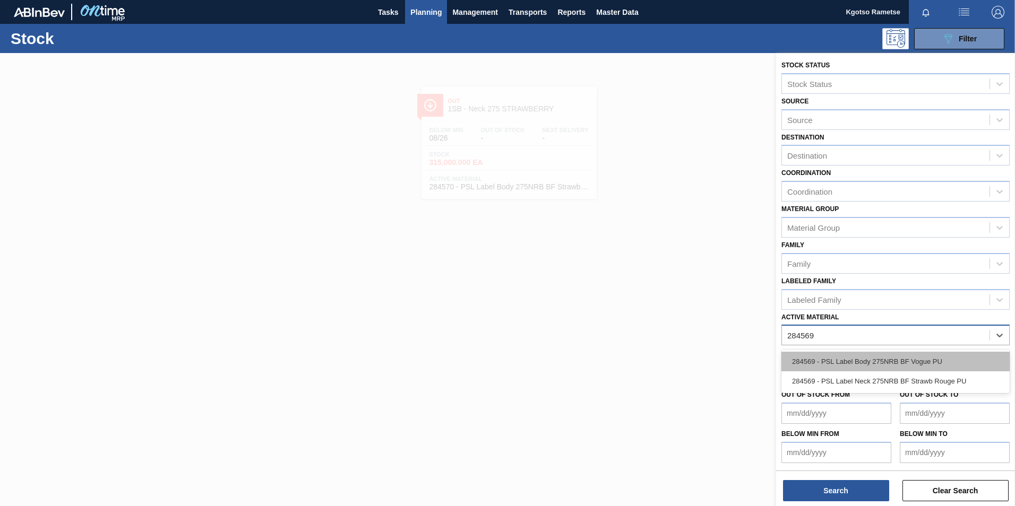
click at [906, 369] on div "284569 - PSL Label Body 275NRB BF Vogue PU" at bounding box center [895, 362] width 228 height 20
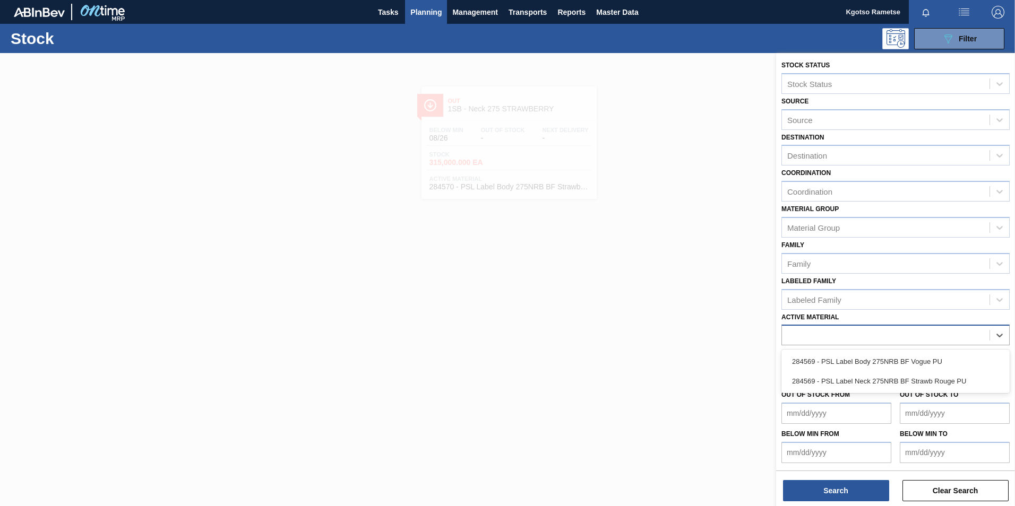
scroll to position [16, 0]
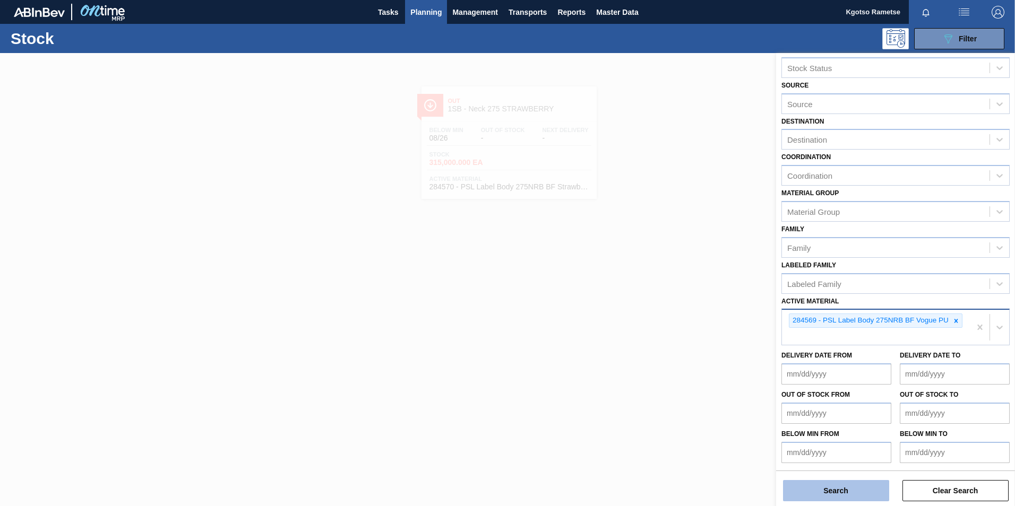
click at [881, 489] on button "Search" at bounding box center [836, 490] width 106 height 21
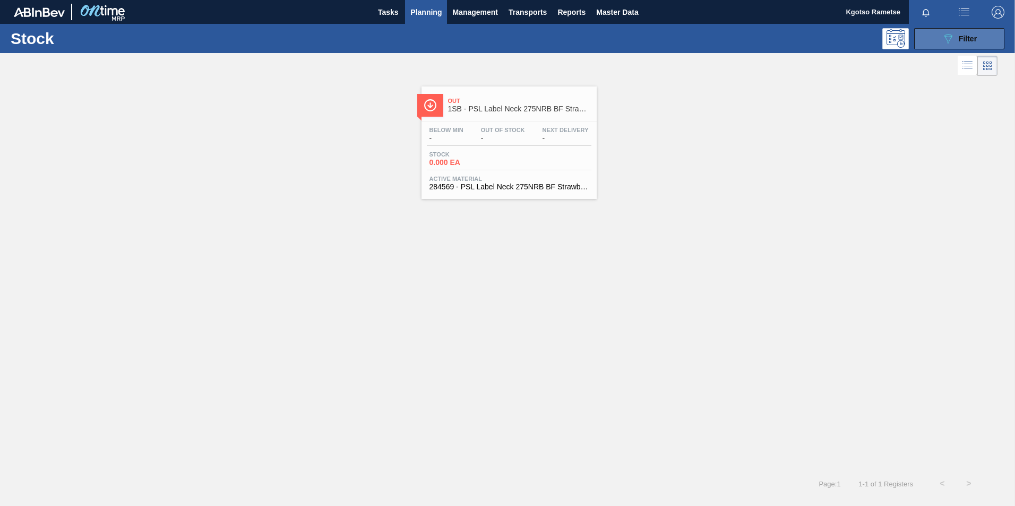
click at [949, 37] on icon "089F7B8B-B2A5-4AFE-B5C0-19BA573D28AC" at bounding box center [947, 38] width 13 height 13
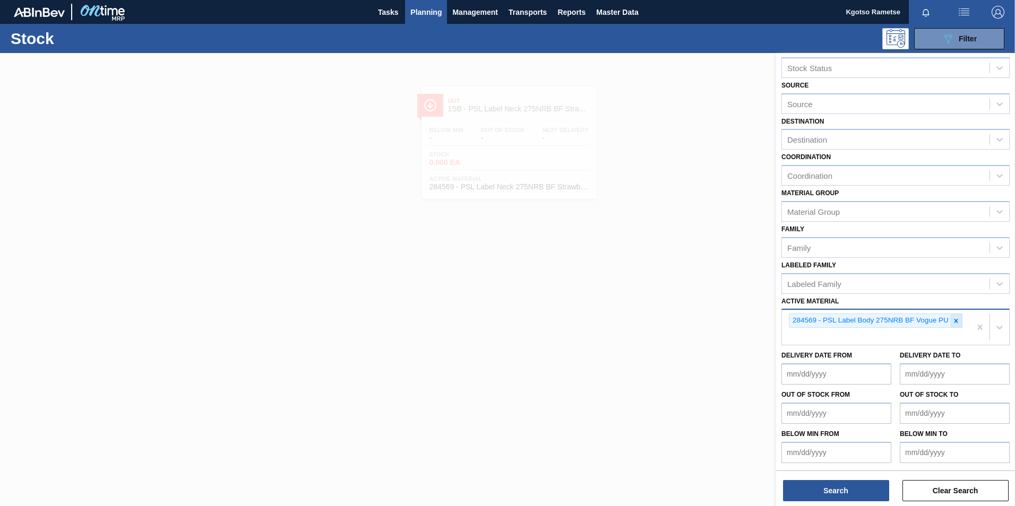
click at [958, 322] on icon at bounding box center [955, 320] width 7 height 7
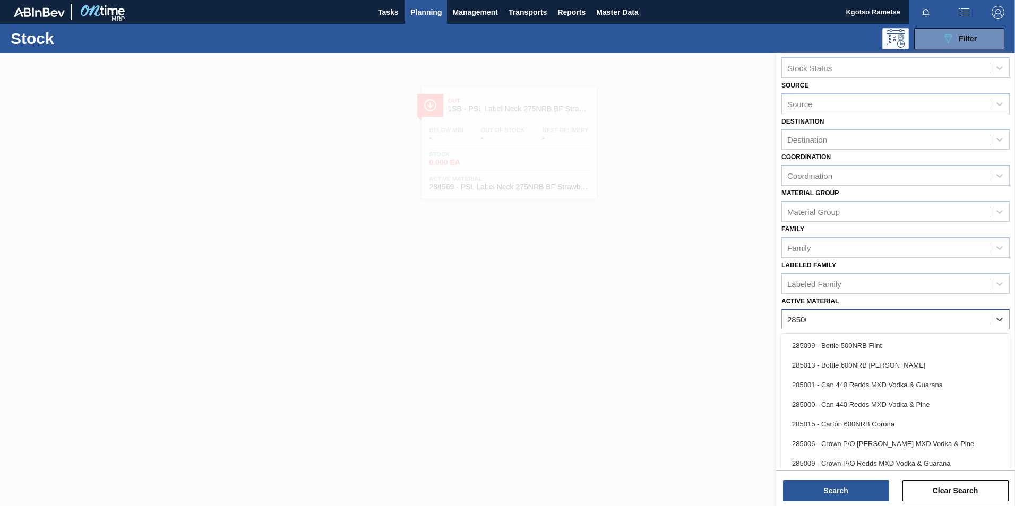
scroll to position [1, 0]
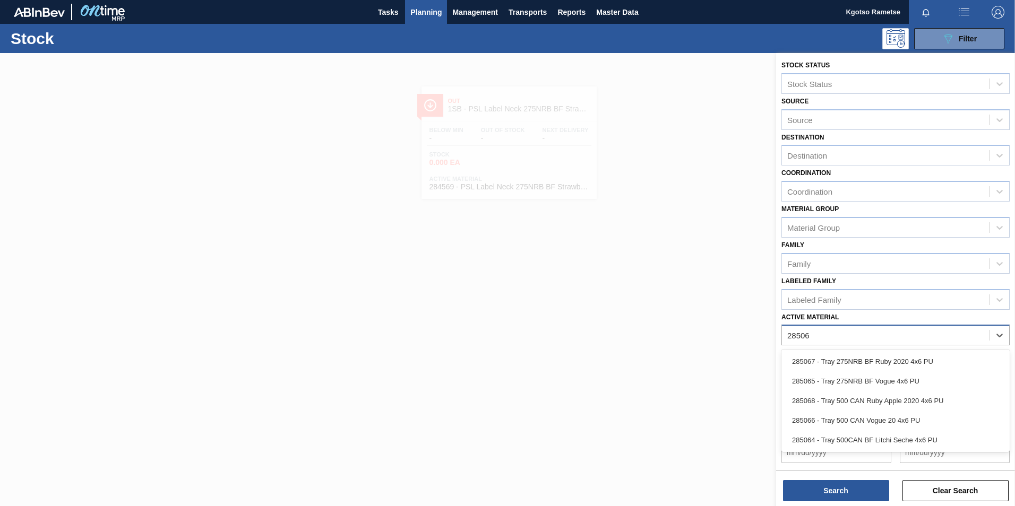
type Material "285065"
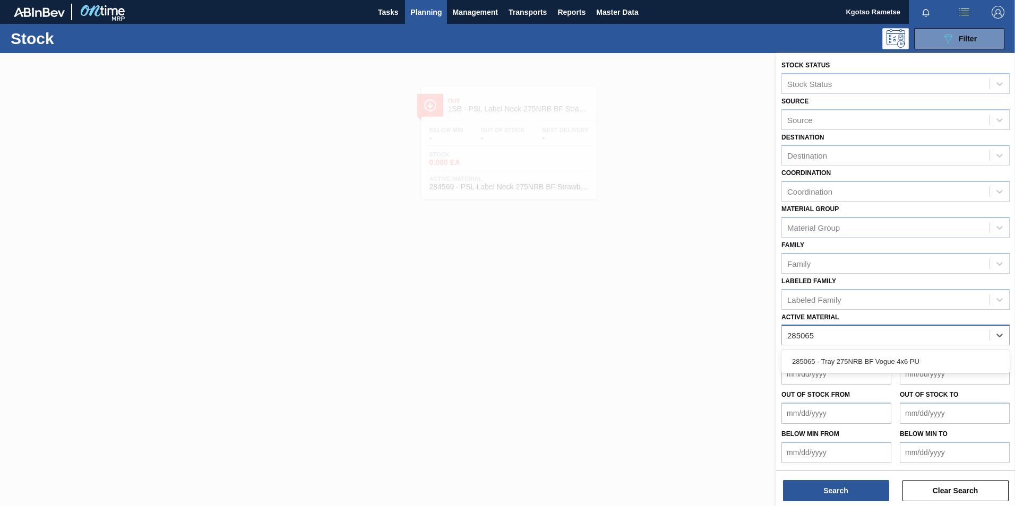
click at [889, 366] on div "285065 - Tray 275NRB BF Vogue 4x6 PU" at bounding box center [895, 362] width 228 height 20
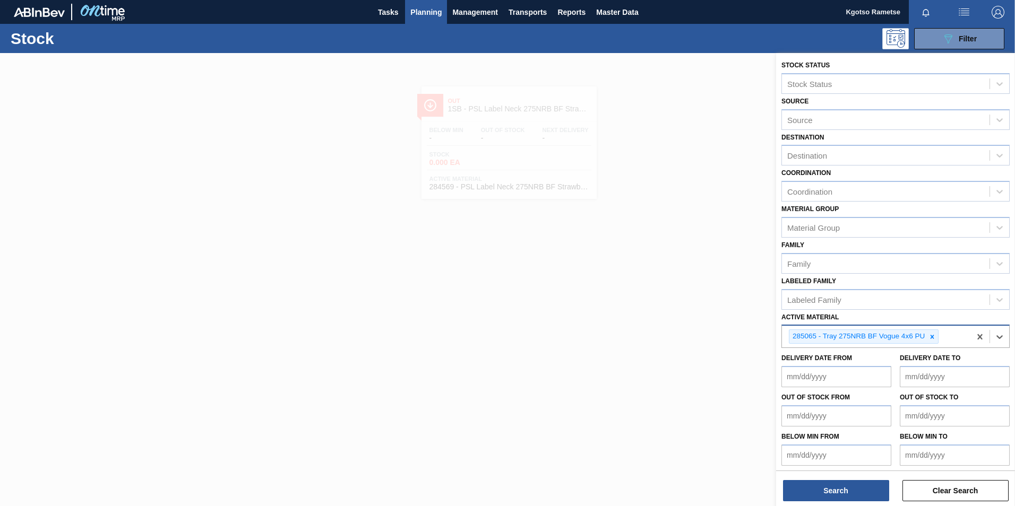
scroll to position [3, 0]
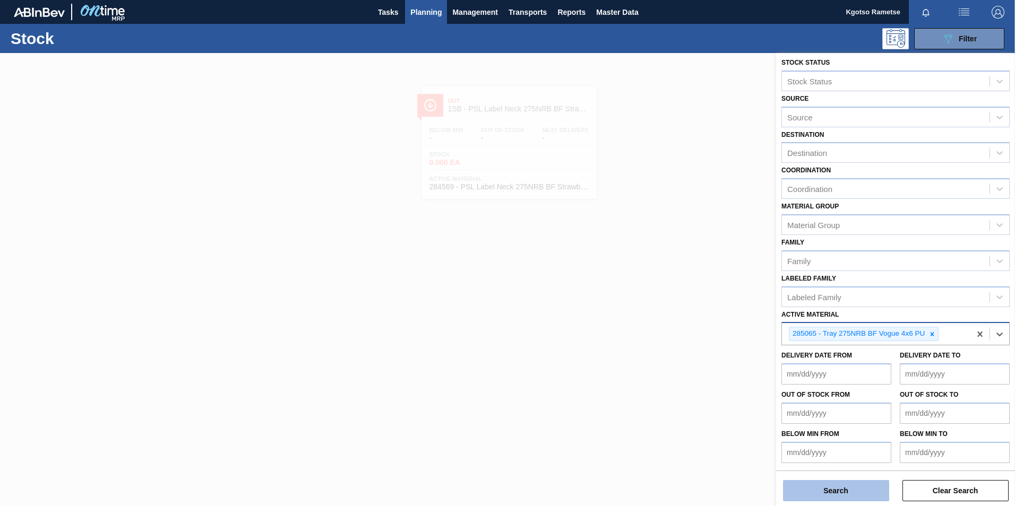
click at [844, 483] on button "Search" at bounding box center [836, 490] width 106 height 21
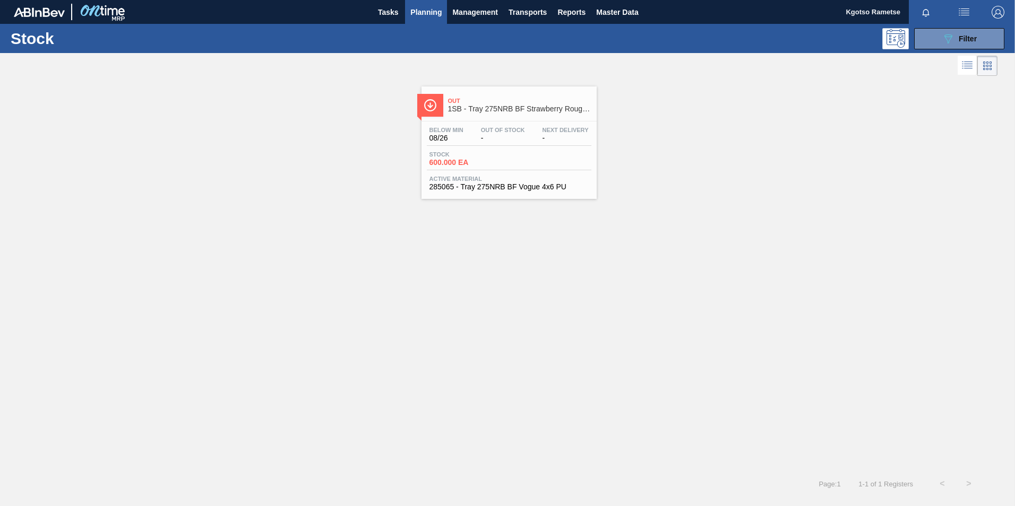
click at [553, 113] on span "1SB - Tray 275NRB BF Strawberry Rouge 4x6 PU" at bounding box center [519, 109] width 143 height 8
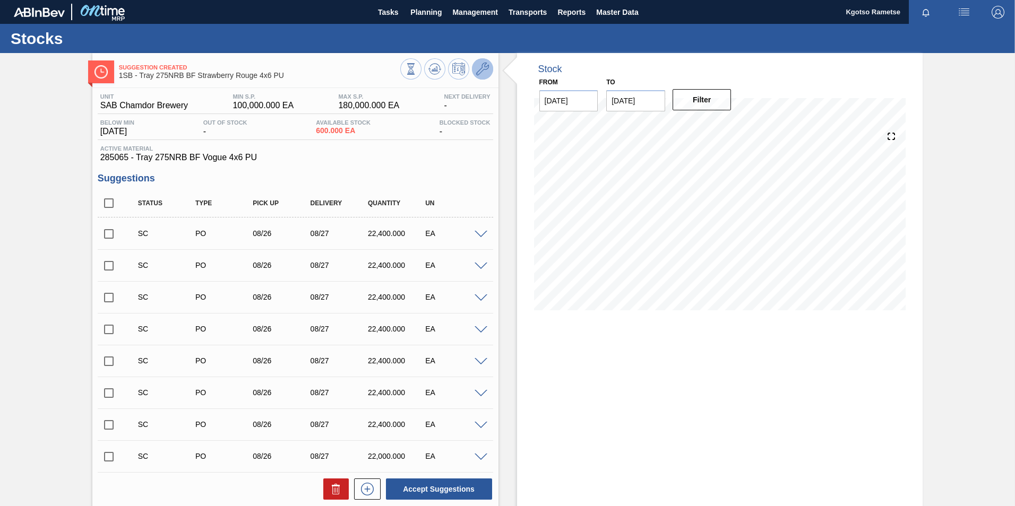
click at [473, 72] on button at bounding box center [482, 68] width 21 height 21
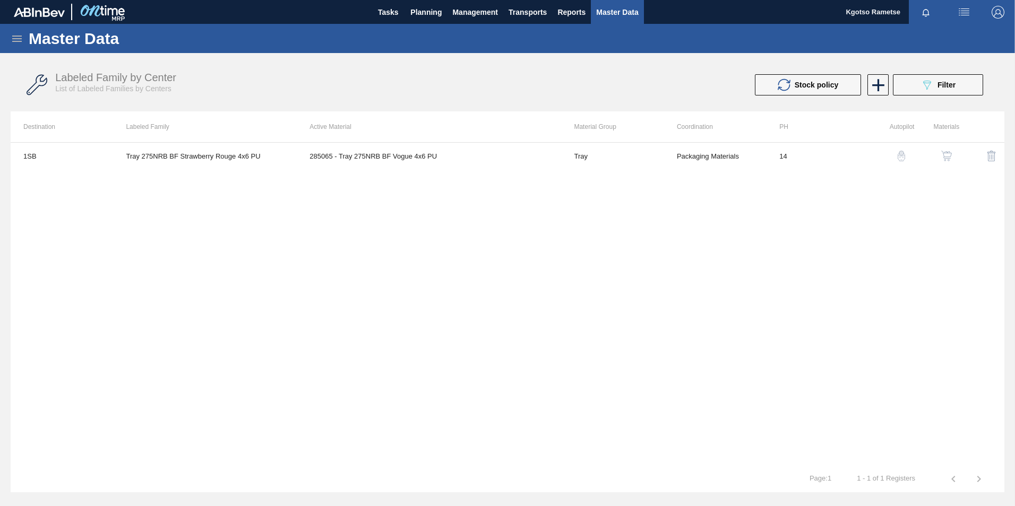
click at [951, 150] on button "button" at bounding box center [946, 155] width 25 height 25
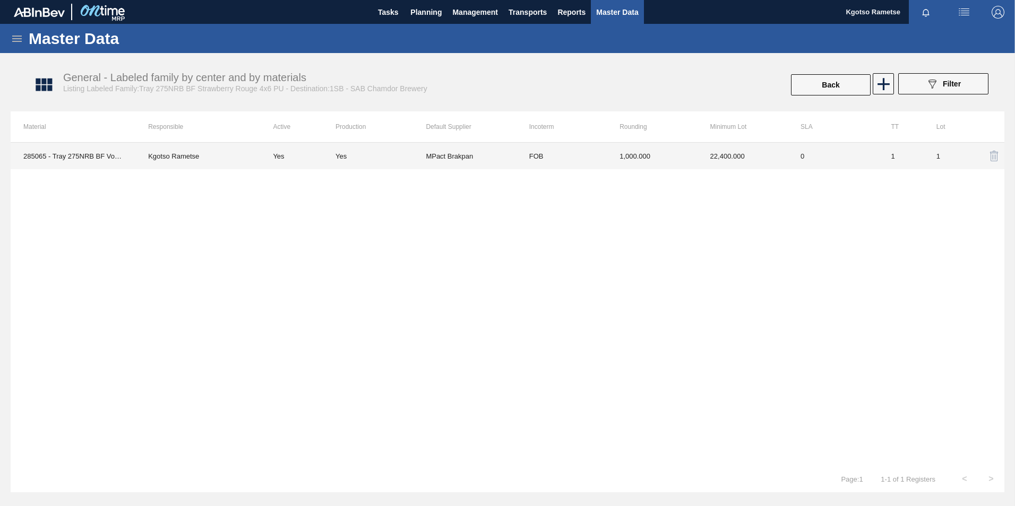
click at [830, 158] on td "0" at bounding box center [833, 156] width 90 height 27
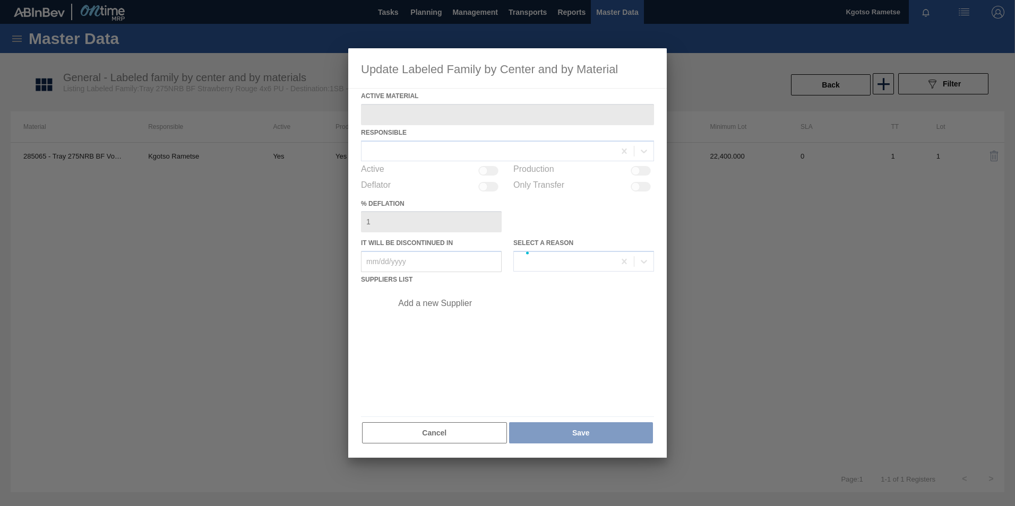
type Material "285065 - Tray 275NRB BF Vogue 4x6 PU"
checkbox input "true"
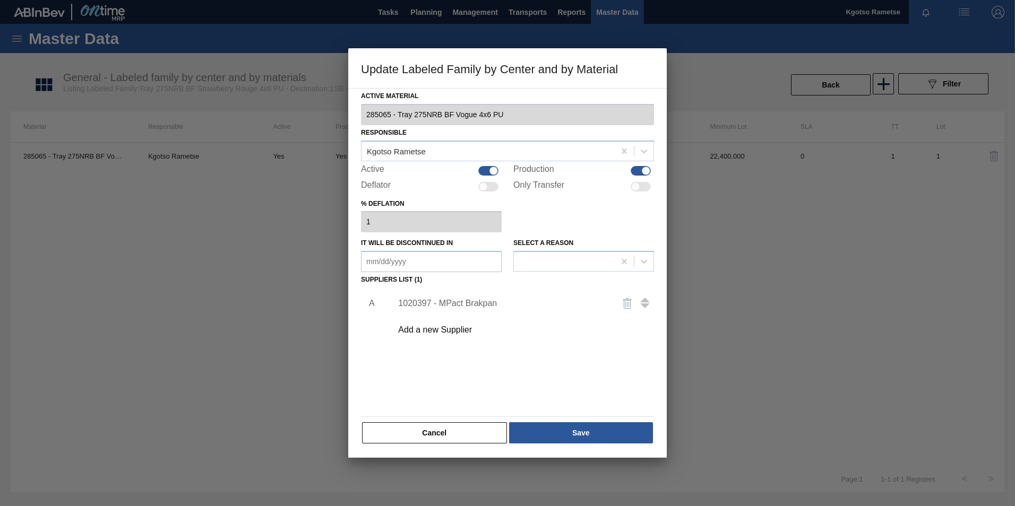
click at [455, 304] on div "1020397 - MPact Brakpan" at bounding box center [502, 304] width 208 height 10
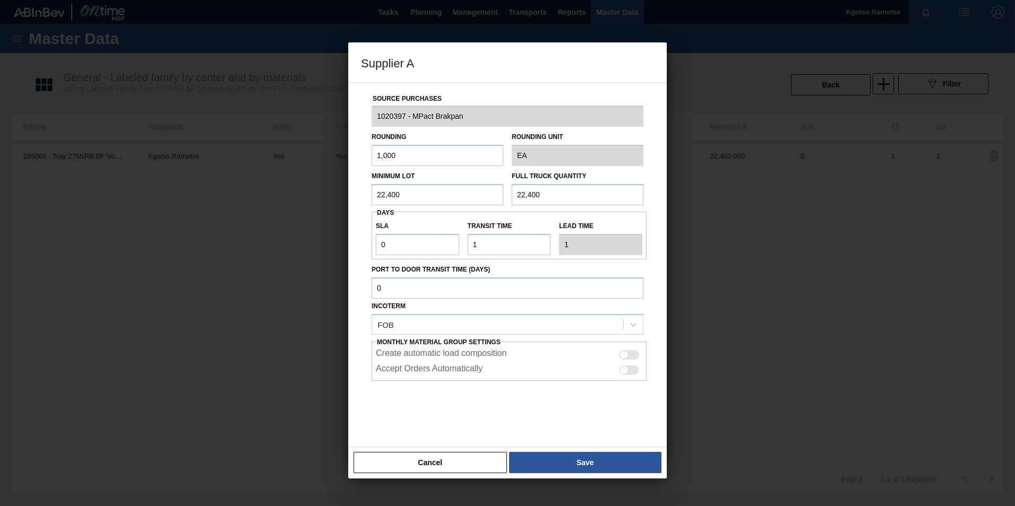
drag, startPoint x: 385, startPoint y: 193, endPoint x: 253, endPoint y: 220, distance: 134.8
click at [342, 192] on div "Supplier A Source Purchases 1020397 - MPact Brakpan Rounding 1,000 Rounding Uni…" at bounding box center [507, 253] width 1015 height 506
drag, startPoint x: 395, startPoint y: 187, endPoint x: 159, endPoint y: 196, distance: 236.3
click at [260, 189] on div "Supplier A Source Purchases 1020397 - MPact Brakpan Rounding 1,000 Rounding Uni…" at bounding box center [507, 253] width 1015 height 506
type input "70,400"
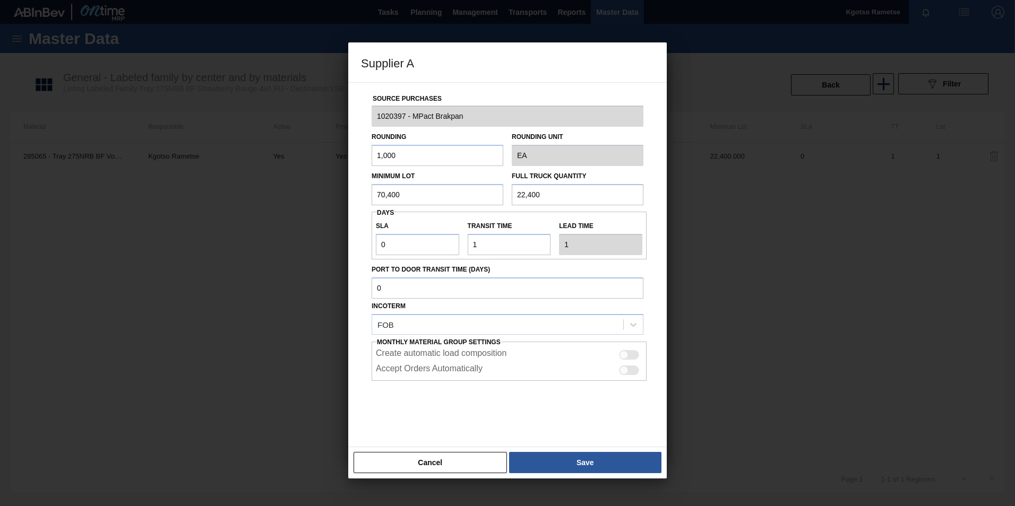
drag, startPoint x: 578, startPoint y: 192, endPoint x: 235, endPoint y: 225, distance: 344.4
click at [305, 218] on div "Supplier A Source Purchases 1020397 - MPact Brakpan Rounding 1,000 Rounding Uni…" at bounding box center [507, 253] width 1015 height 506
paste input "70"
type input "70,400"
click at [277, 250] on div "Supplier A Source Purchases 1020397 - MPact Brakpan Rounding 1,000 Rounding Uni…" at bounding box center [507, 253] width 1015 height 506
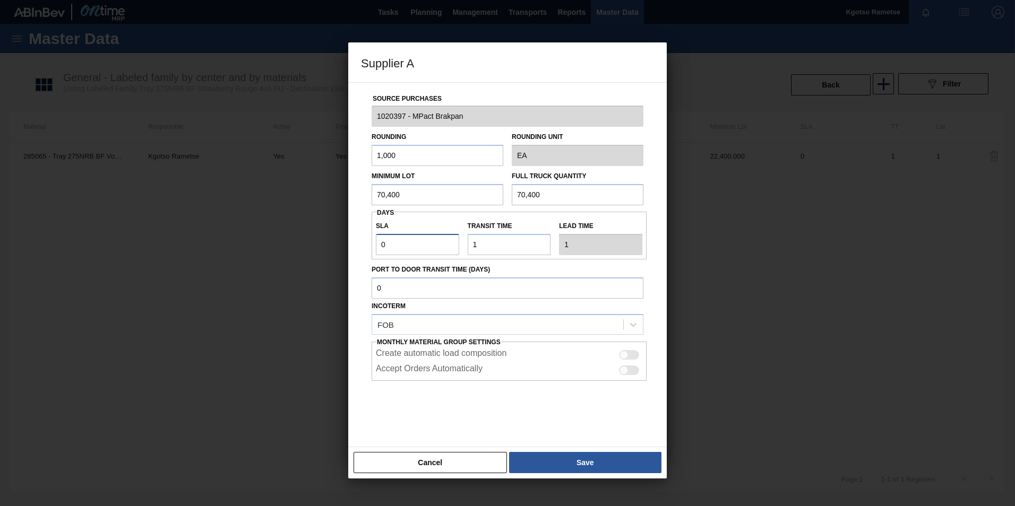
type input "2"
type input "3"
type input "2"
click at [590, 470] on button "Save" at bounding box center [585, 462] width 152 height 21
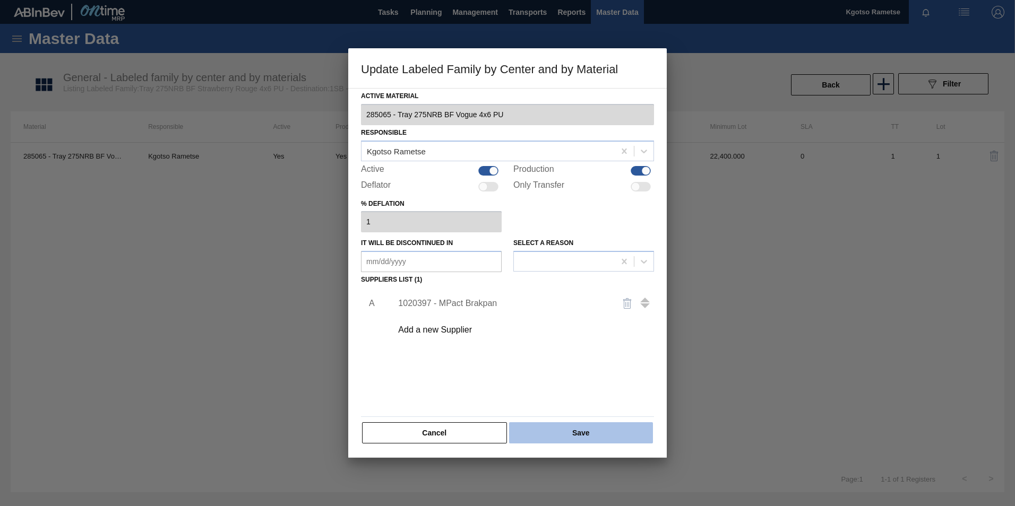
click at [572, 431] on button "Save" at bounding box center [581, 432] width 144 height 21
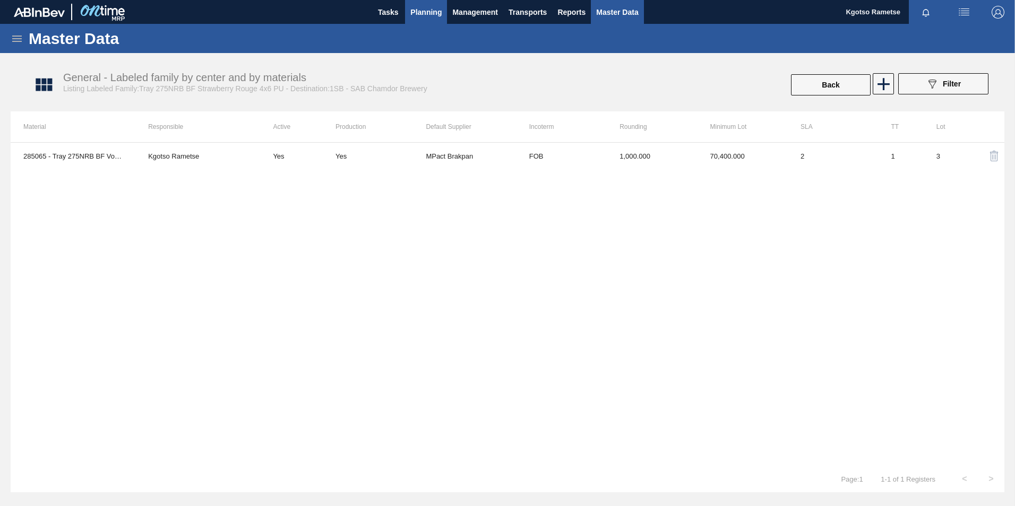
click at [416, 11] on span "Planning" at bounding box center [425, 12] width 31 height 13
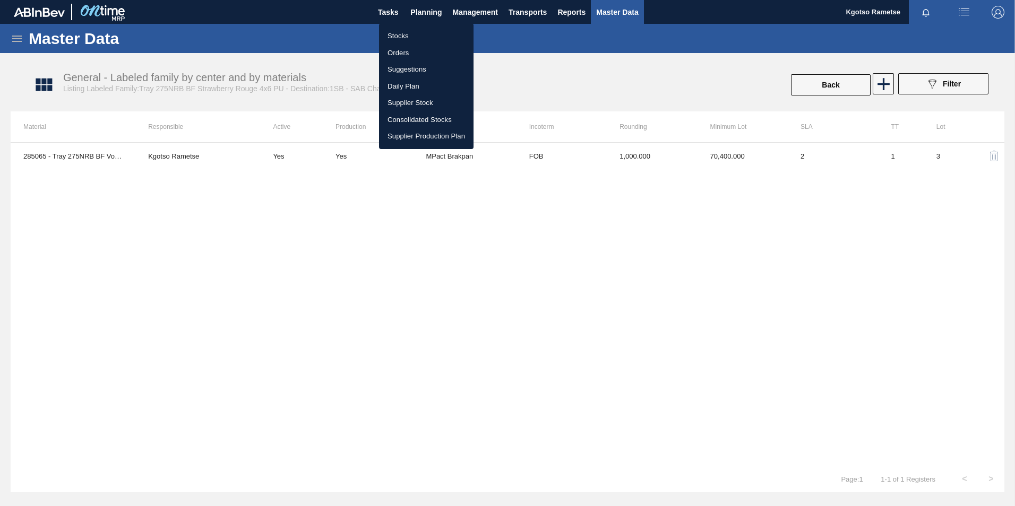
click at [397, 30] on li "Stocks" at bounding box center [426, 36] width 94 height 17
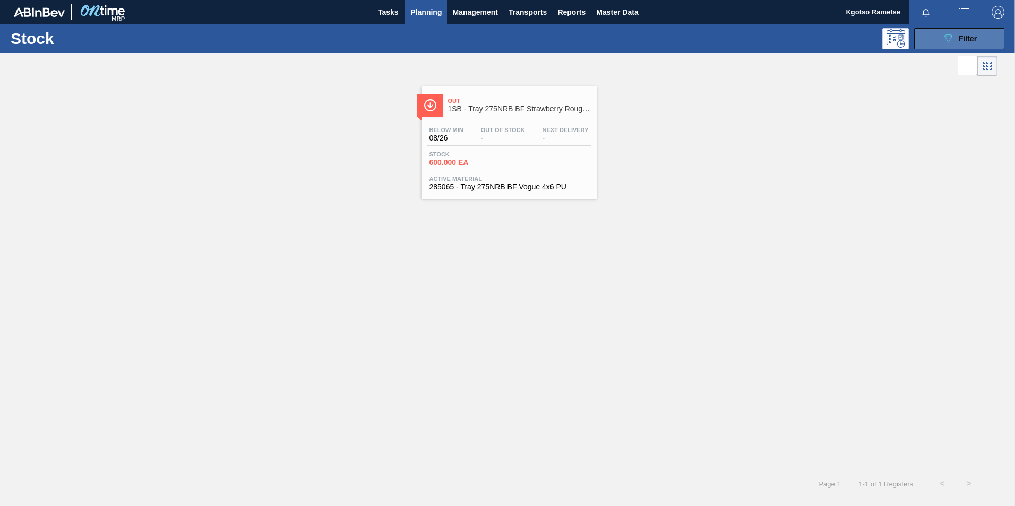
click at [975, 45] on div "089F7B8B-B2A5-4AFE-B5C0-19BA573D28AC Filter" at bounding box center [958, 38] width 35 height 13
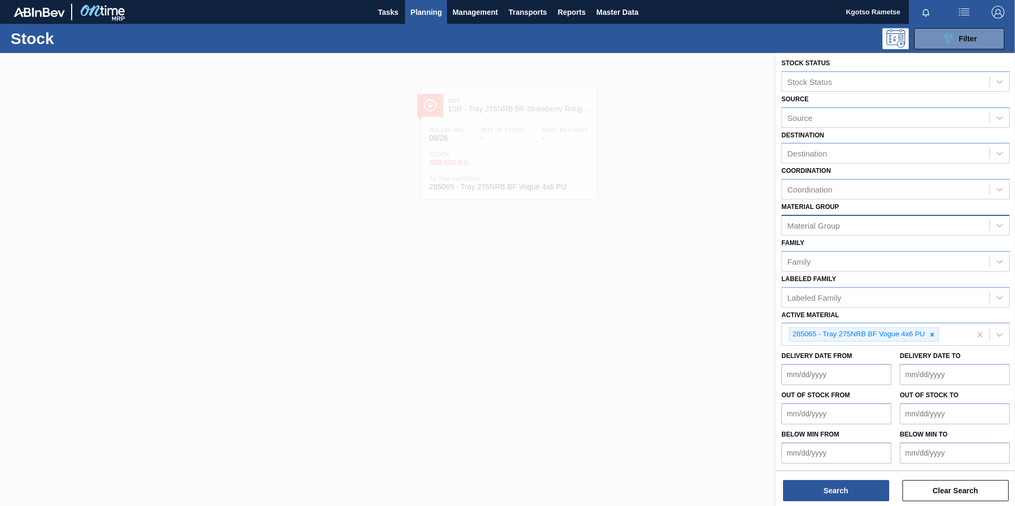
scroll to position [3, 0]
click at [927, 338] on div at bounding box center [932, 333] width 12 height 13
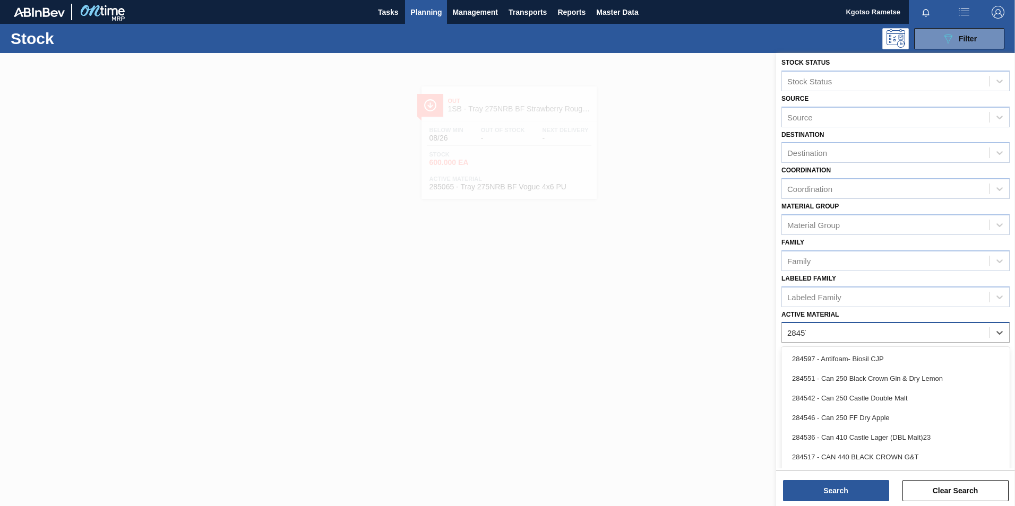
scroll to position [1, 0]
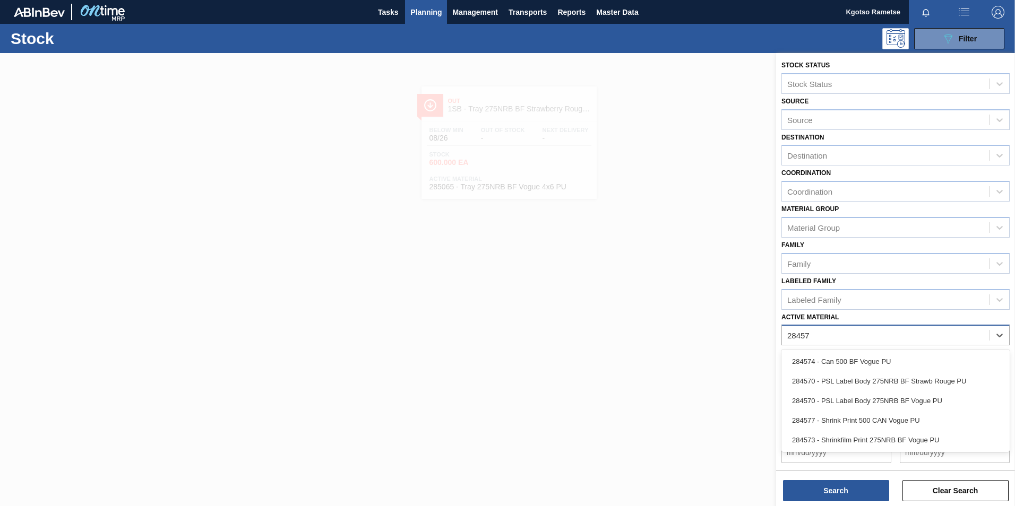
type Material "284573"
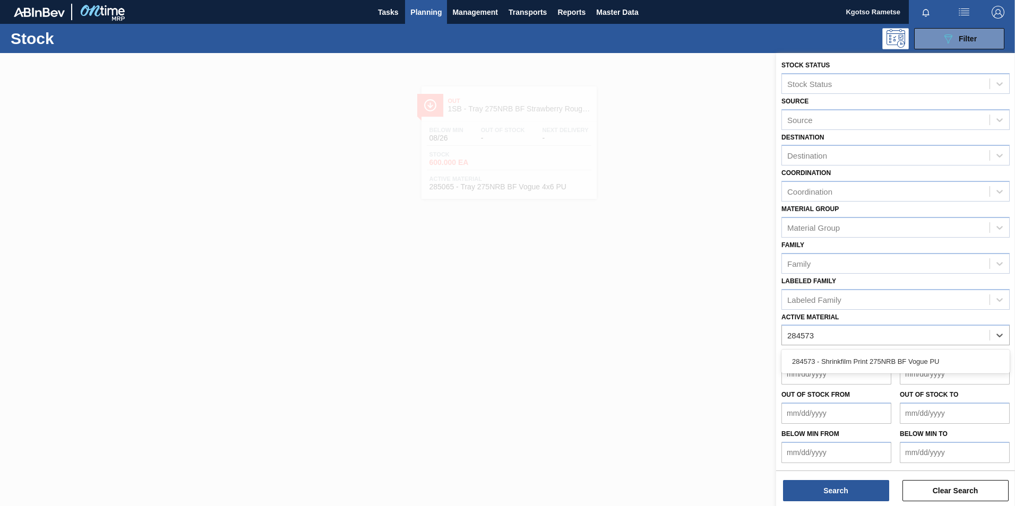
click at [923, 363] on div "284573 - Shrinkfilm Print 275NRB BF Vogue PU" at bounding box center [895, 362] width 228 height 20
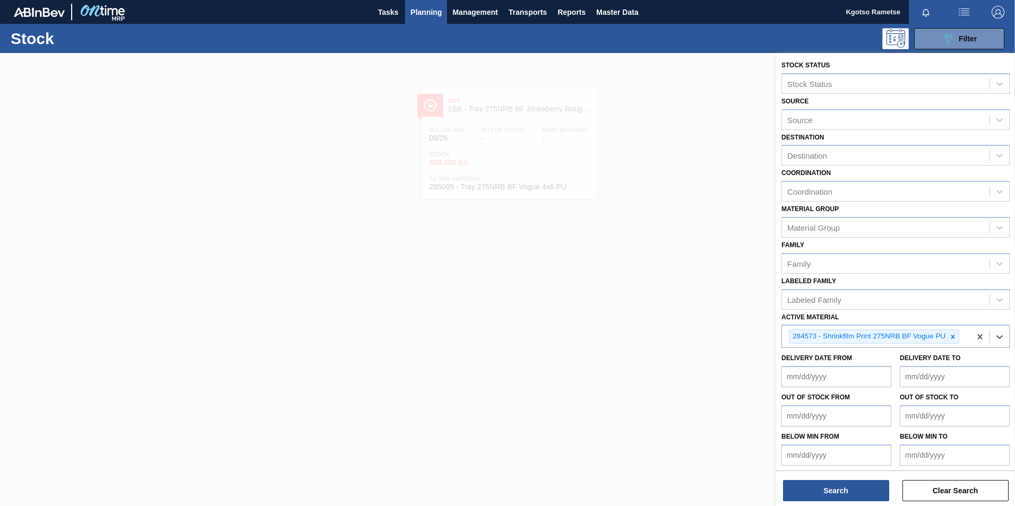
scroll to position [3, 0]
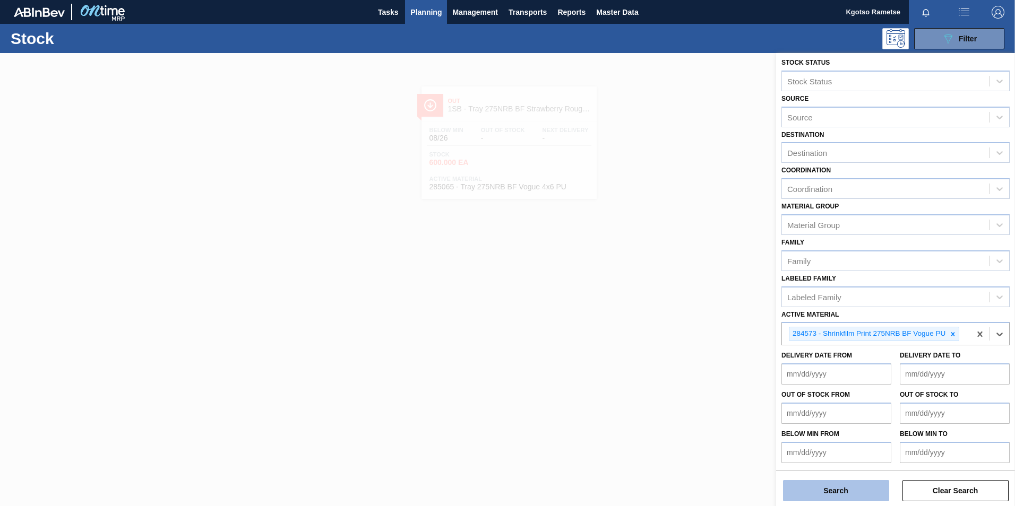
click at [840, 488] on button "Search" at bounding box center [836, 490] width 106 height 21
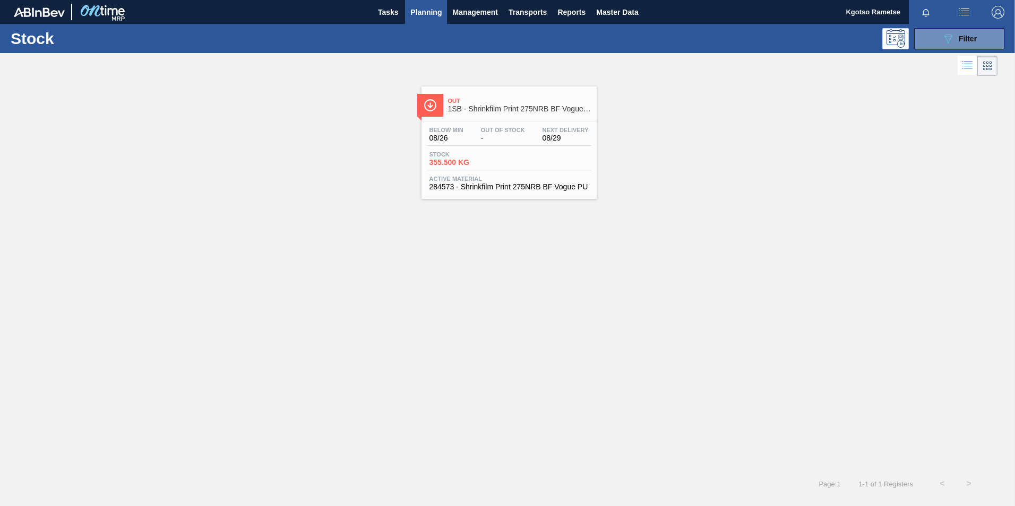
click at [509, 175] on div "Below Min 08/26 Out Of Stock - Next Delivery 08/29 Stock 355.500 KG Active Mate…" at bounding box center [508, 158] width 175 height 72
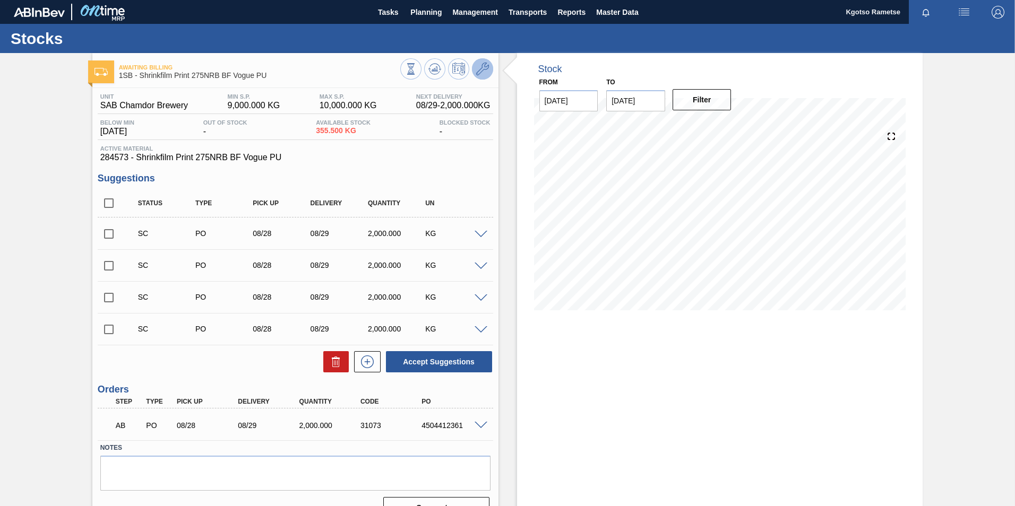
click at [479, 73] on icon at bounding box center [482, 69] width 13 height 13
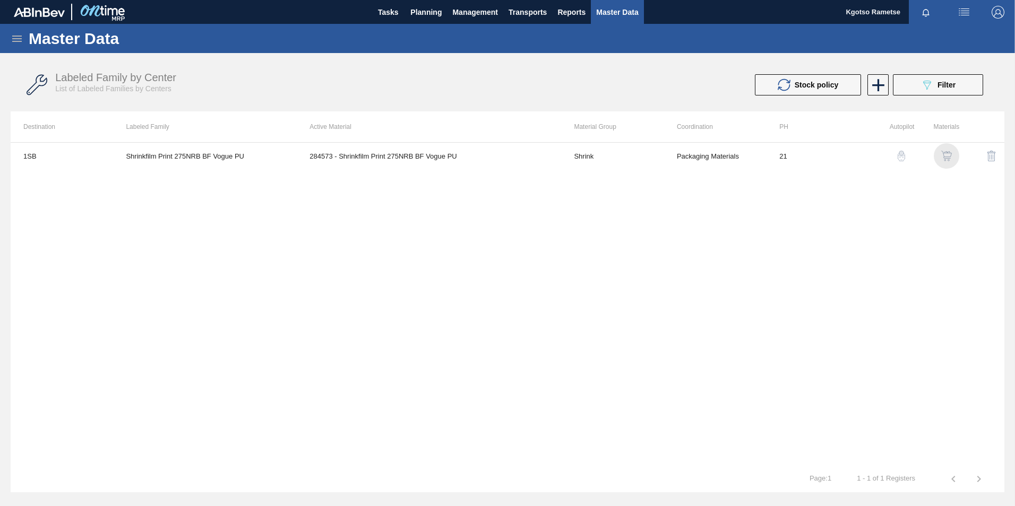
click at [945, 152] on img "button" at bounding box center [946, 156] width 11 height 11
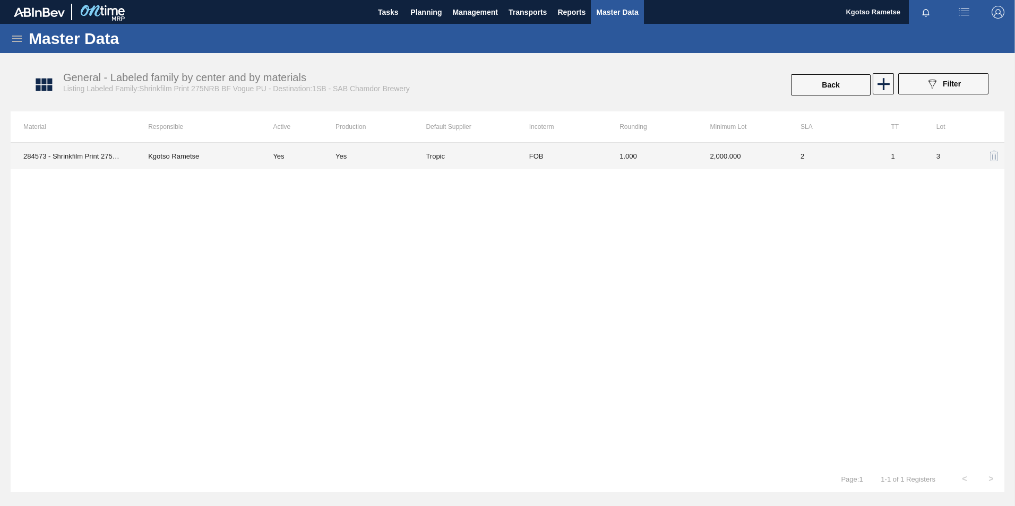
click at [575, 161] on td "FOB" at bounding box center [561, 156] width 90 height 27
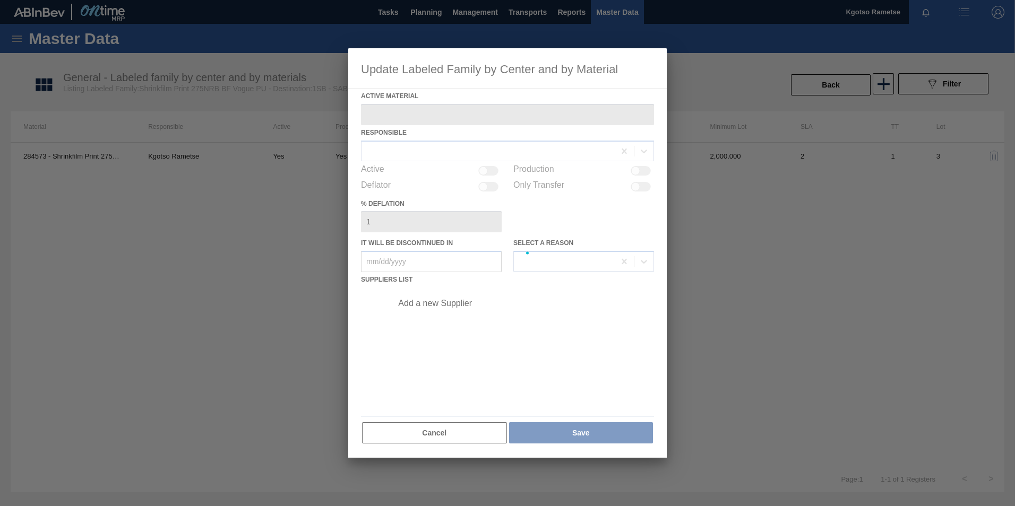
type Material "284573 - Shrinkfilm Print 275NRB BF Vogue PU"
checkbox input "true"
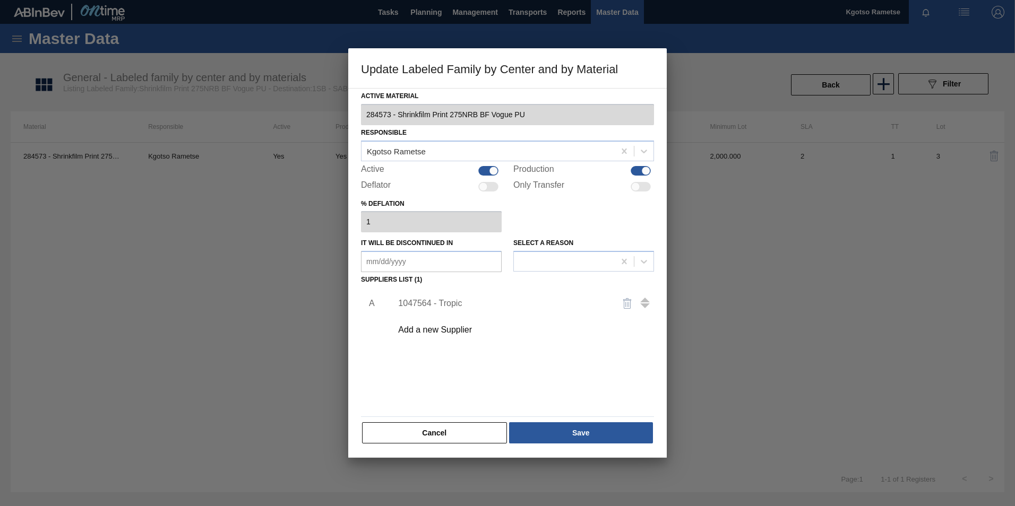
click at [410, 304] on div "1047564 - Tropic" at bounding box center [502, 304] width 208 height 10
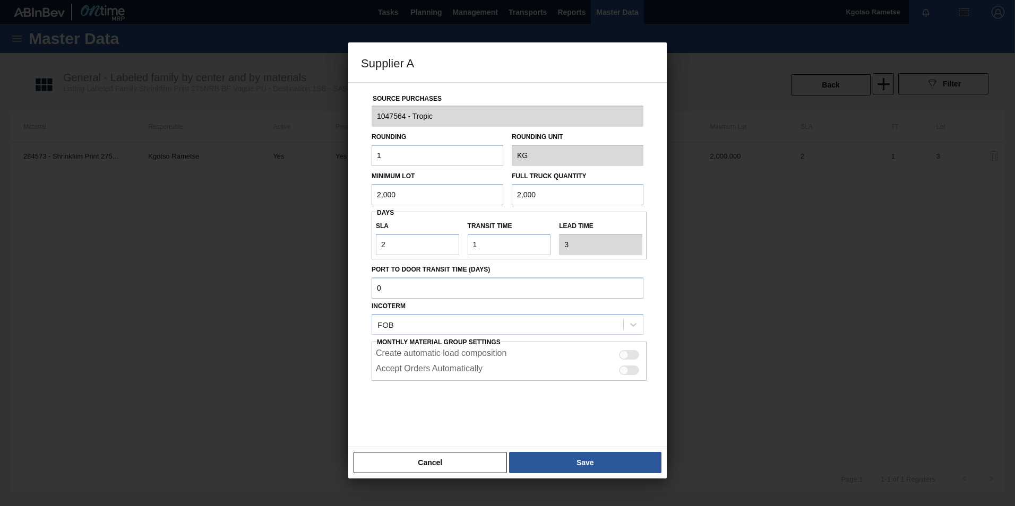
drag, startPoint x: 433, startPoint y: 197, endPoint x: 13, endPoint y: 225, distance: 420.7
click at [13, 225] on div "Supplier A Source Purchases 1047564 - Tropic Rounding 1 Rounding Unit KG Minimu…" at bounding box center [507, 253] width 1015 height 506
drag, startPoint x: 406, startPoint y: 200, endPoint x: 207, endPoint y: 207, distance: 199.2
click at [223, 208] on div "Supplier A Source Purchases 1047564 - Tropic Rounding 1 Rounding Unit KG Minimu…" at bounding box center [507, 253] width 1015 height 506
type input "3,000"
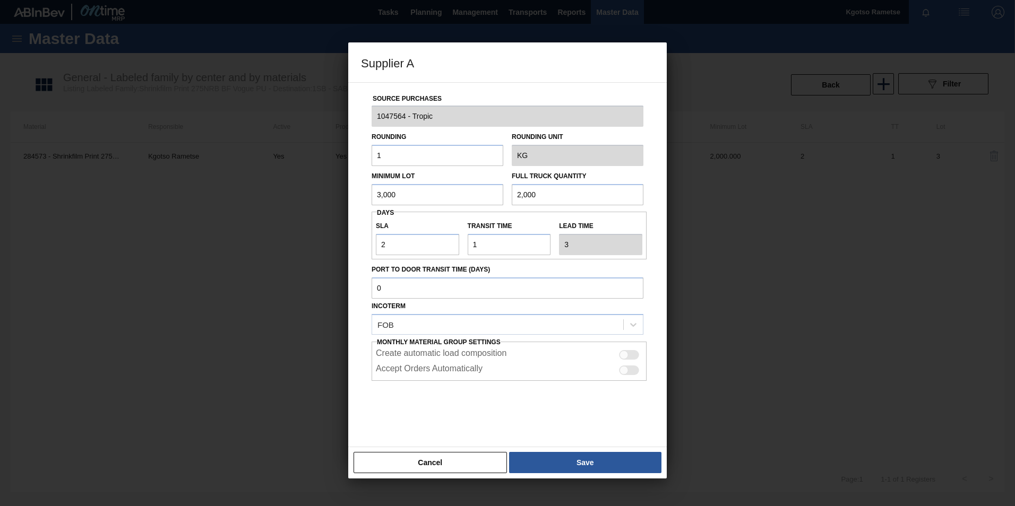
drag, startPoint x: 544, startPoint y: 198, endPoint x: 407, endPoint y: 199, distance: 137.5
click at [424, 201] on div "Minimum Lot 3,000 Full Truck Quantity 2,000" at bounding box center [507, 185] width 280 height 39
paste input "3"
type input "3,000"
click at [564, 454] on button "Save" at bounding box center [585, 462] width 152 height 21
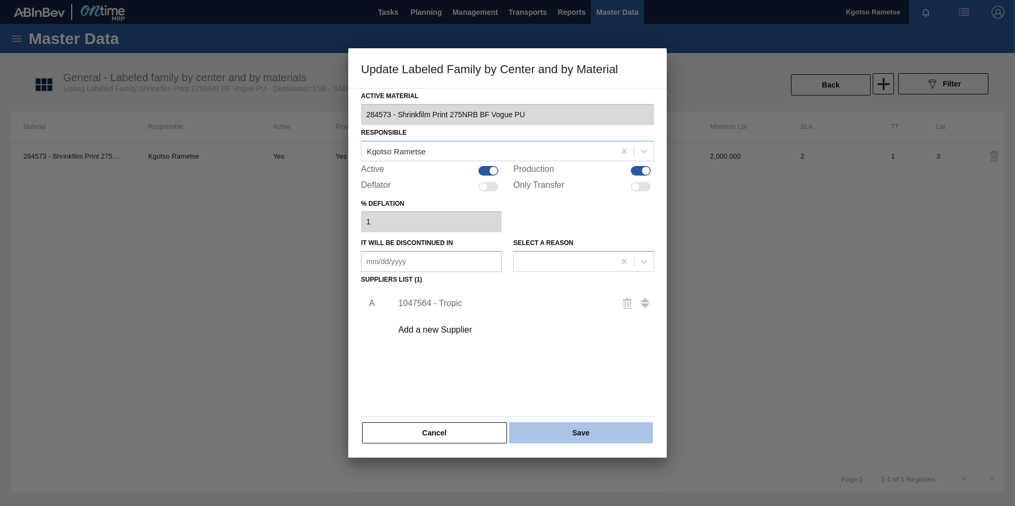
click at [561, 443] on button "Save" at bounding box center [581, 432] width 144 height 21
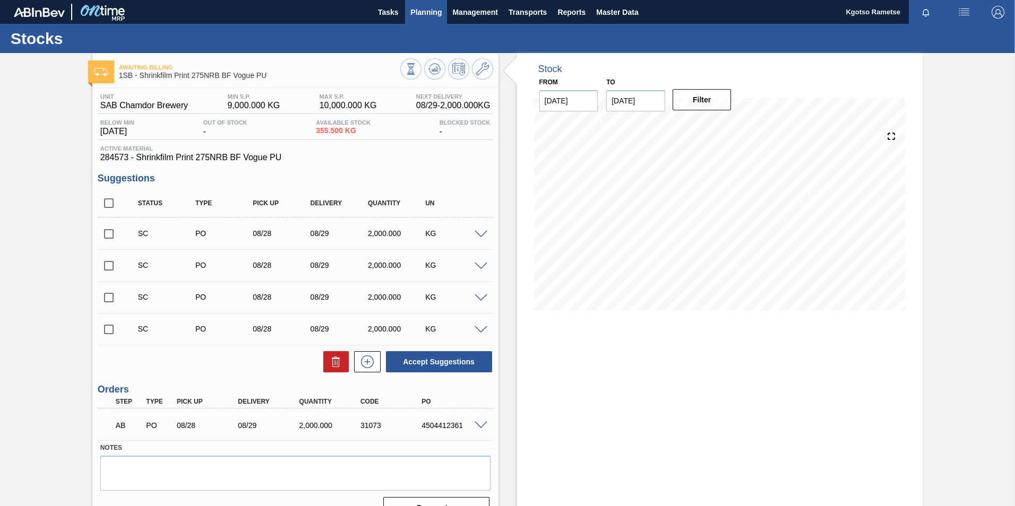
click at [425, 4] on button "Planning" at bounding box center [426, 12] width 42 height 24
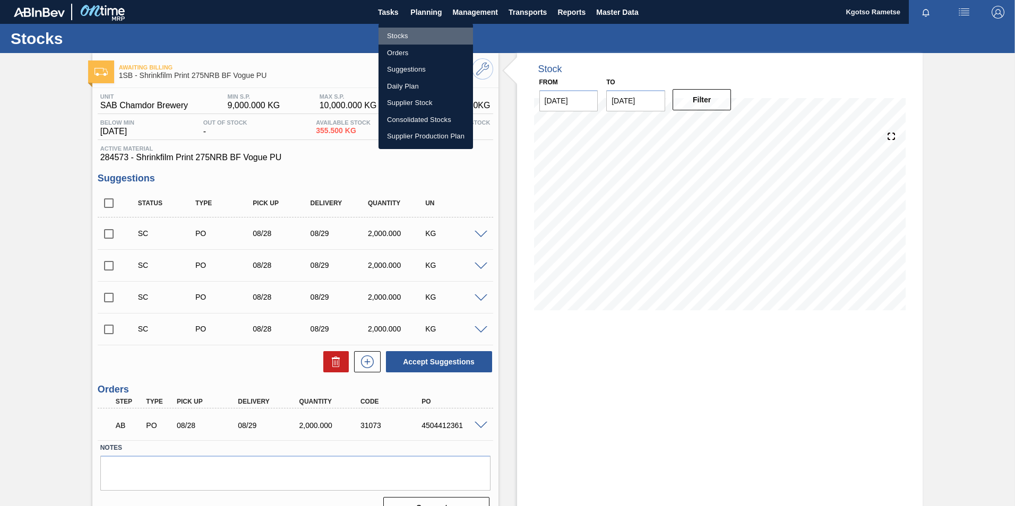
click at [409, 30] on li "Stocks" at bounding box center [425, 36] width 94 height 17
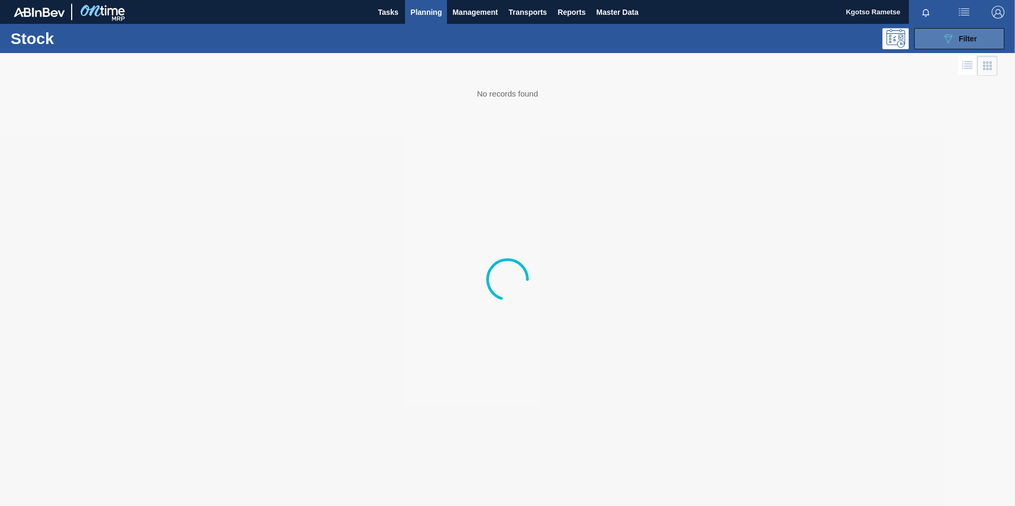
click at [975, 39] on span "Filter" at bounding box center [967, 38] width 18 height 8
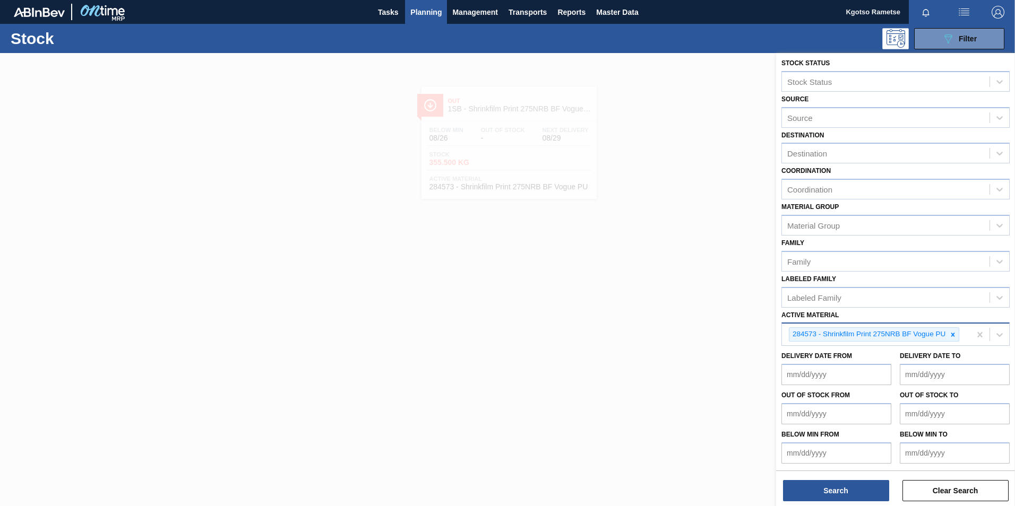
scroll to position [3, 0]
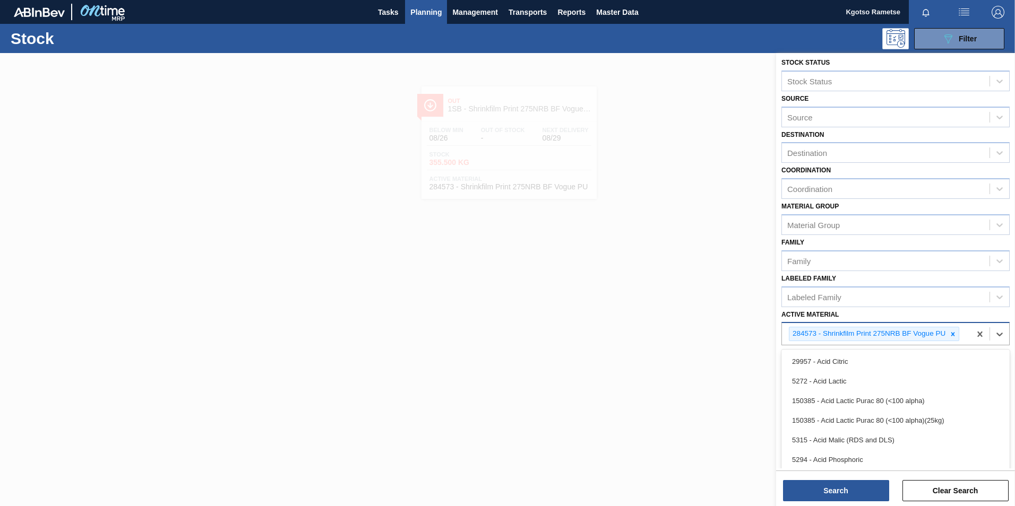
click at [944, 334] on div "284573 - Shrinkfilm Print 275NRB BF Vogue PU" at bounding box center [868, 333] width 158 height 13
click at [951, 332] on icon at bounding box center [952, 334] width 7 height 7
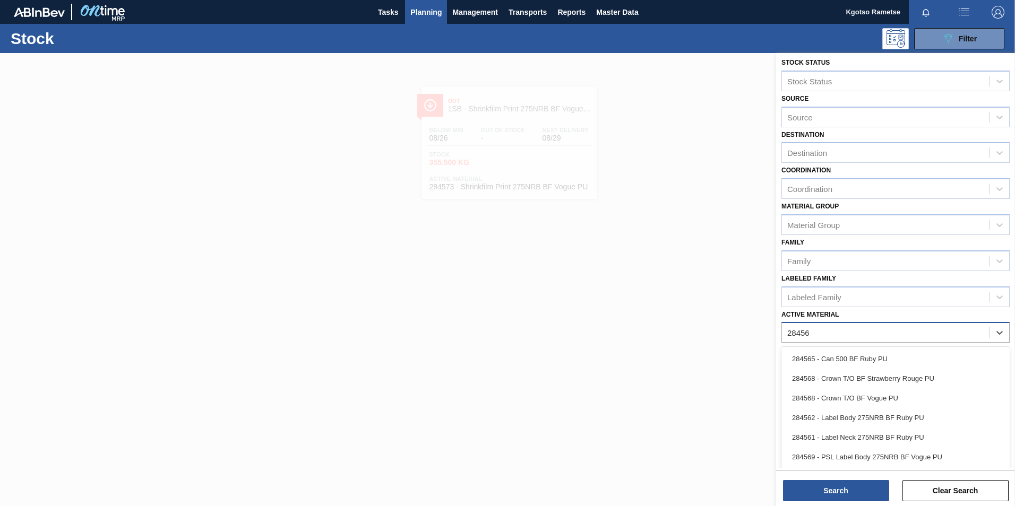
type Material "284568"
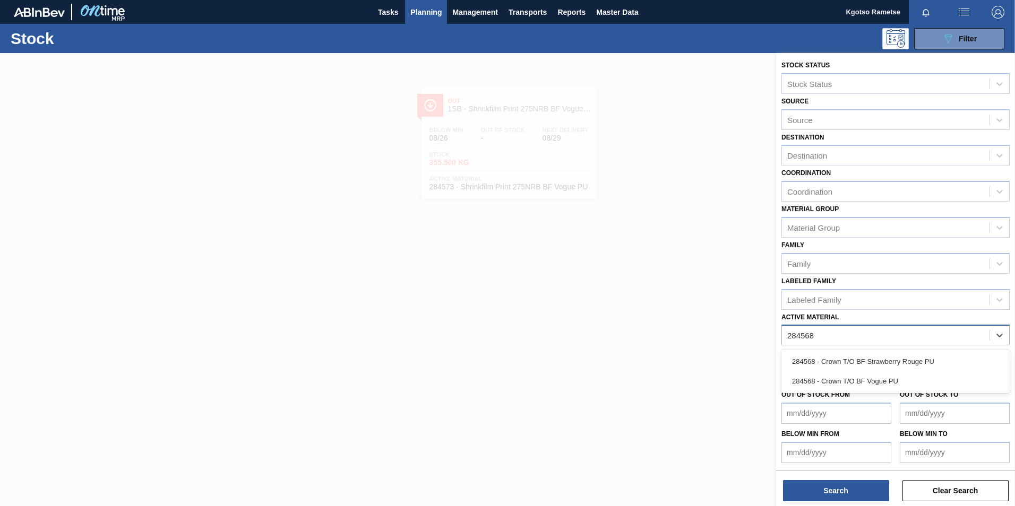
scroll to position [1, 0]
click at [859, 356] on div "284568 - Crown T/O BF Strawberry Rouge PU" at bounding box center [895, 362] width 228 height 20
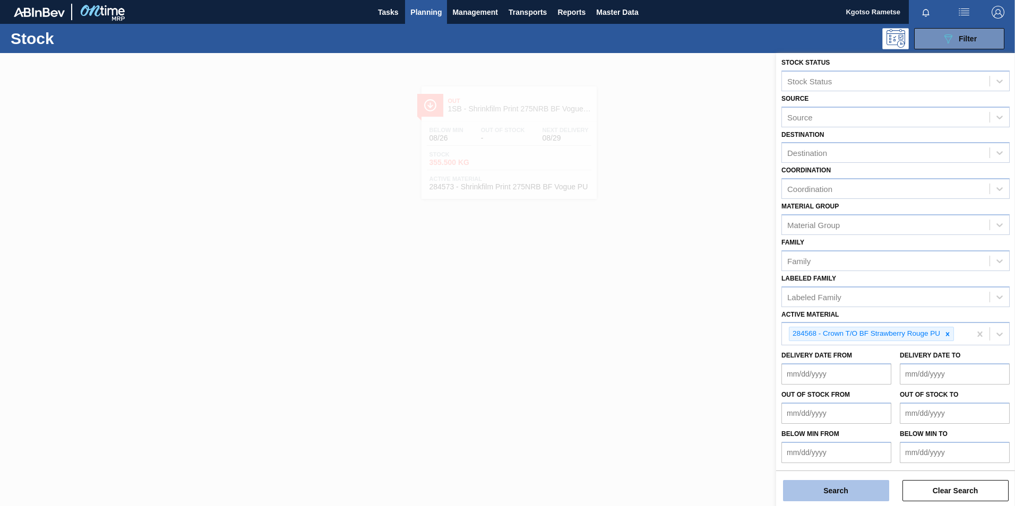
drag, startPoint x: 843, startPoint y: 481, endPoint x: 791, endPoint y: 421, distance: 78.6
click at [842, 479] on div "Search Clear Search" at bounding box center [895, 486] width 239 height 30
click at [802, 485] on button "Search" at bounding box center [836, 490] width 106 height 21
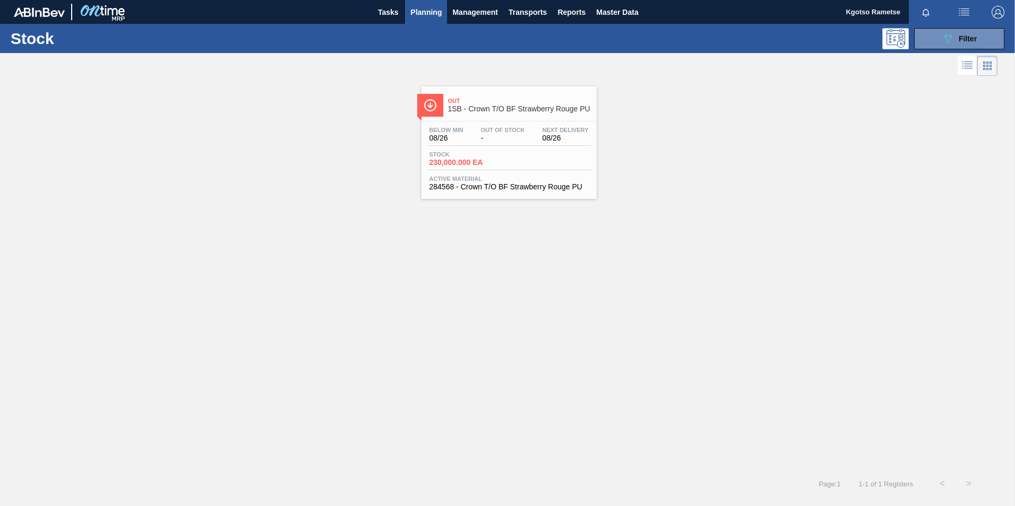
click at [521, 133] on div "Out Of Stock -" at bounding box center [502, 134] width 49 height 15
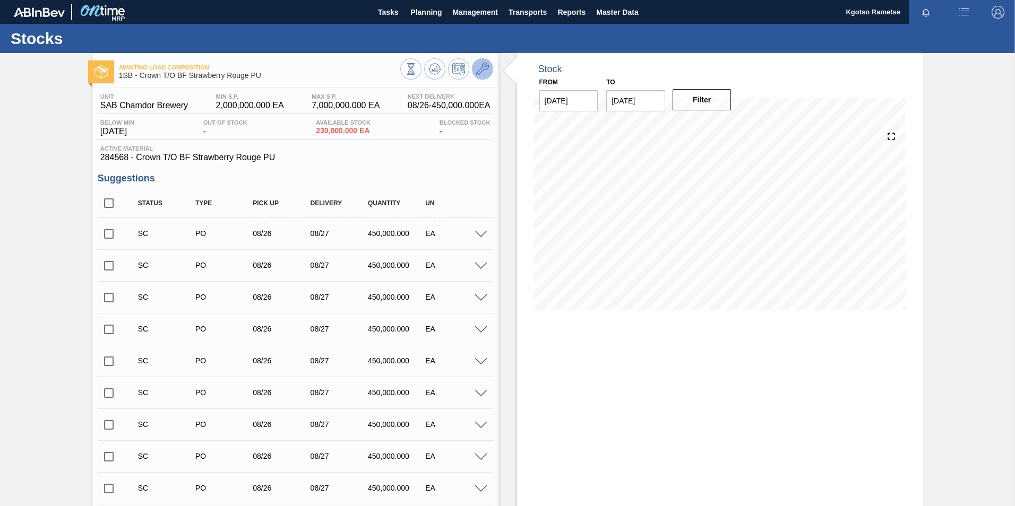
click at [472, 68] on button at bounding box center [482, 68] width 21 height 21
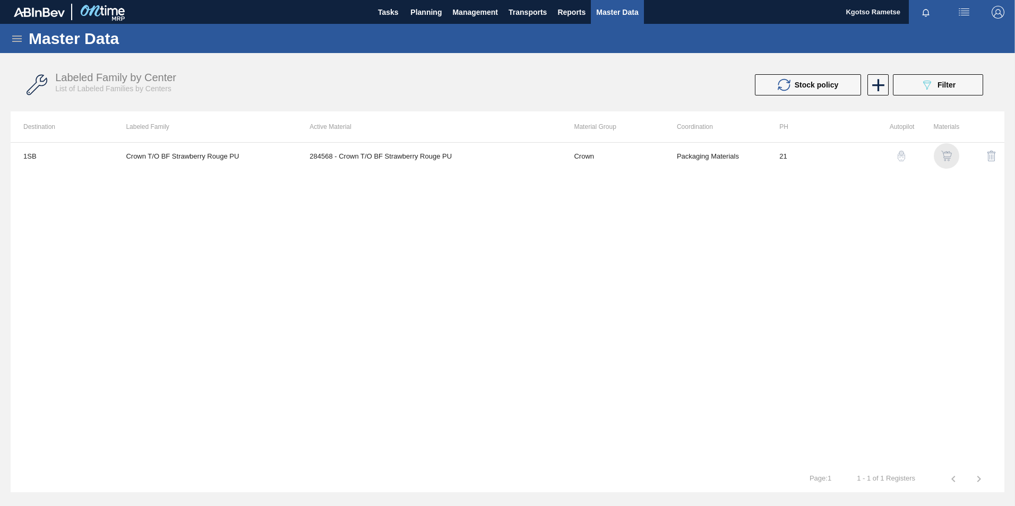
click at [946, 154] on img "button" at bounding box center [946, 156] width 11 height 11
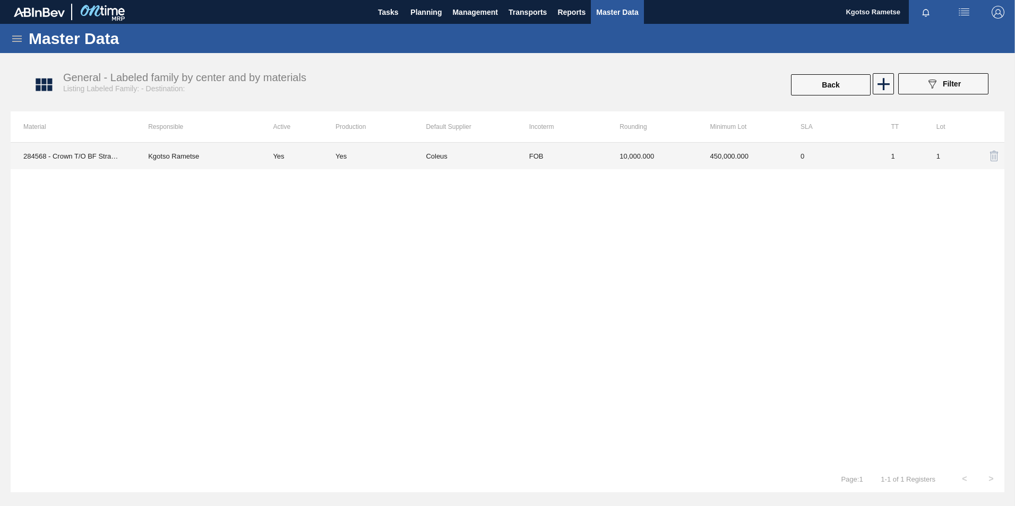
click at [547, 152] on td "FOB" at bounding box center [561, 156] width 90 height 27
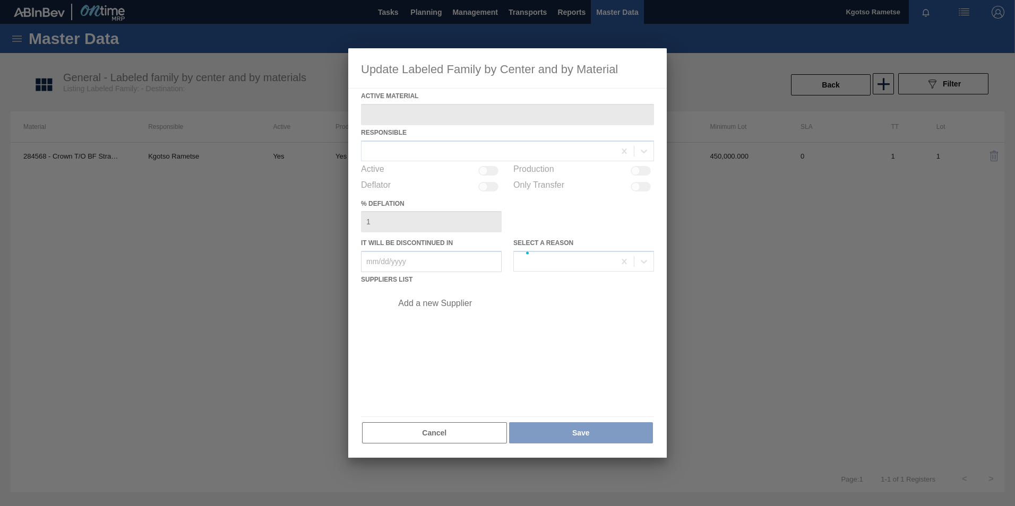
type Material "284568 - Crown T/O BF Strawberry Rouge PU"
checkbox input "true"
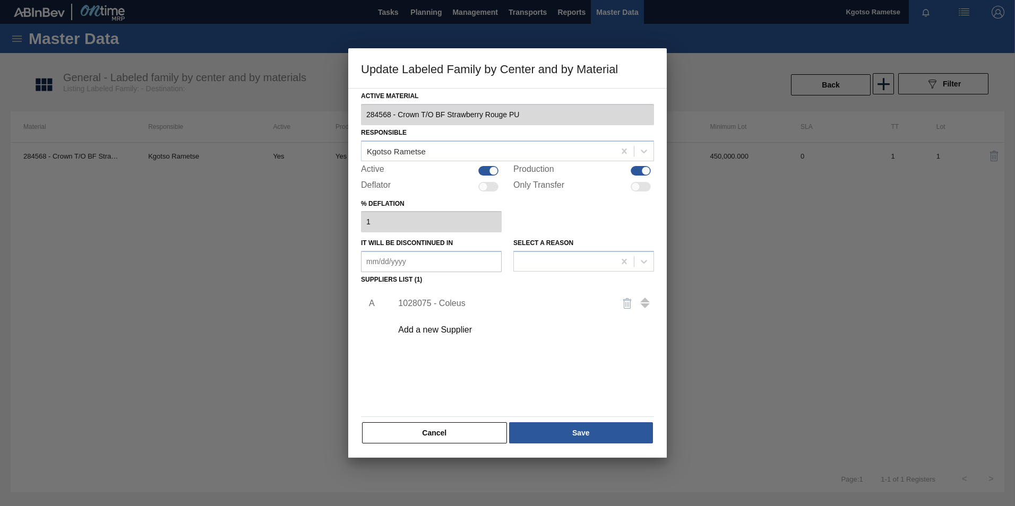
click at [464, 304] on div "1028075 - Coleus" at bounding box center [502, 304] width 208 height 10
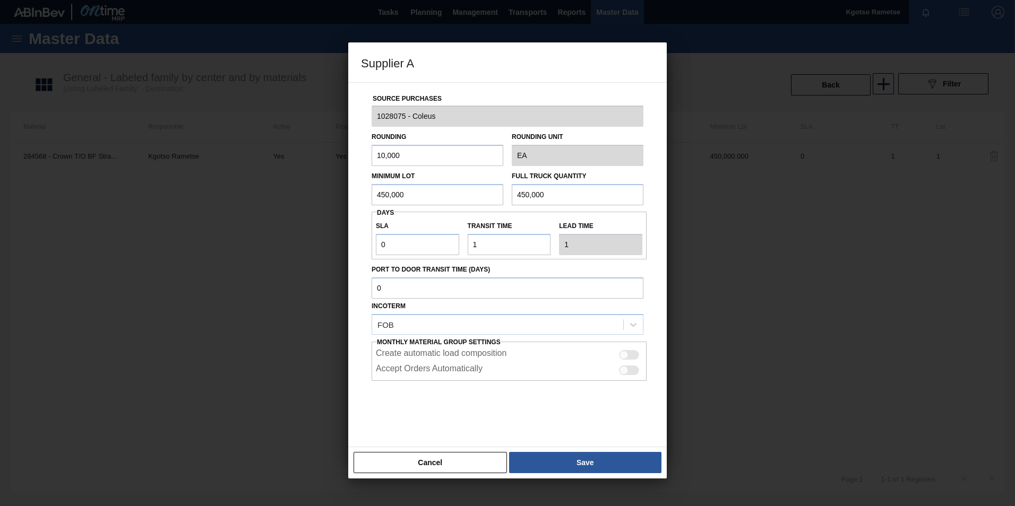
drag, startPoint x: 412, startPoint y: 196, endPoint x: 236, endPoint y: 209, distance: 176.1
click at [298, 203] on div "Supplier A Source Purchases 1028075 - Coleus Rounding 10,000 Rounding Unit EA M…" at bounding box center [507, 253] width 1015 height 506
click at [248, 196] on div "Supplier A Source Purchases 1028075 - Coleus Rounding 10,000 Rounding Unit EA M…" at bounding box center [507, 253] width 1015 height 506
type input "1,800,000"
drag, startPoint x: 547, startPoint y: 196, endPoint x: 257, endPoint y: 210, distance: 290.6
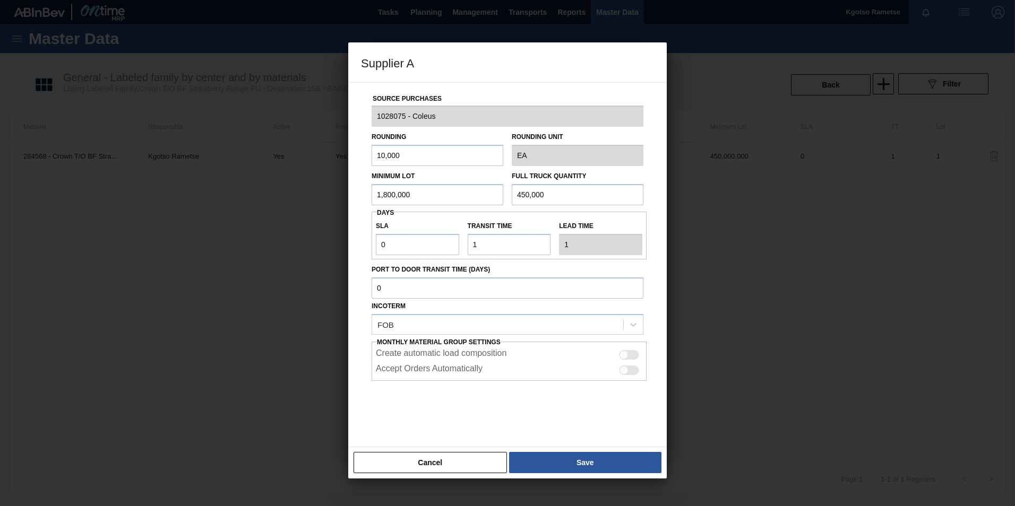
click at [327, 206] on div "Supplier A Source Purchases 1028075 - Coleus Rounding 10,000 Rounding Unit EA M…" at bounding box center [507, 253] width 1015 height 506
paste input "1,80"
type input "1,800,000"
drag, startPoint x: 325, startPoint y: 247, endPoint x: 237, endPoint y: 245, distance: 88.1
click at [243, 245] on div "Supplier A Source Purchases 1028075 - Coleus Rounding 10,000 Rounding Unit EA M…" at bounding box center [507, 253] width 1015 height 506
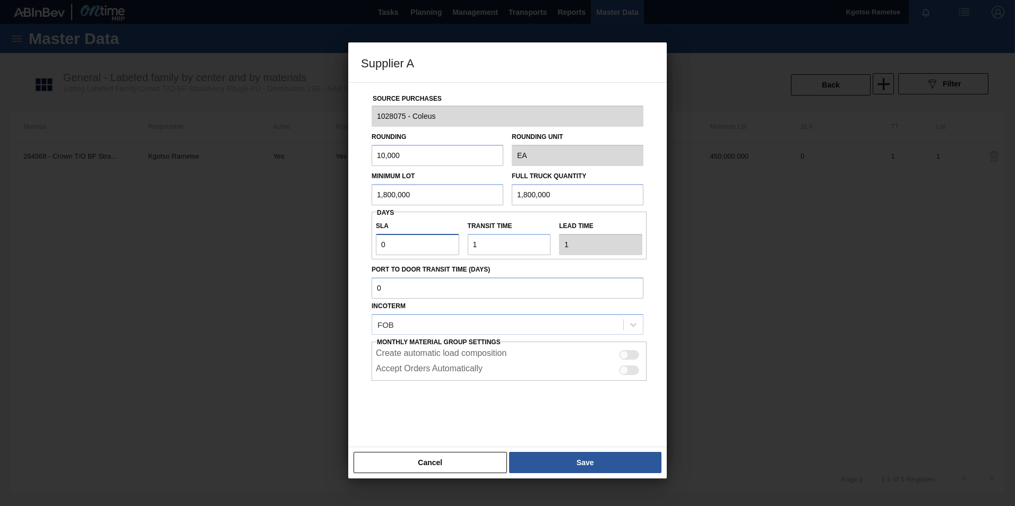
type input "2"
type input "3"
type input "2"
click at [573, 456] on button "Save" at bounding box center [585, 462] width 152 height 21
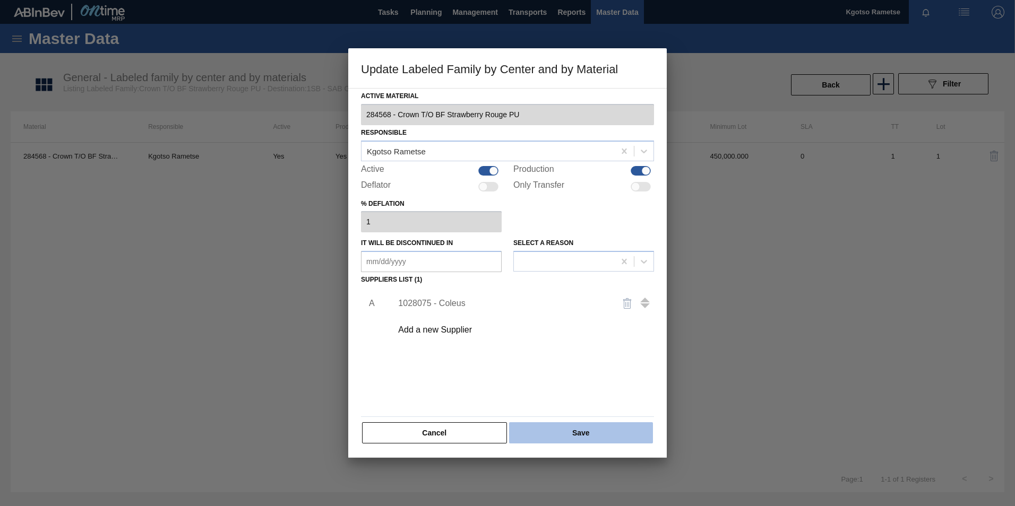
click at [568, 430] on button "Save" at bounding box center [581, 432] width 144 height 21
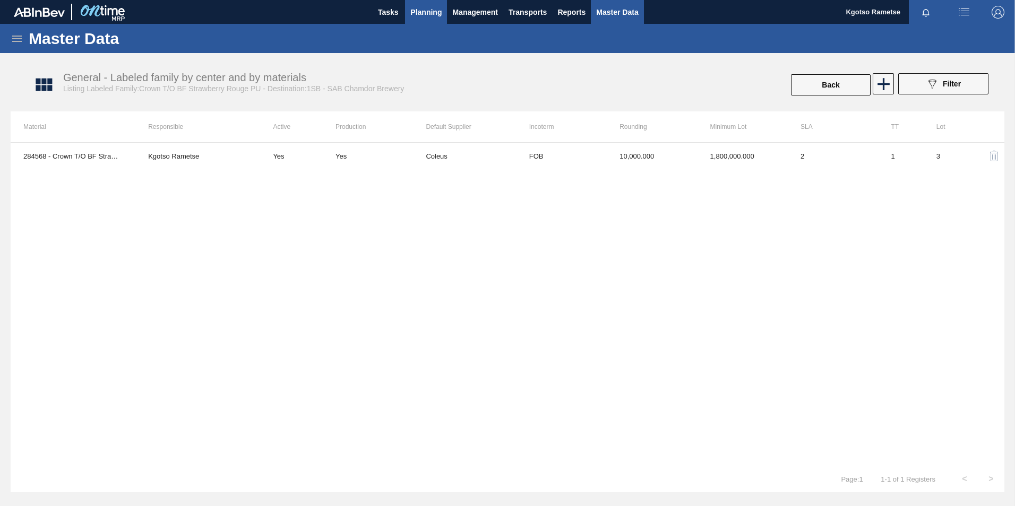
click at [427, 8] on span "Planning" at bounding box center [425, 12] width 31 height 13
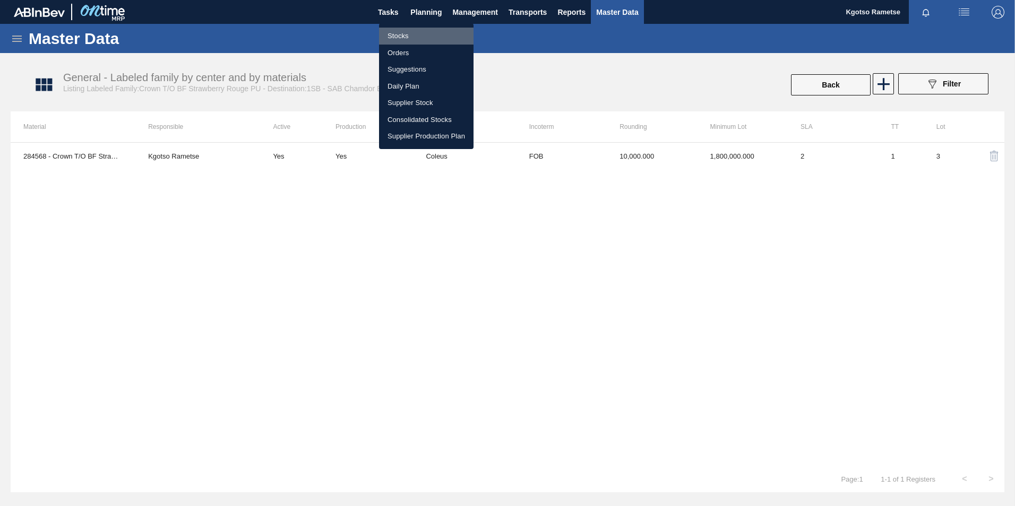
click at [409, 33] on li "Stocks" at bounding box center [426, 36] width 94 height 17
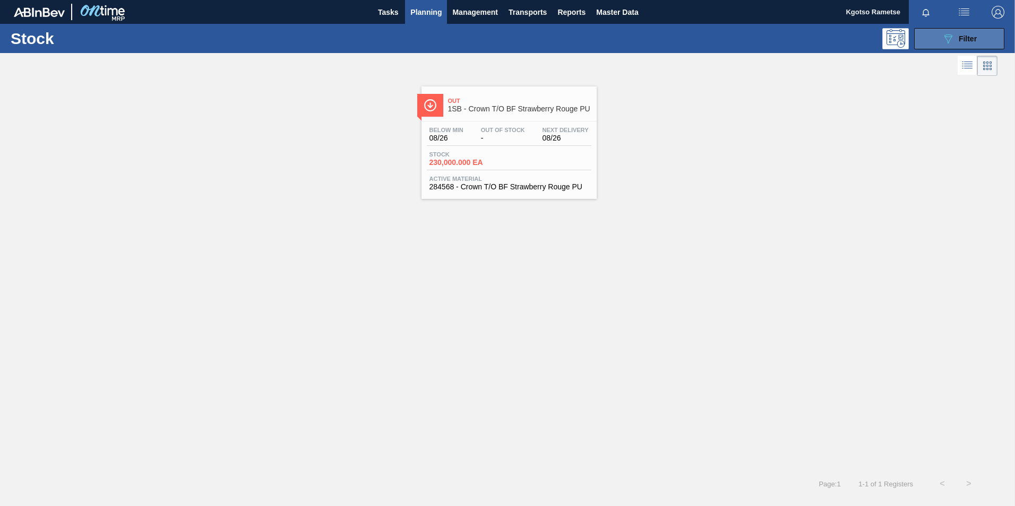
click at [989, 39] on button "089F7B8B-B2A5-4AFE-B5C0-19BA573D28AC Filter" at bounding box center [959, 38] width 90 height 21
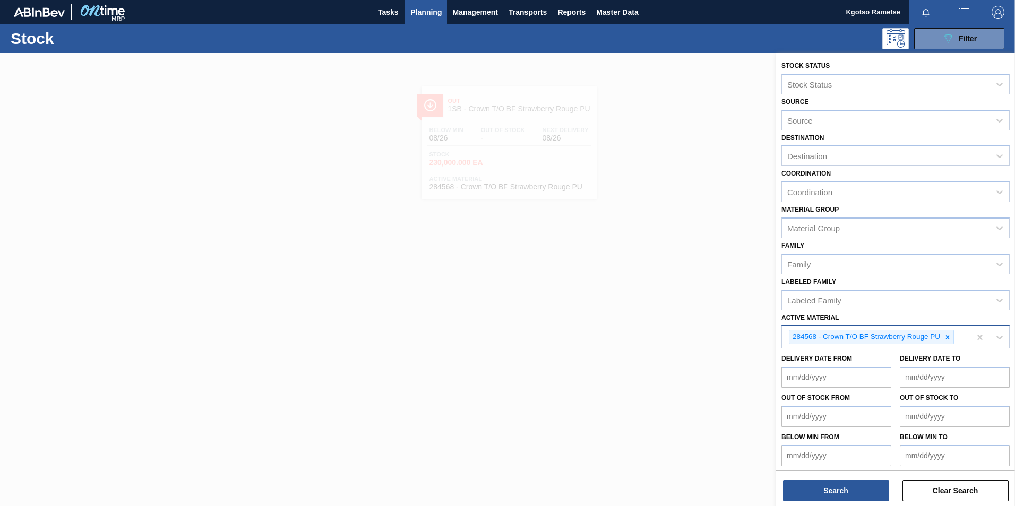
scroll to position [3, 0]
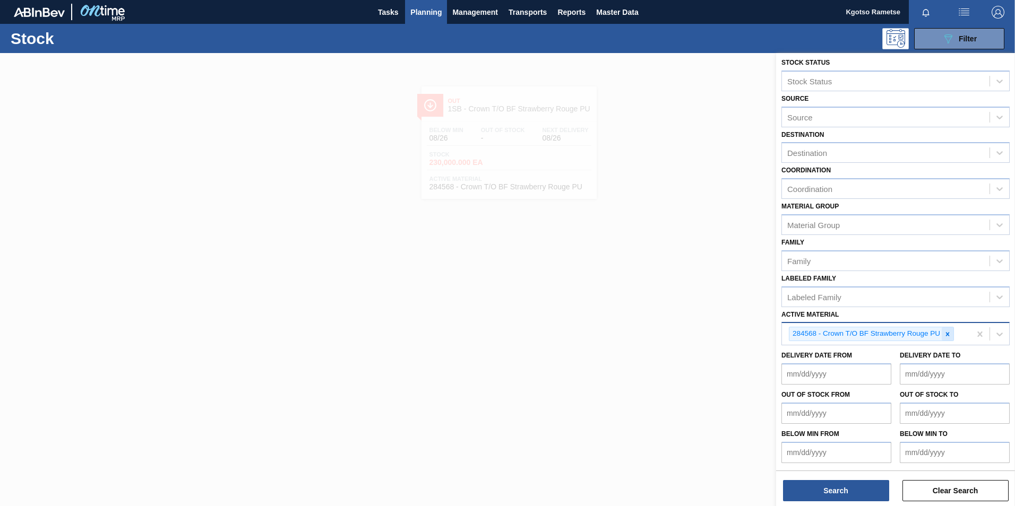
click at [947, 331] on icon at bounding box center [947, 334] width 7 height 7
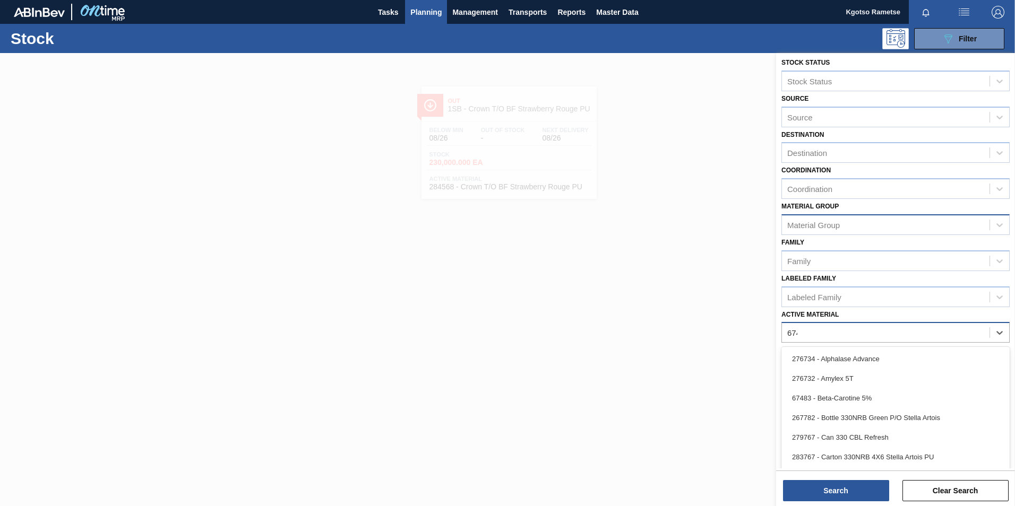
scroll to position [1, 0]
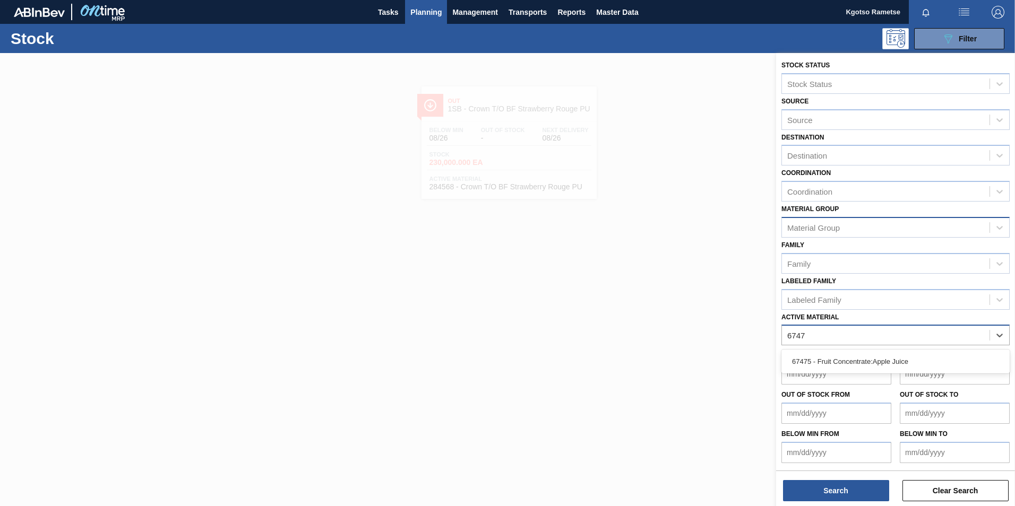
type Material "67475"
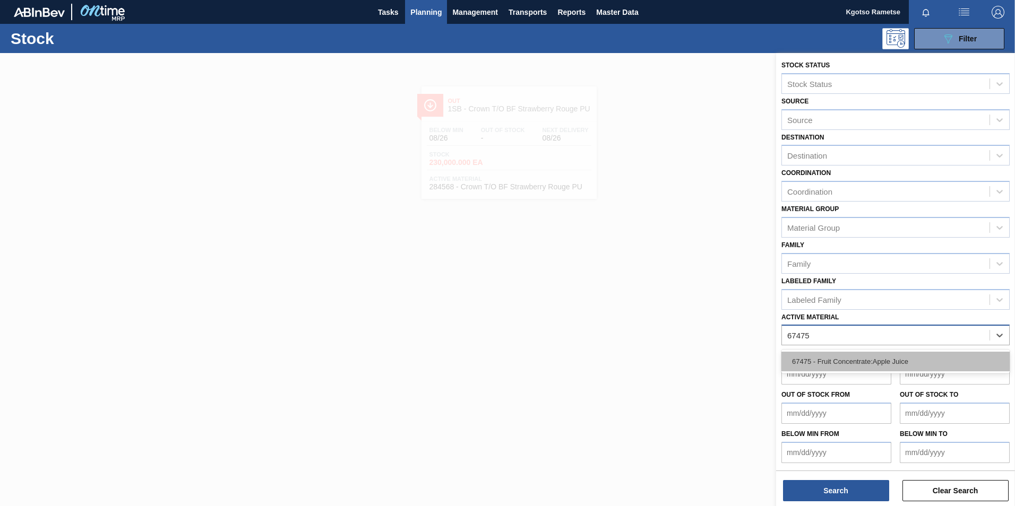
click at [843, 359] on div "67475 - Fruit Concentrate:Apple Juice" at bounding box center [895, 362] width 228 height 20
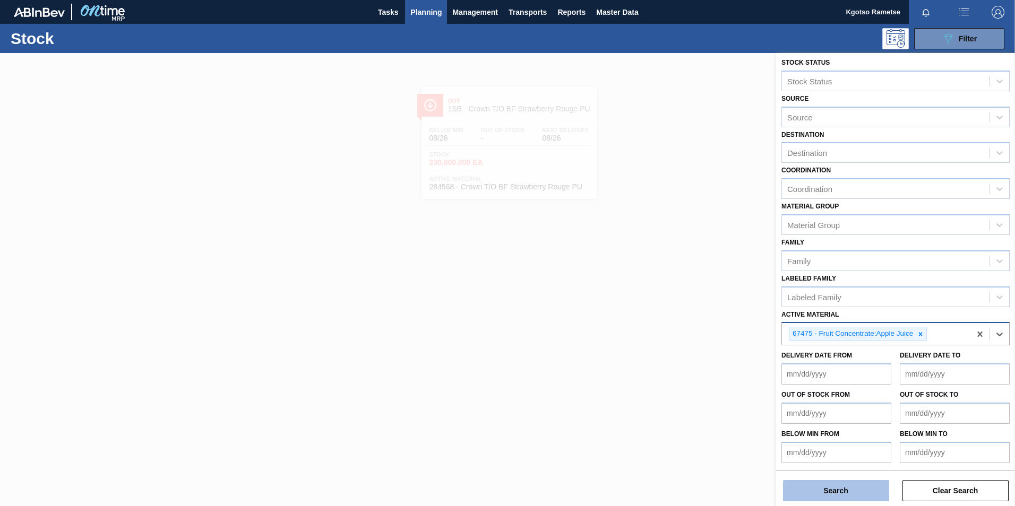
click at [819, 491] on button "Search" at bounding box center [836, 490] width 106 height 21
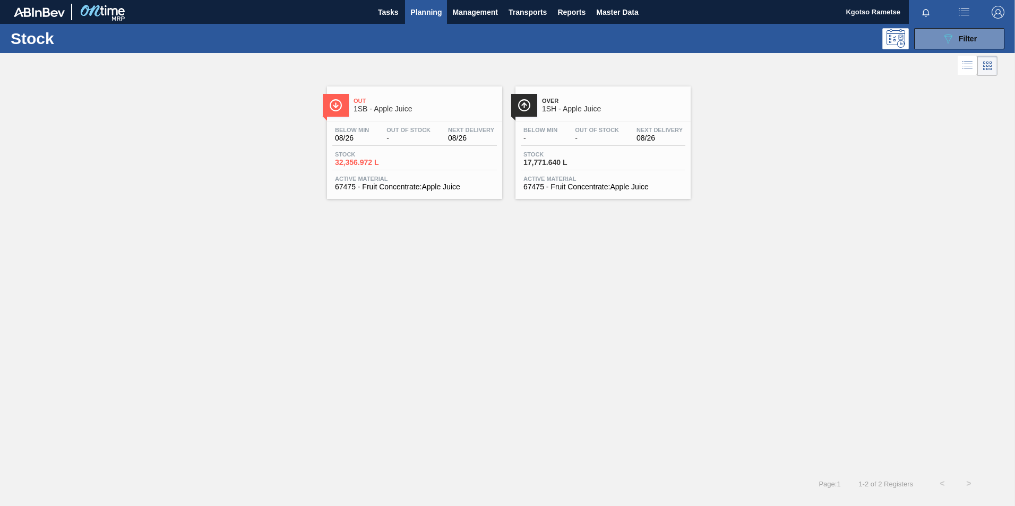
click at [387, 131] on span "Out Of Stock" at bounding box center [408, 130] width 44 height 6
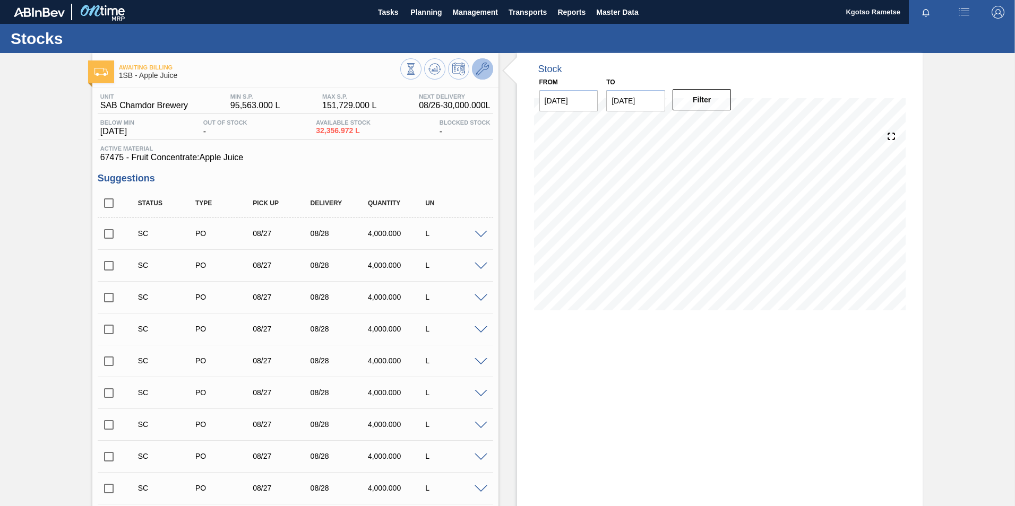
click at [482, 74] on icon at bounding box center [482, 69] width 13 height 13
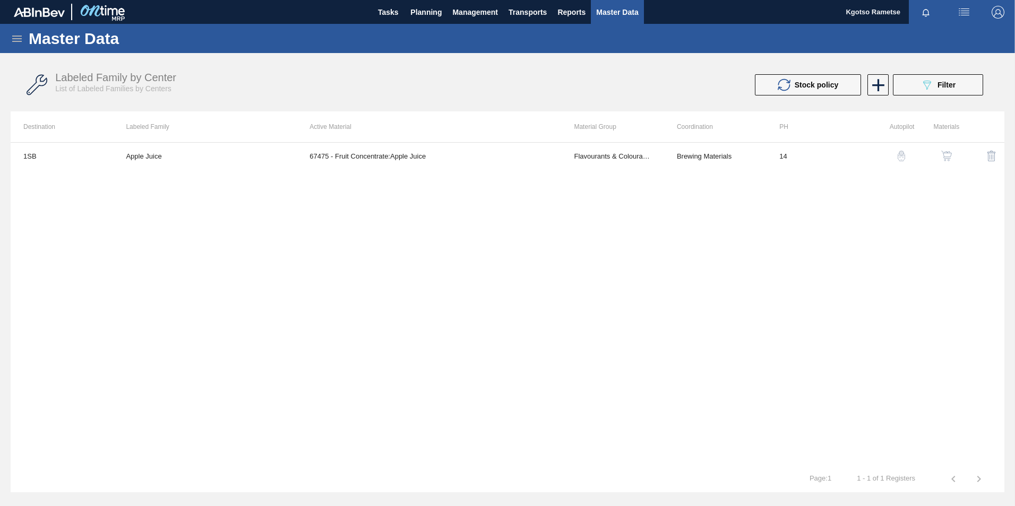
click at [941, 152] on img "button" at bounding box center [946, 156] width 11 height 11
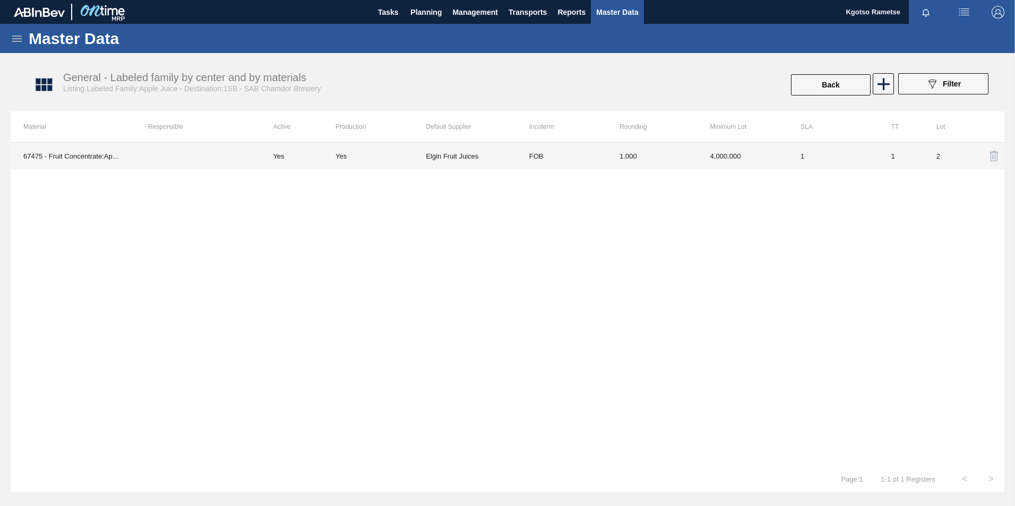
click at [594, 161] on td "FOB" at bounding box center [561, 156] width 90 height 27
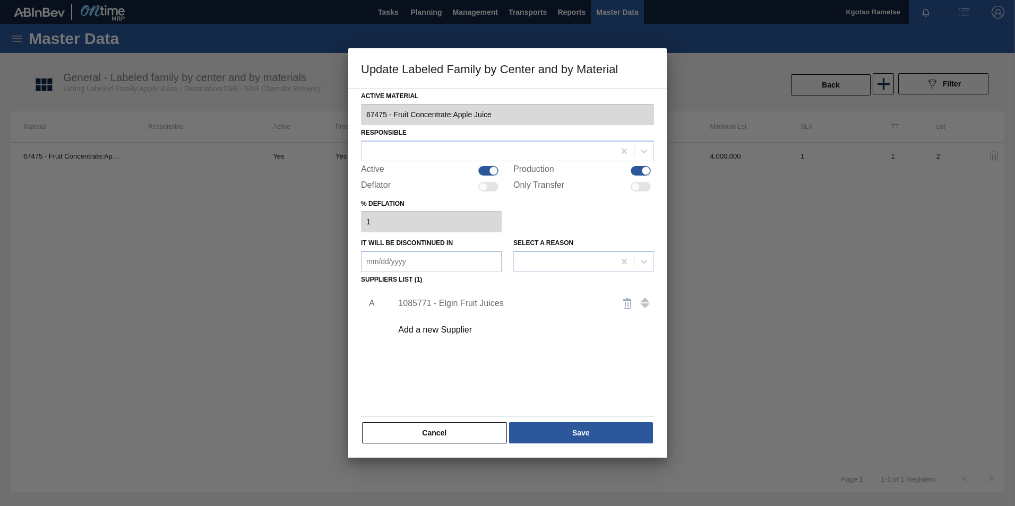
click at [461, 299] on div "1085771 - Elgin Fruit Juices" at bounding box center [502, 304] width 208 height 10
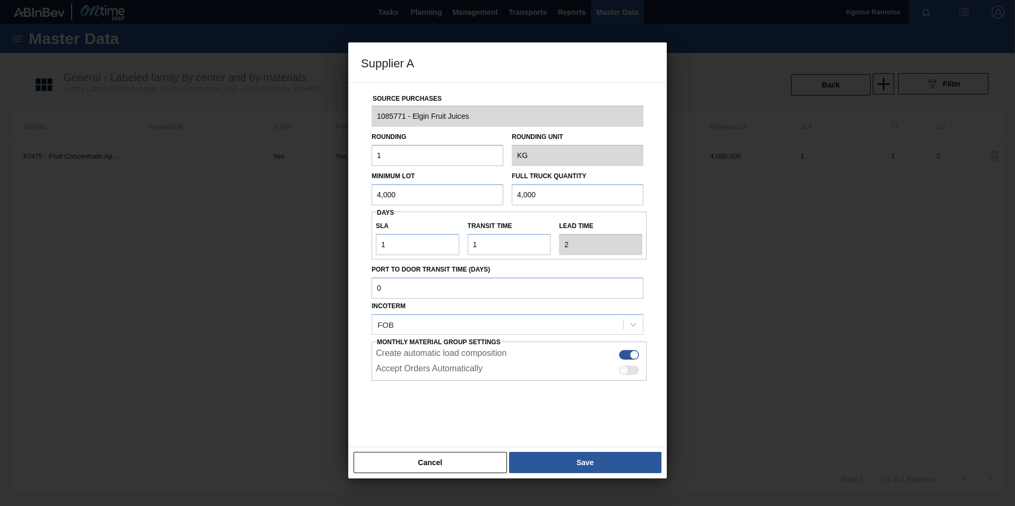
drag, startPoint x: 430, startPoint y: 195, endPoint x: 249, endPoint y: 224, distance: 183.4
click at [249, 224] on div "Supplier A Source Purchases 1085771 - Elgin Fruit Juices Rounding 1 Rounding Un…" at bounding box center [507, 253] width 1015 height 506
drag, startPoint x: 405, startPoint y: 196, endPoint x: 297, endPoint y: 179, distance: 110.1
click at [300, 179] on div "Supplier A Source Purchases 1085771 - Elgin Fruit Juices Rounding 1 Rounding Un…" at bounding box center [507, 253] width 1015 height 506
type input "30,000"
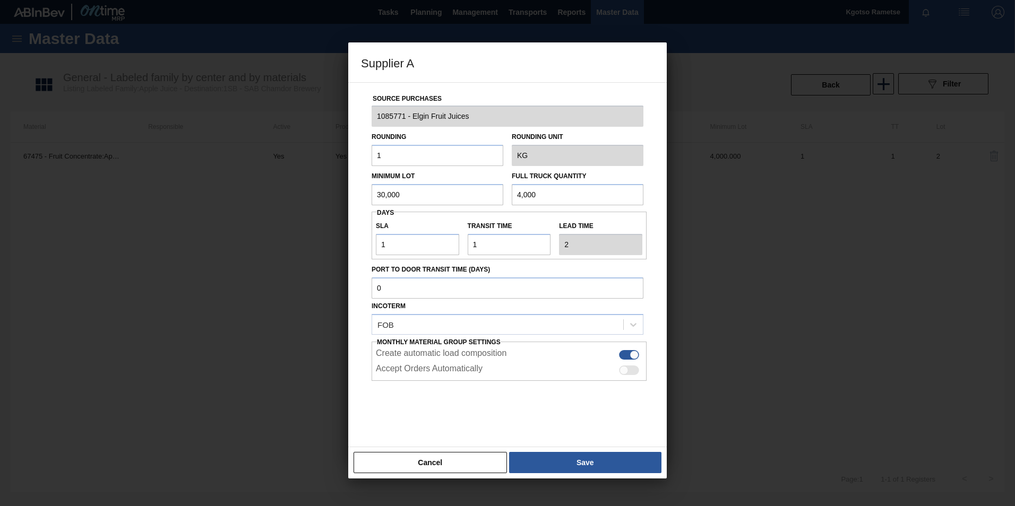
drag, startPoint x: 548, startPoint y: 191, endPoint x: 300, endPoint y: 207, distance: 248.4
click at [300, 207] on div "Supplier A Source Purchases 1085771 - Elgin Fruit Juices Rounding 1 Rounding Un…" at bounding box center [507, 253] width 1015 height 506
paste input "30"
type input "30,000"
click at [546, 461] on button "Save" at bounding box center [585, 462] width 152 height 21
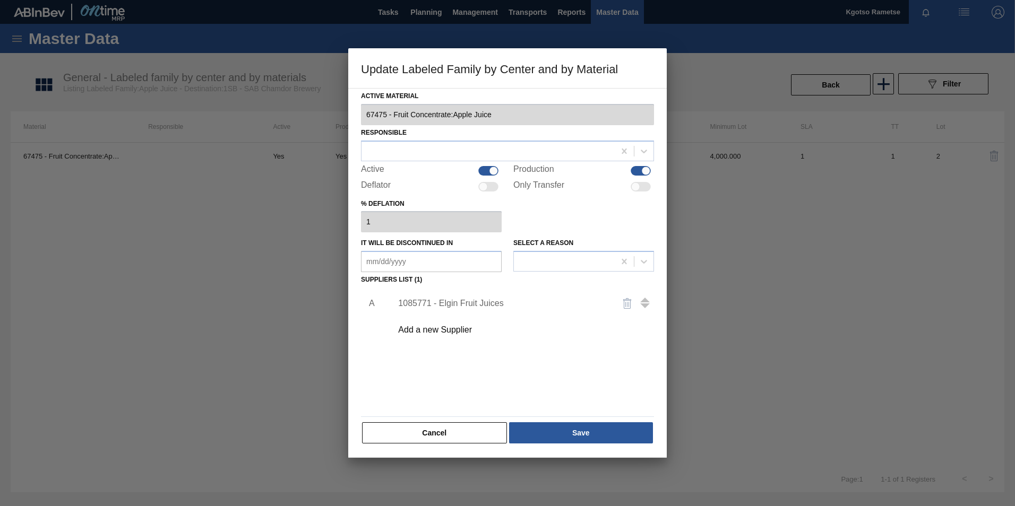
click at [546, 461] on div at bounding box center [507, 253] width 1015 height 506
click at [555, 450] on div "Active Material 67475 - Fruit Concentrate:Apple Juice Responsible Active Produc…" at bounding box center [507, 273] width 318 height 370
click at [567, 435] on button "Save" at bounding box center [581, 432] width 144 height 21
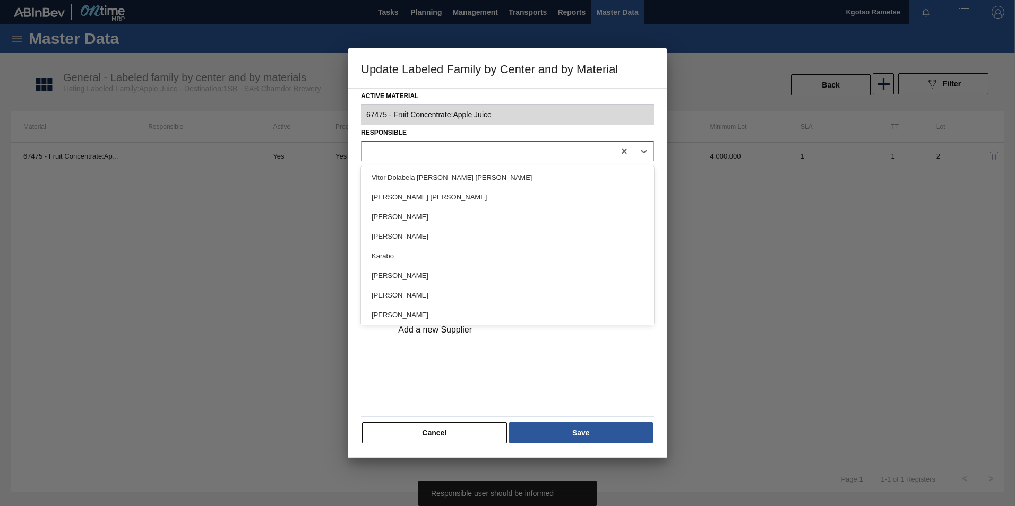
click at [422, 142] on div at bounding box center [507, 151] width 293 height 21
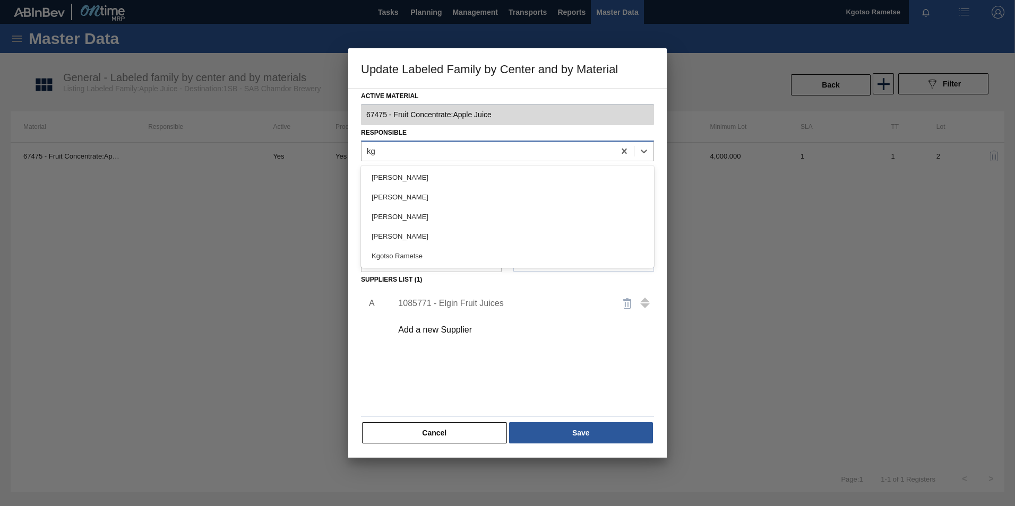
type input "kgo"
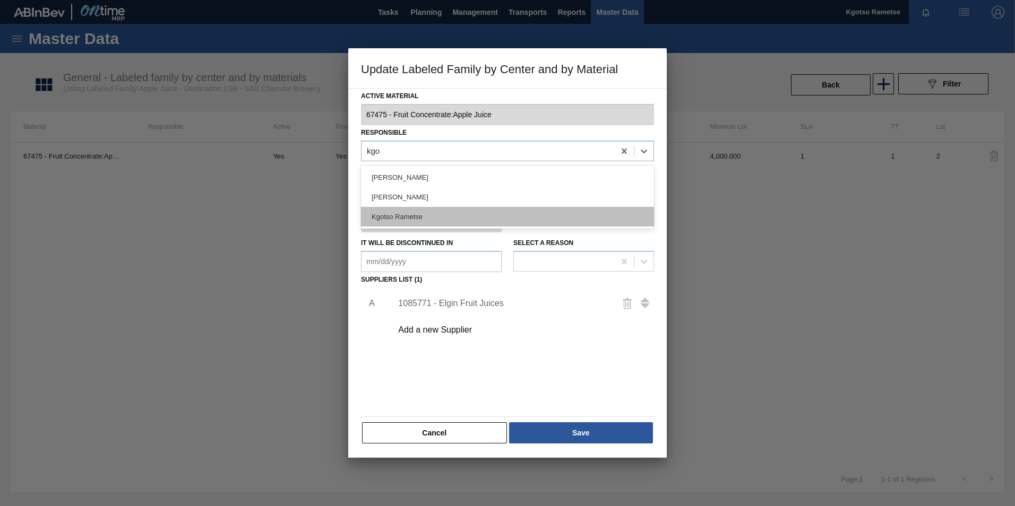
click at [389, 223] on div "Kgotso Rametse" at bounding box center [507, 217] width 293 height 20
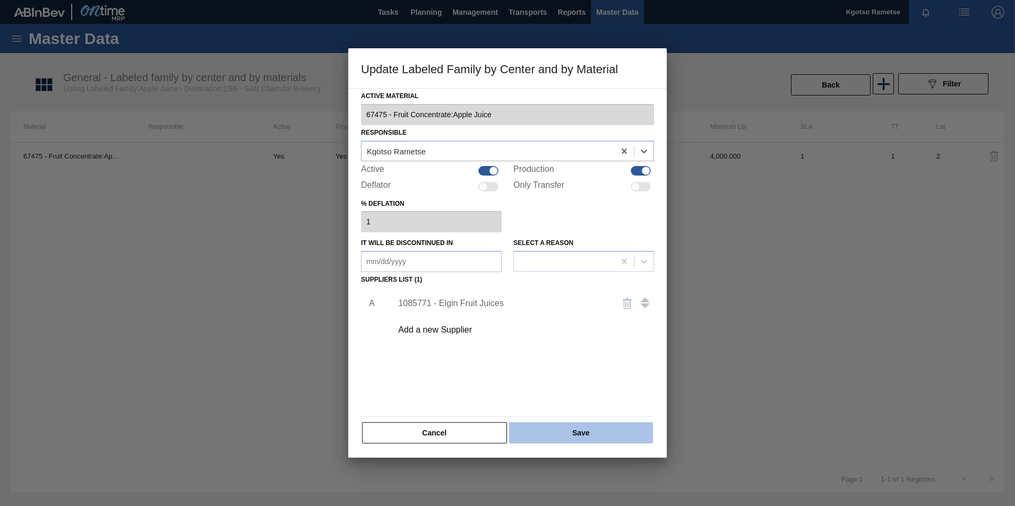
click at [546, 440] on button "Save" at bounding box center [581, 432] width 144 height 21
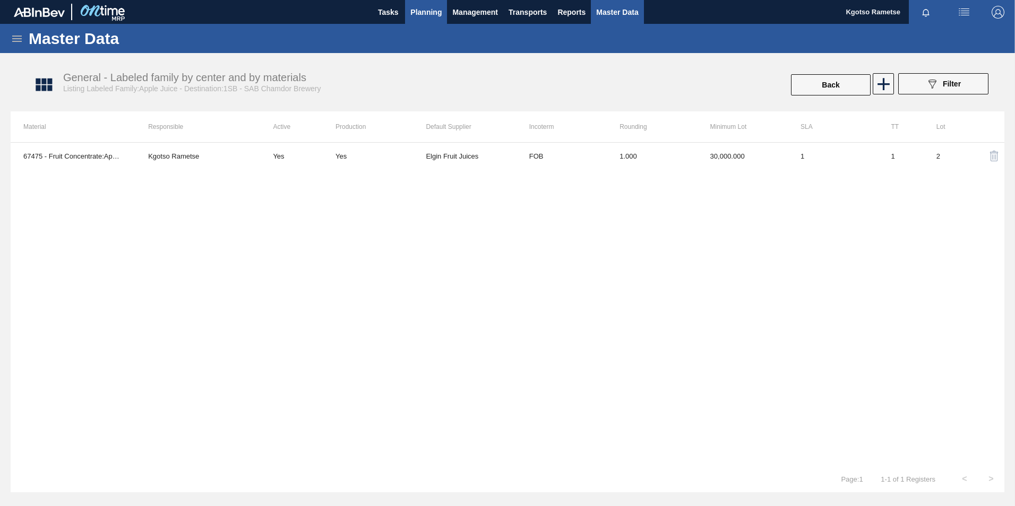
click at [430, 12] on span "Planning" at bounding box center [425, 12] width 31 height 13
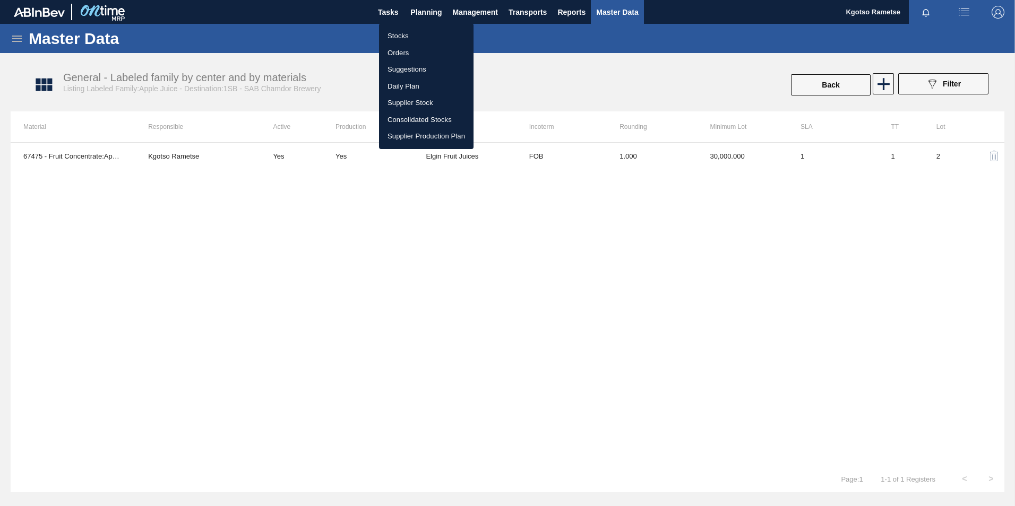
click at [400, 37] on li "Stocks" at bounding box center [426, 36] width 94 height 17
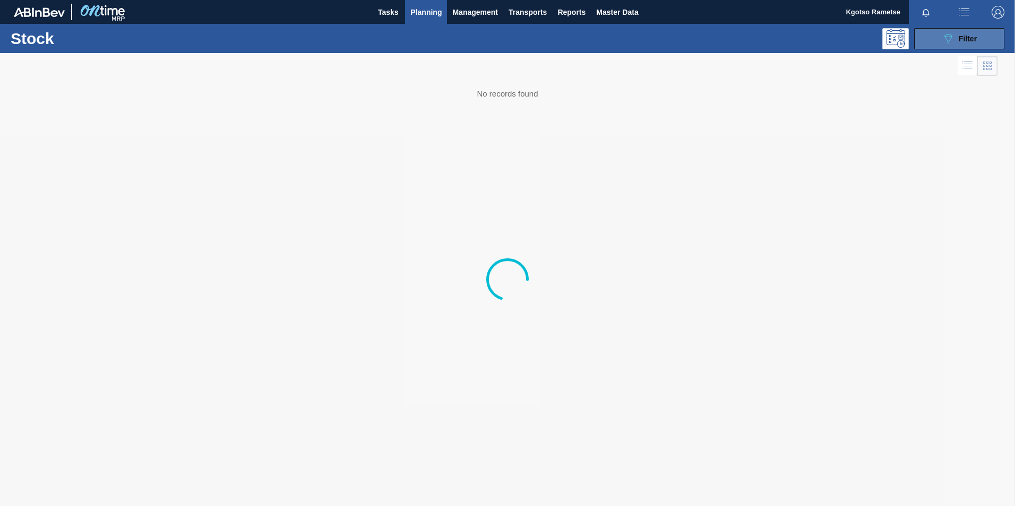
click at [977, 38] on button "089F7B8B-B2A5-4AFE-B5C0-19BA573D28AC Filter" at bounding box center [959, 38] width 90 height 21
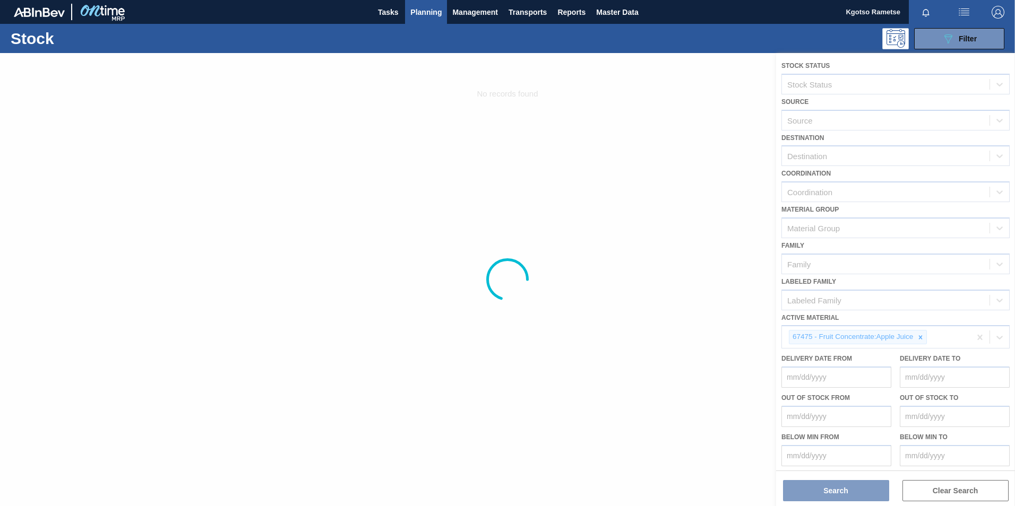
click at [921, 338] on div at bounding box center [507, 279] width 1015 height 453
click at [919, 338] on div at bounding box center [507, 279] width 1015 height 453
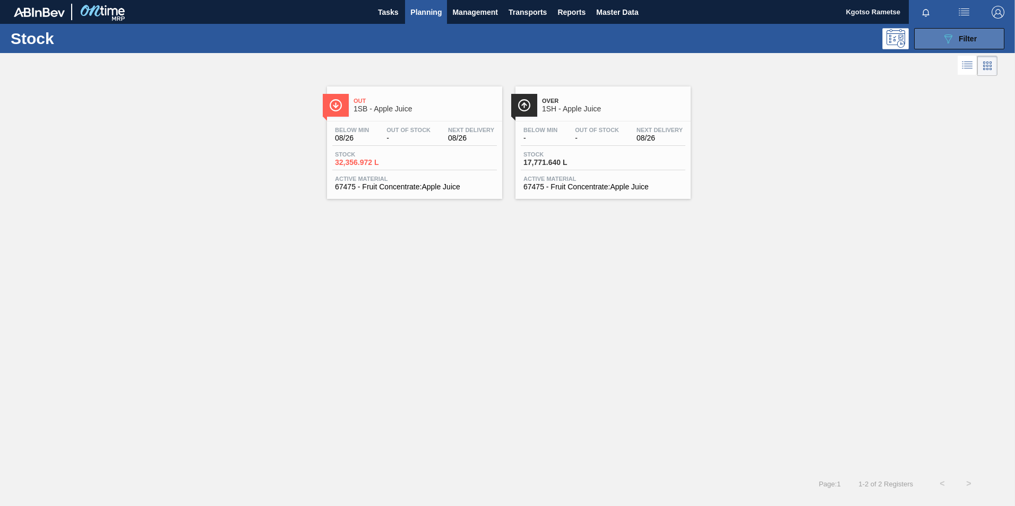
click at [951, 31] on button "089F7B8B-B2A5-4AFE-B5C0-19BA573D28AC Filter" at bounding box center [959, 38] width 90 height 21
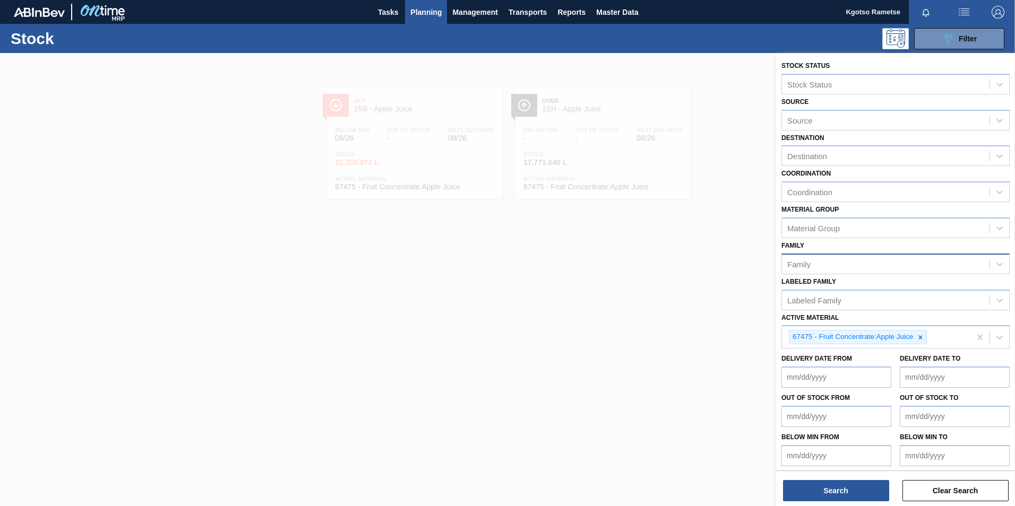
scroll to position [3, 0]
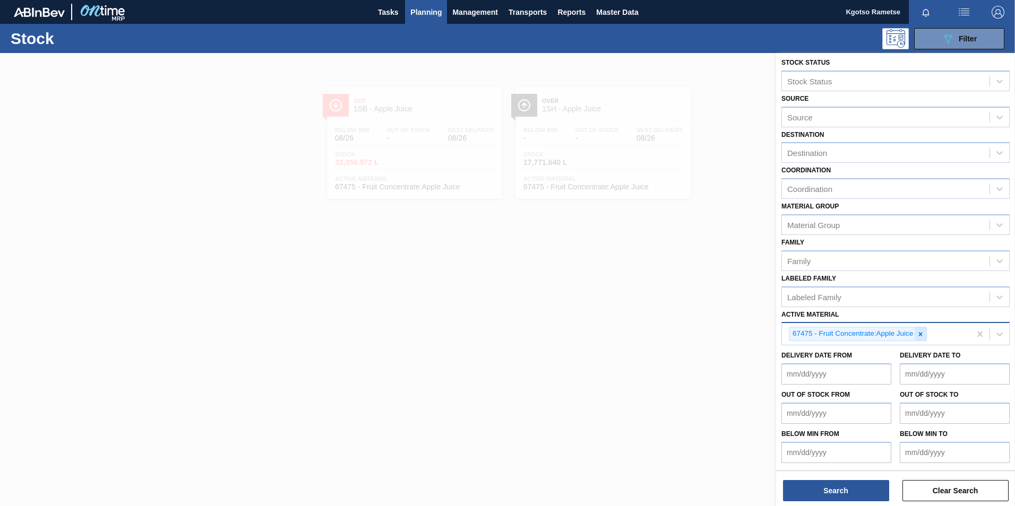
click at [922, 334] on icon at bounding box center [920, 334] width 7 height 7
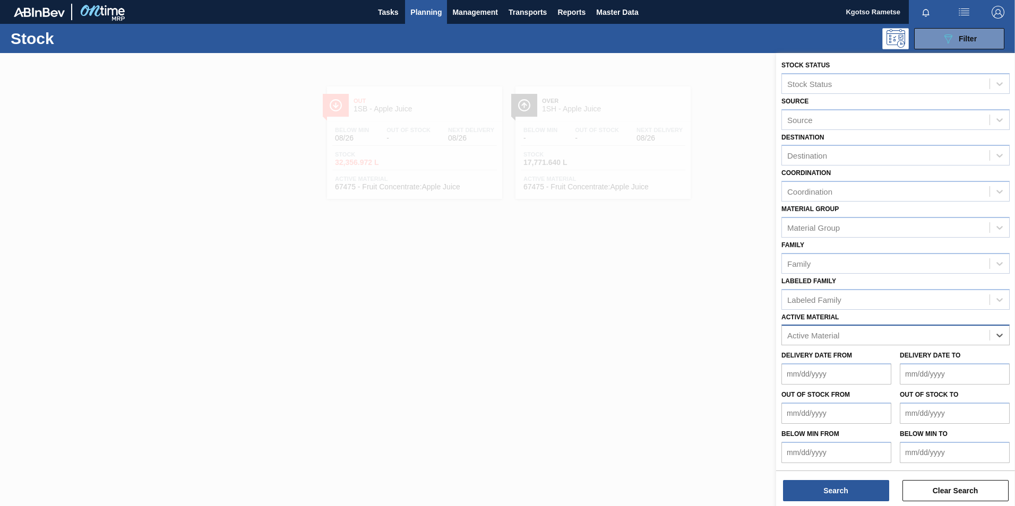
scroll to position [1, 0]
paste Material "57991"
type Material "57991"
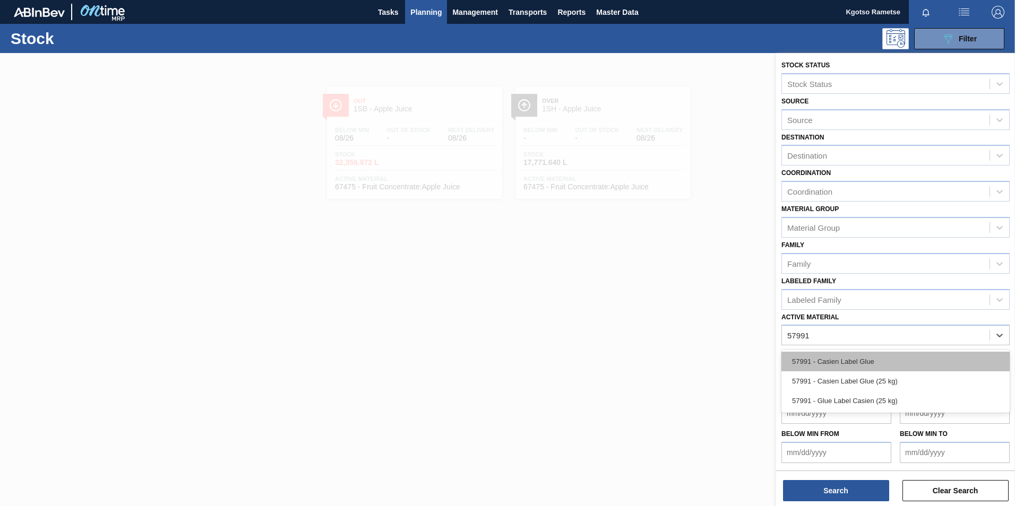
drag, startPoint x: 862, startPoint y: 355, endPoint x: 851, endPoint y: 362, distance: 13.0
click at [861, 355] on div "57991 - Casien Label Glue" at bounding box center [895, 362] width 228 height 20
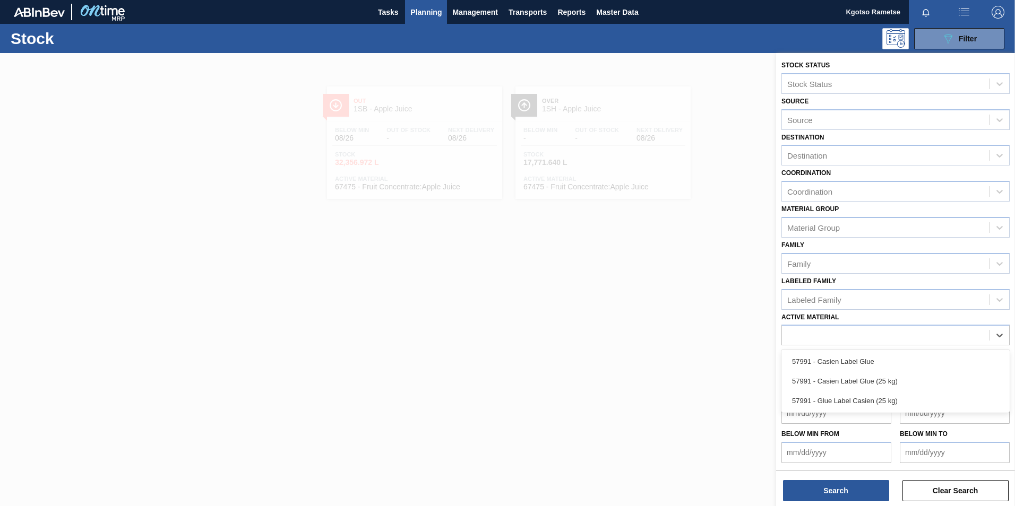
scroll to position [3, 0]
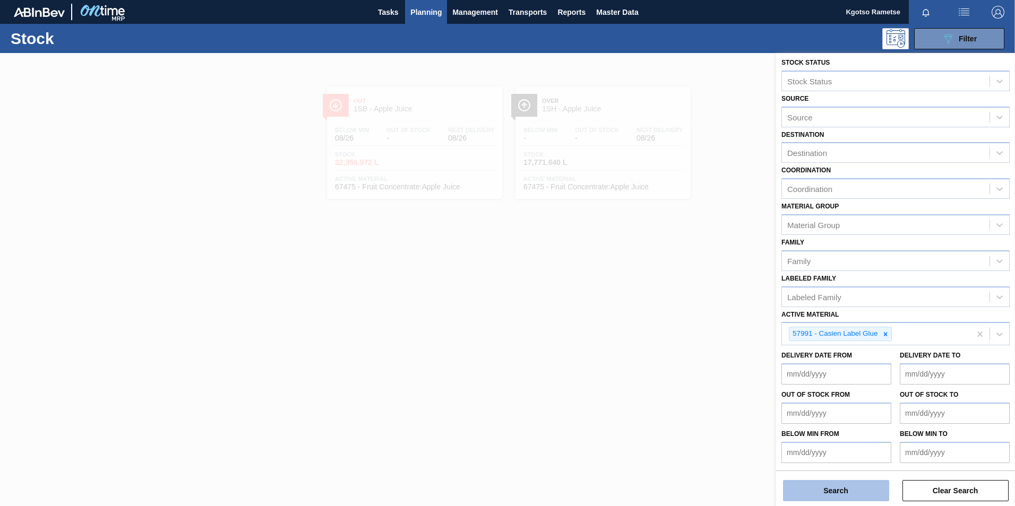
click at [814, 491] on button "Search" at bounding box center [836, 490] width 106 height 21
